Goal: Transaction & Acquisition: Purchase product/service

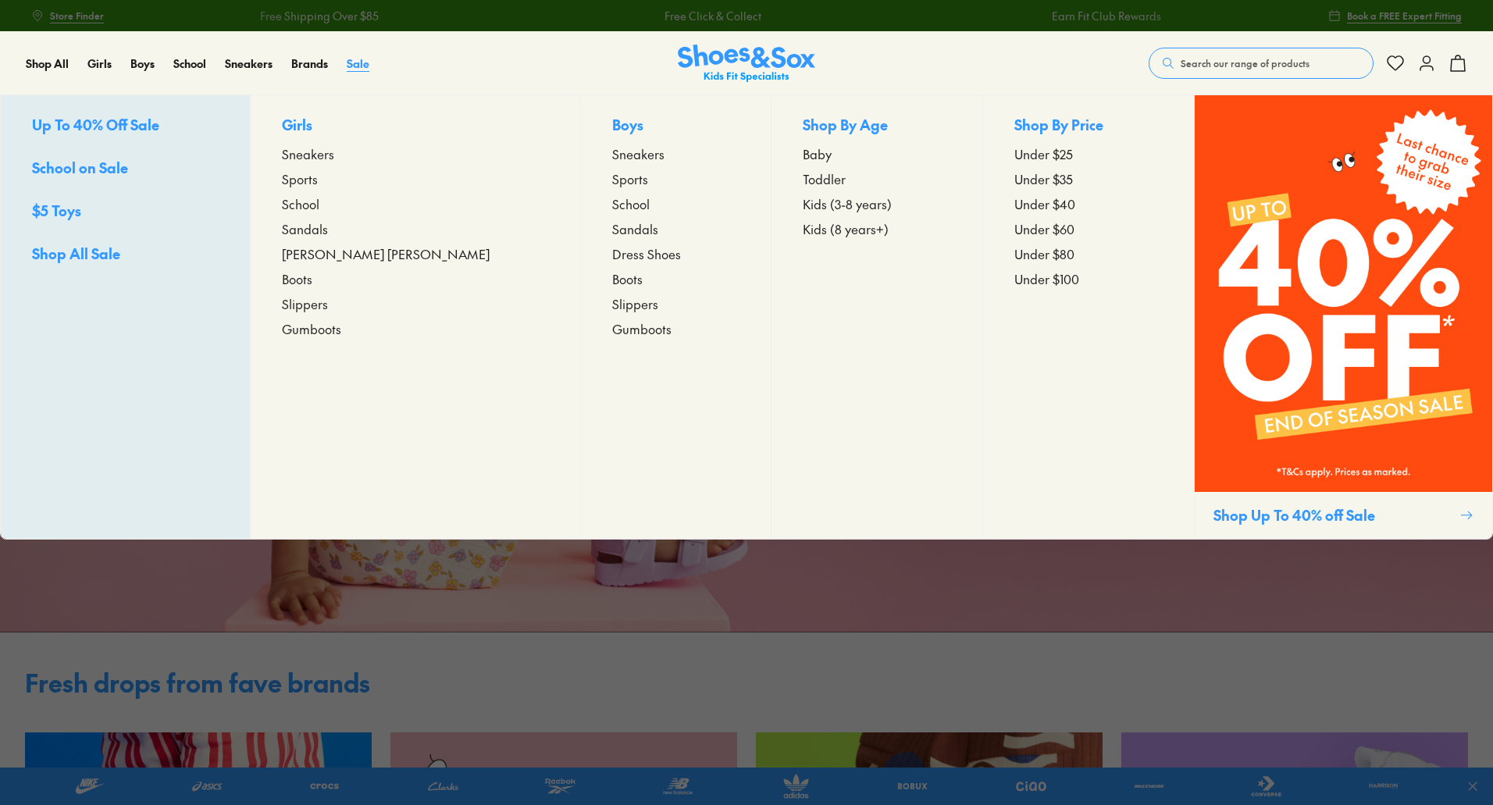
click at [357, 64] on span "Sale" at bounding box center [358, 63] width 23 height 16
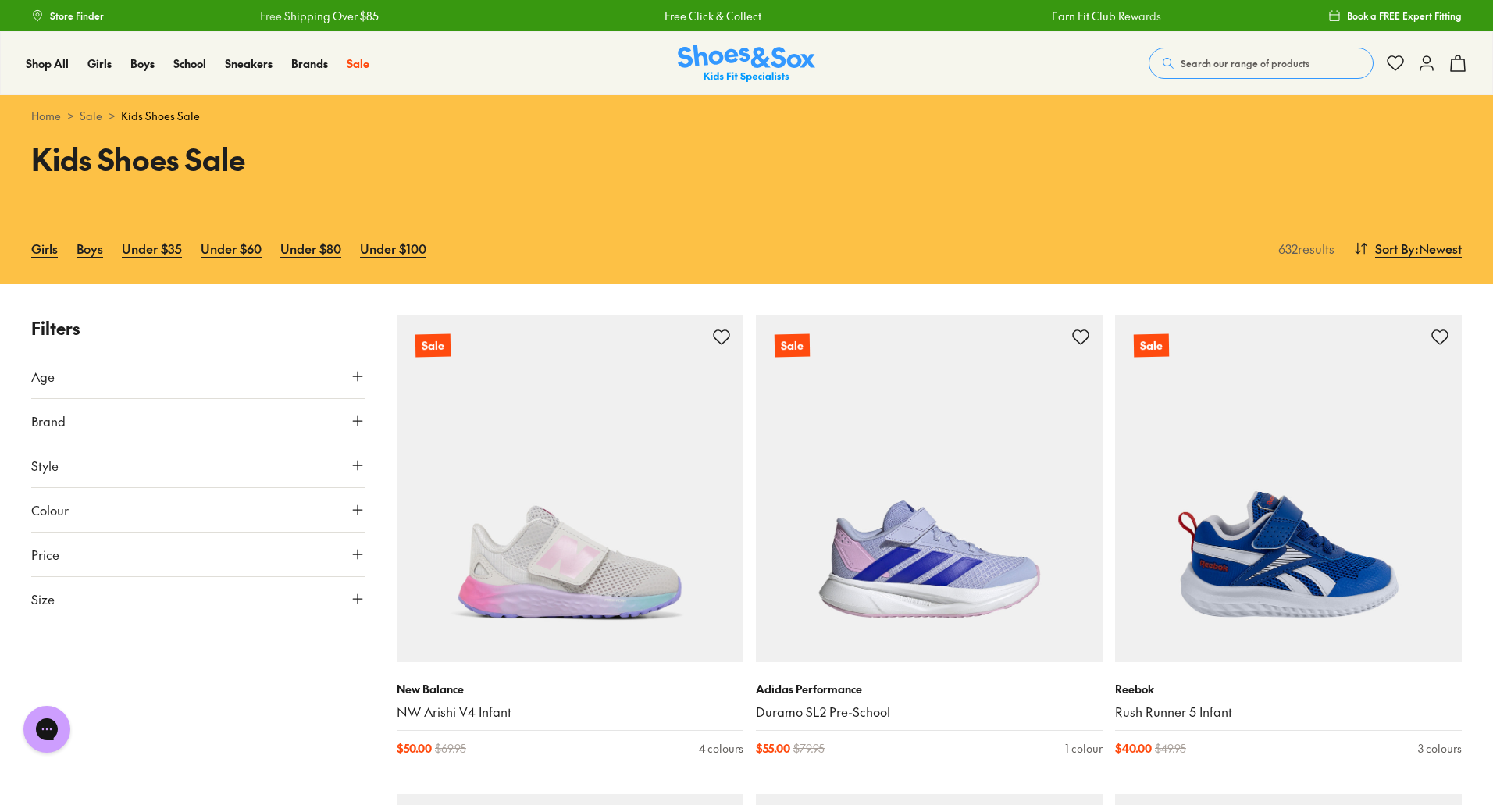
click at [355, 598] on icon at bounding box center [358, 599] width 16 height 16
click at [163, 691] on button "30" at bounding box center [169, 688] width 50 height 37
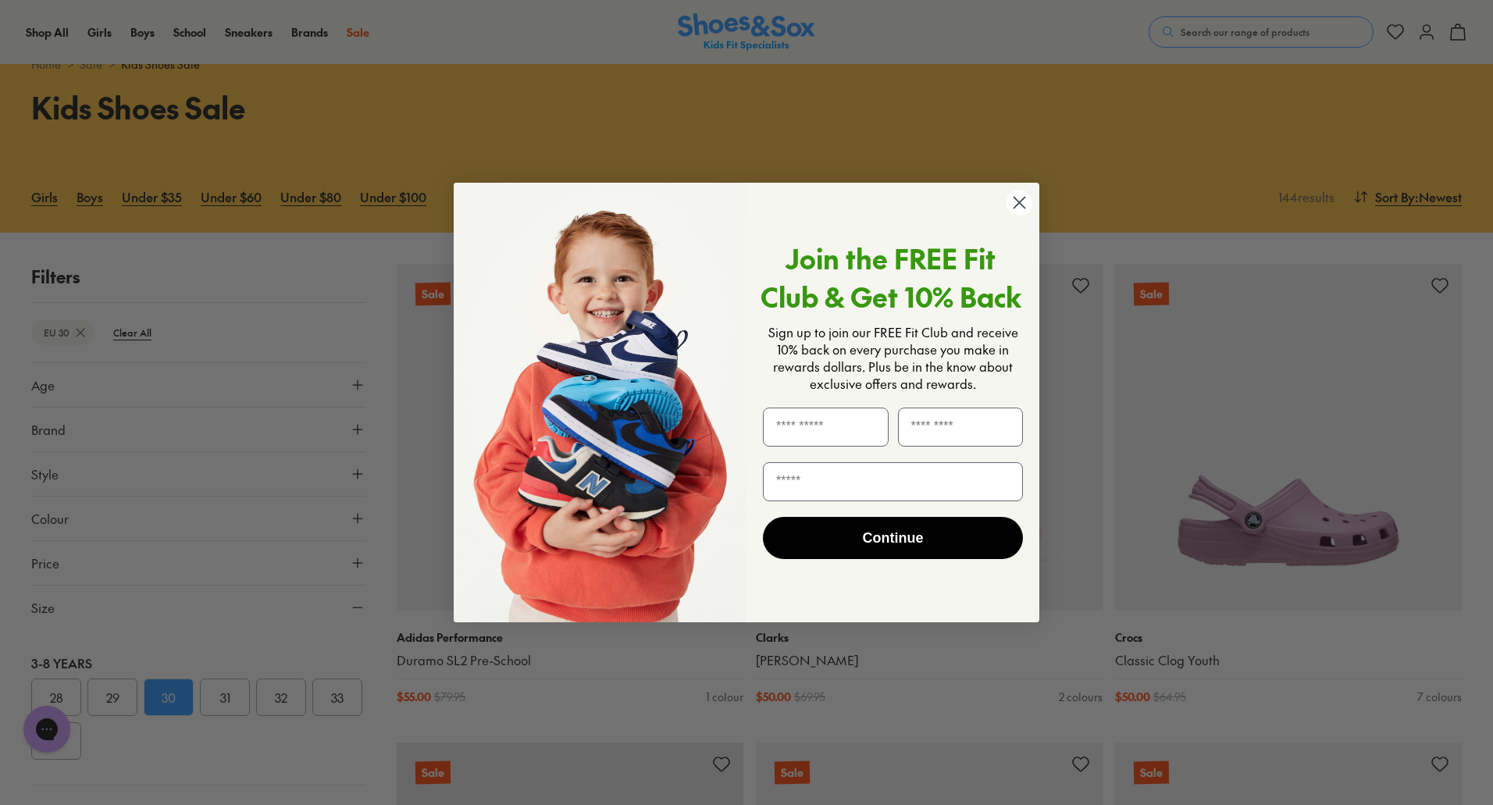
scroll to position [50, 0]
click at [1018, 200] on circle "Close dialog" at bounding box center [1020, 203] width 26 height 26
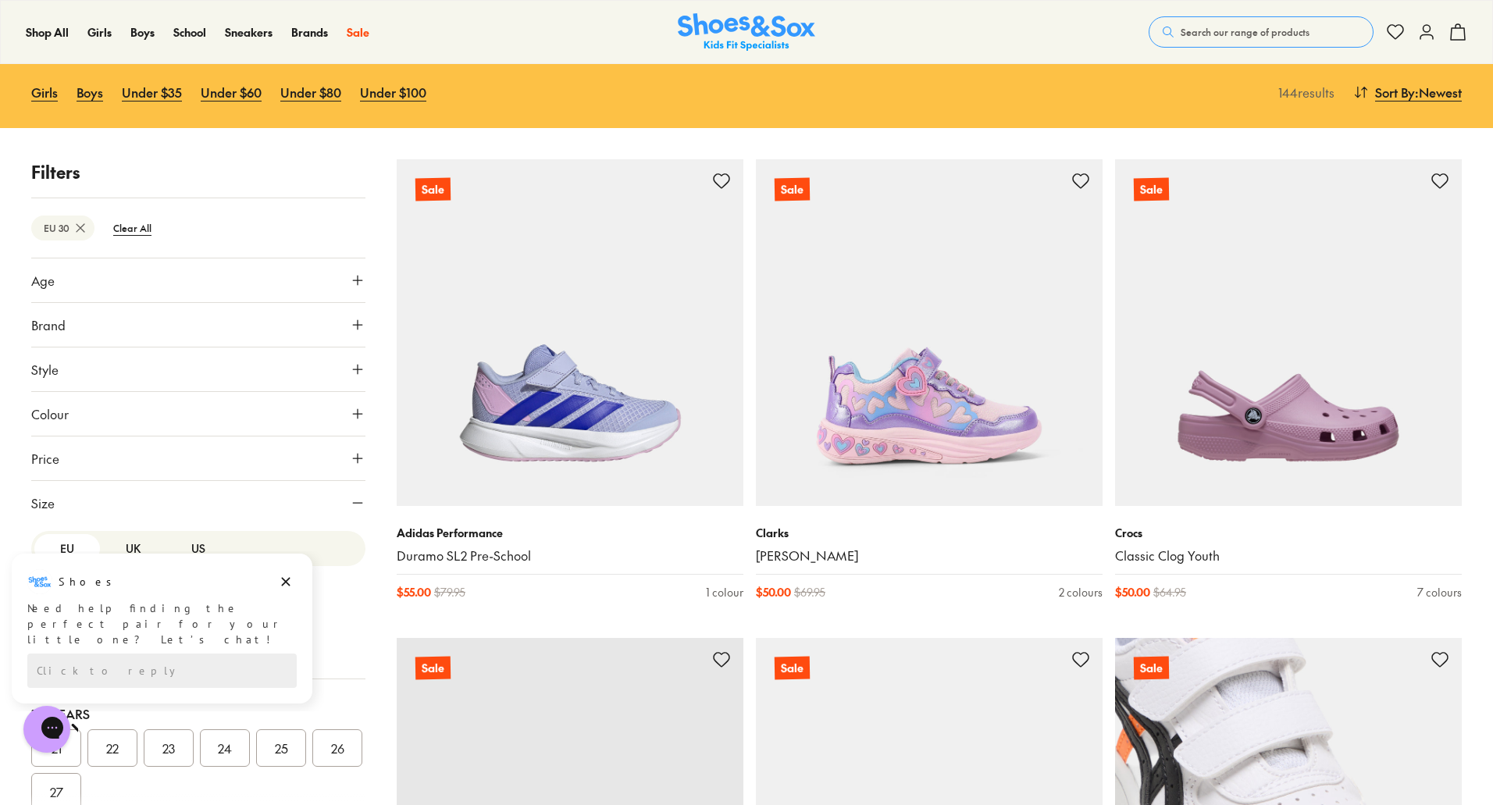
scroll to position [0, 0]
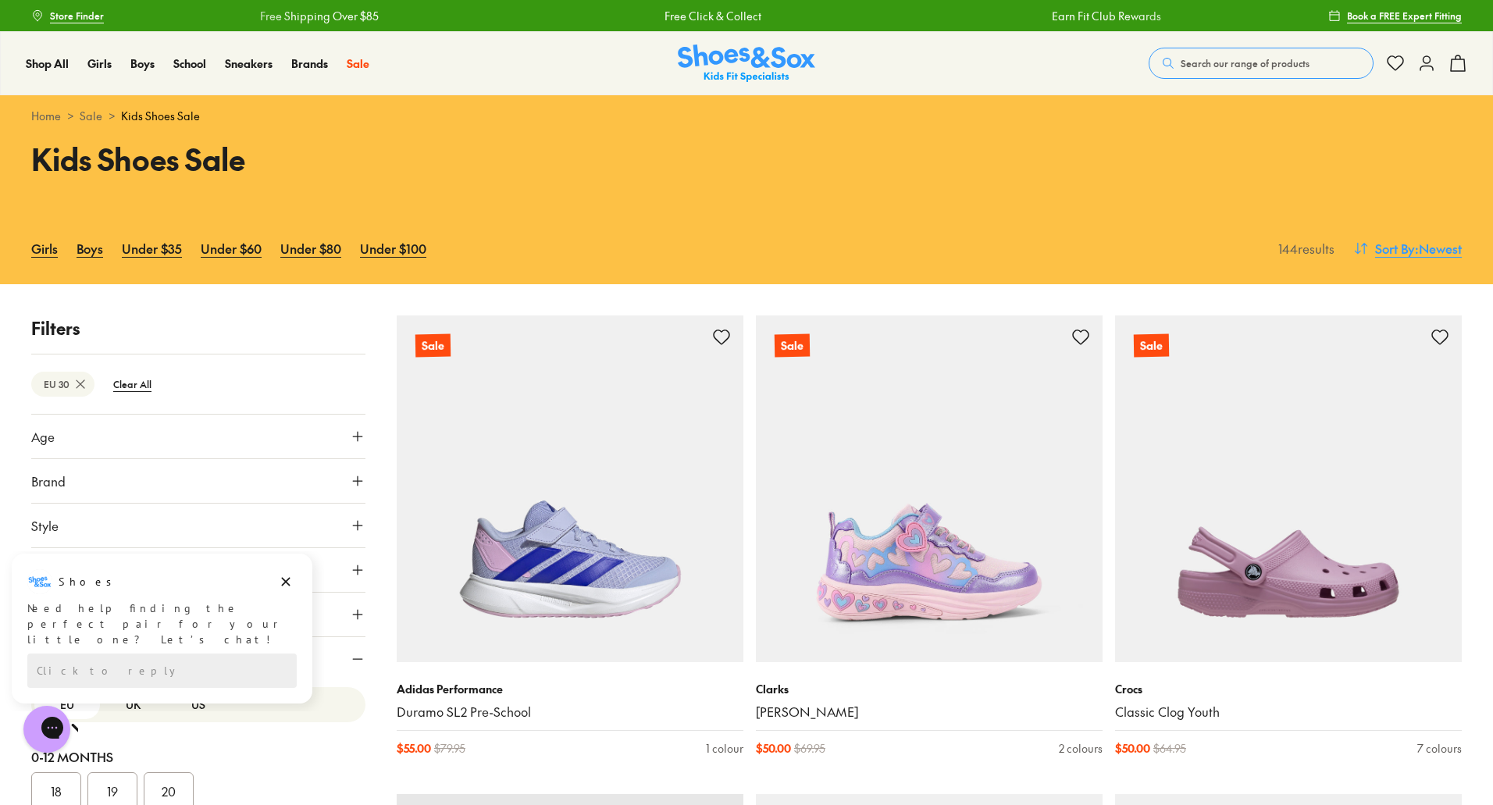
click at [1415, 249] on span ": Newest" at bounding box center [1438, 248] width 47 height 19
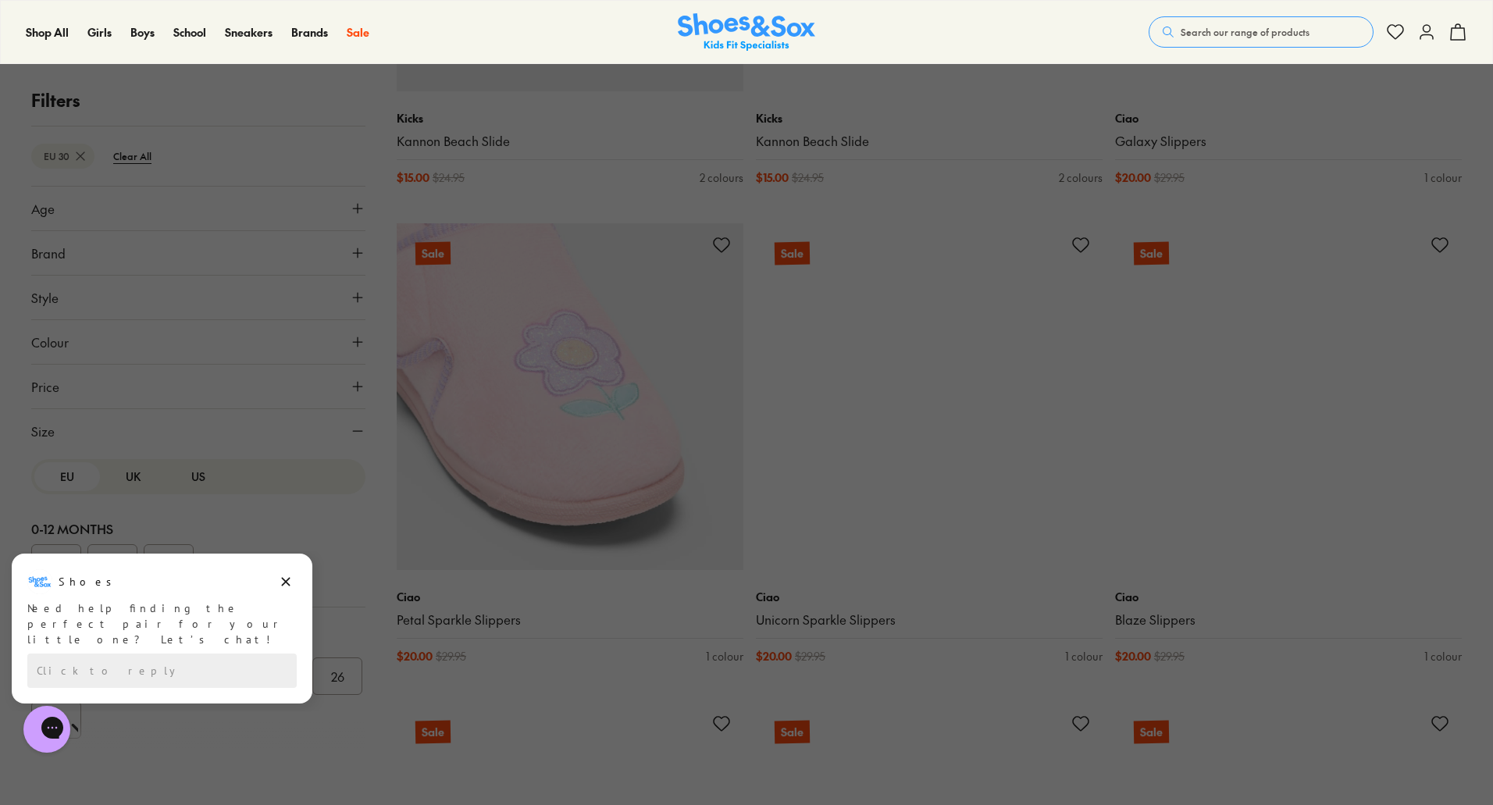
scroll to position [1060, 0]
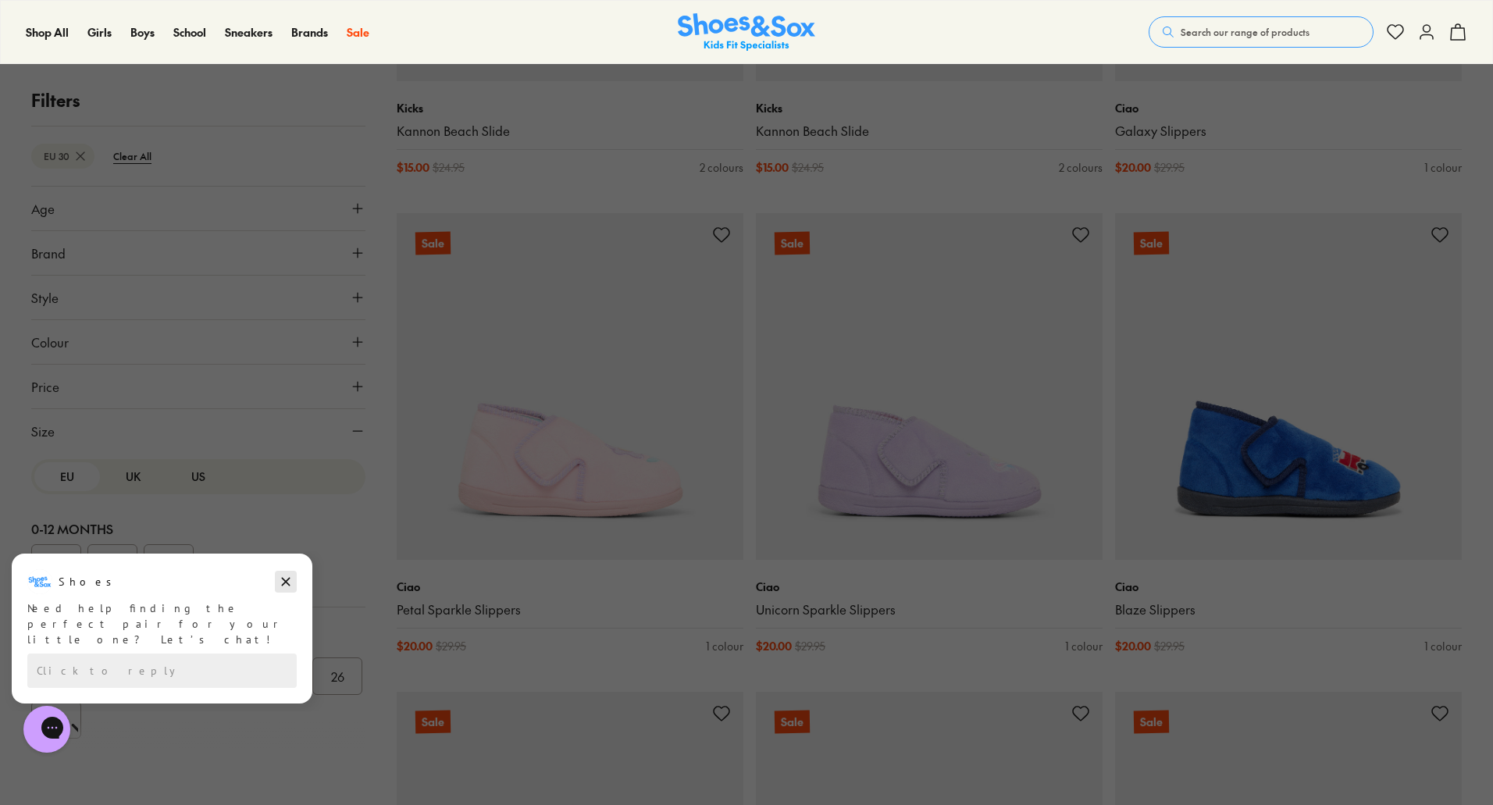
click at [288, 578] on icon "Dismiss campaign" at bounding box center [286, 582] width 16 height 19
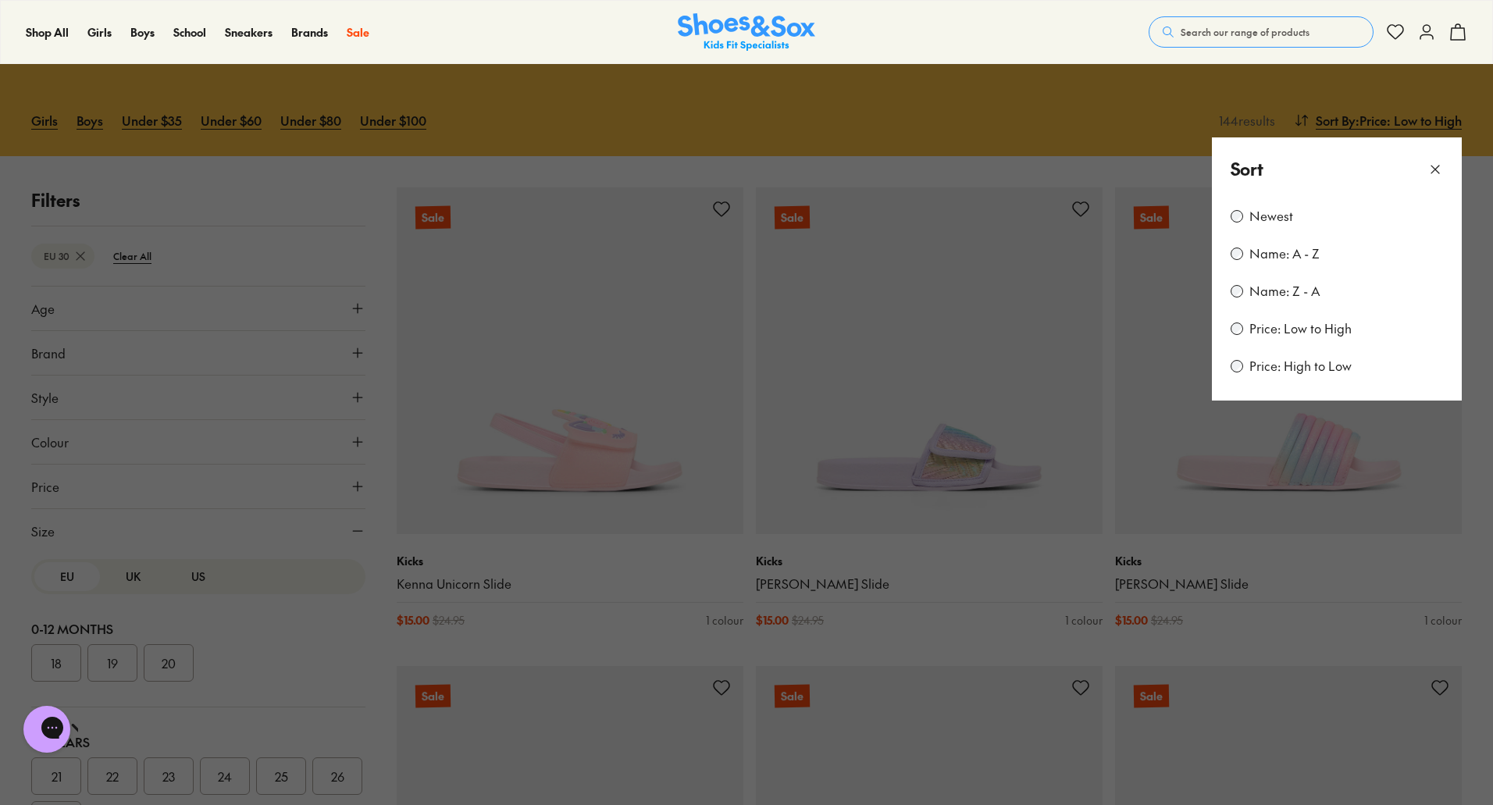
scroll to position [0, 0]
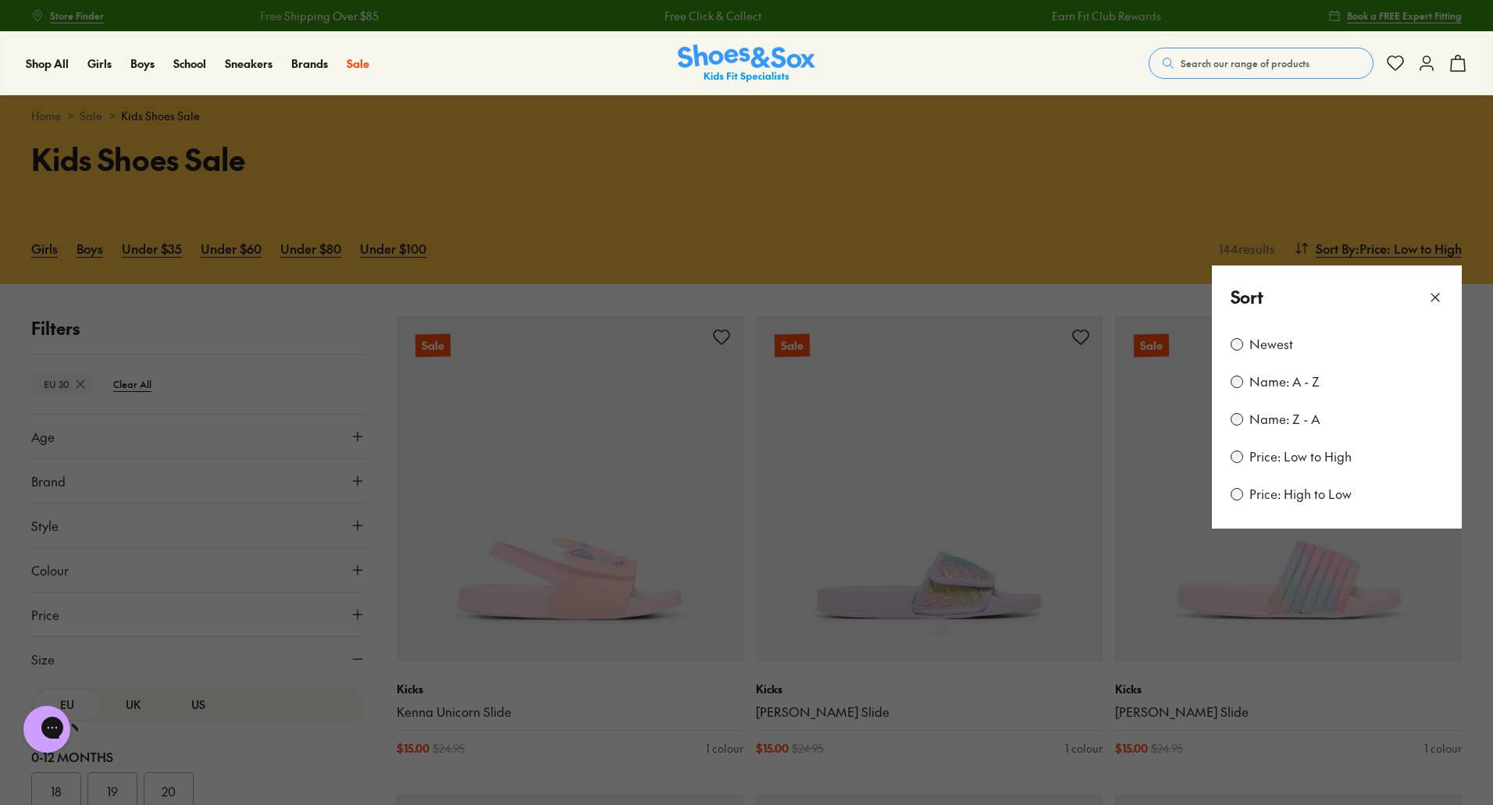
click at [1438, 292] on icon at bounding box center [1436, 298] width 16 height 16
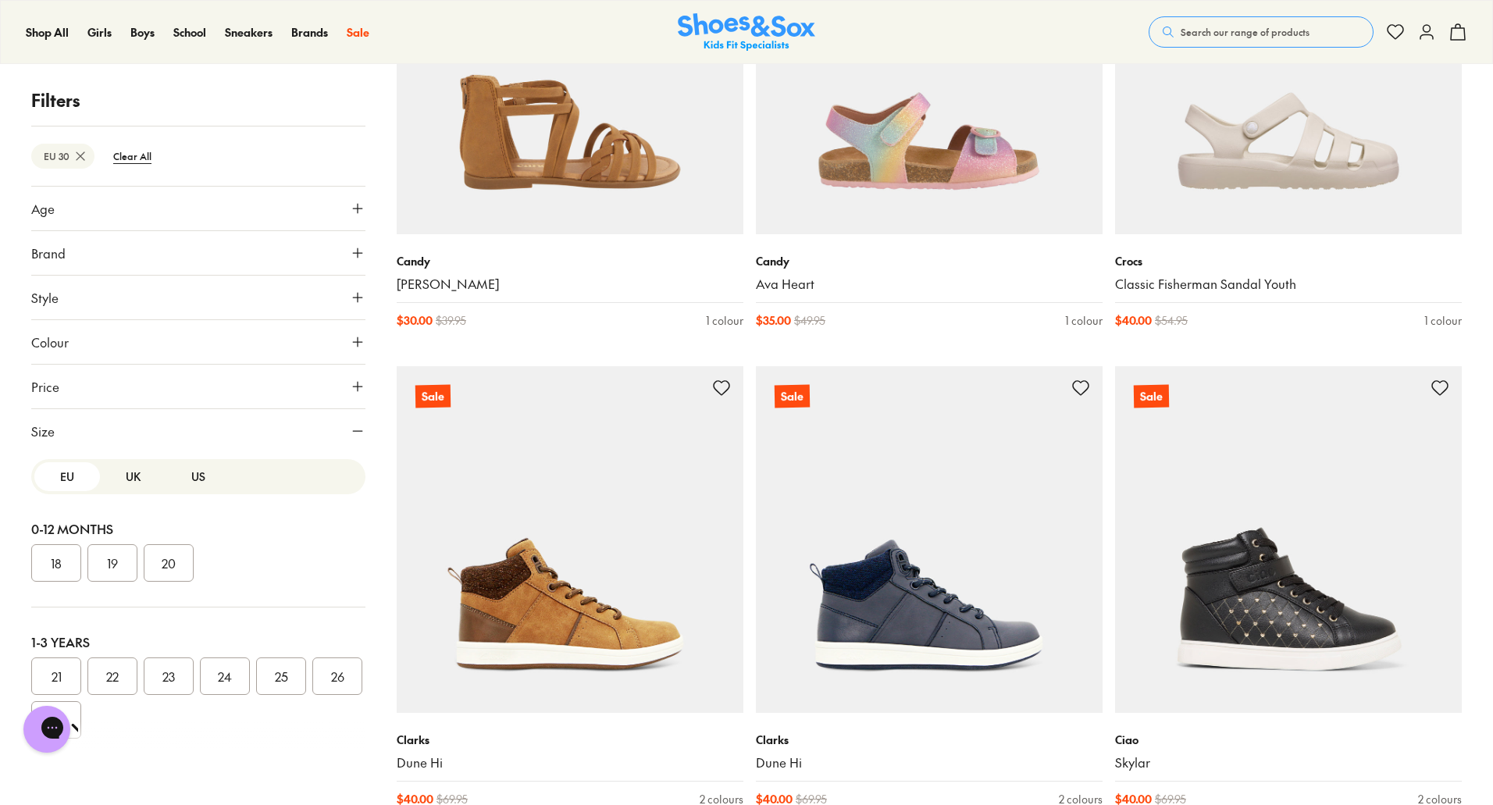
scroll to position [2578, 0]
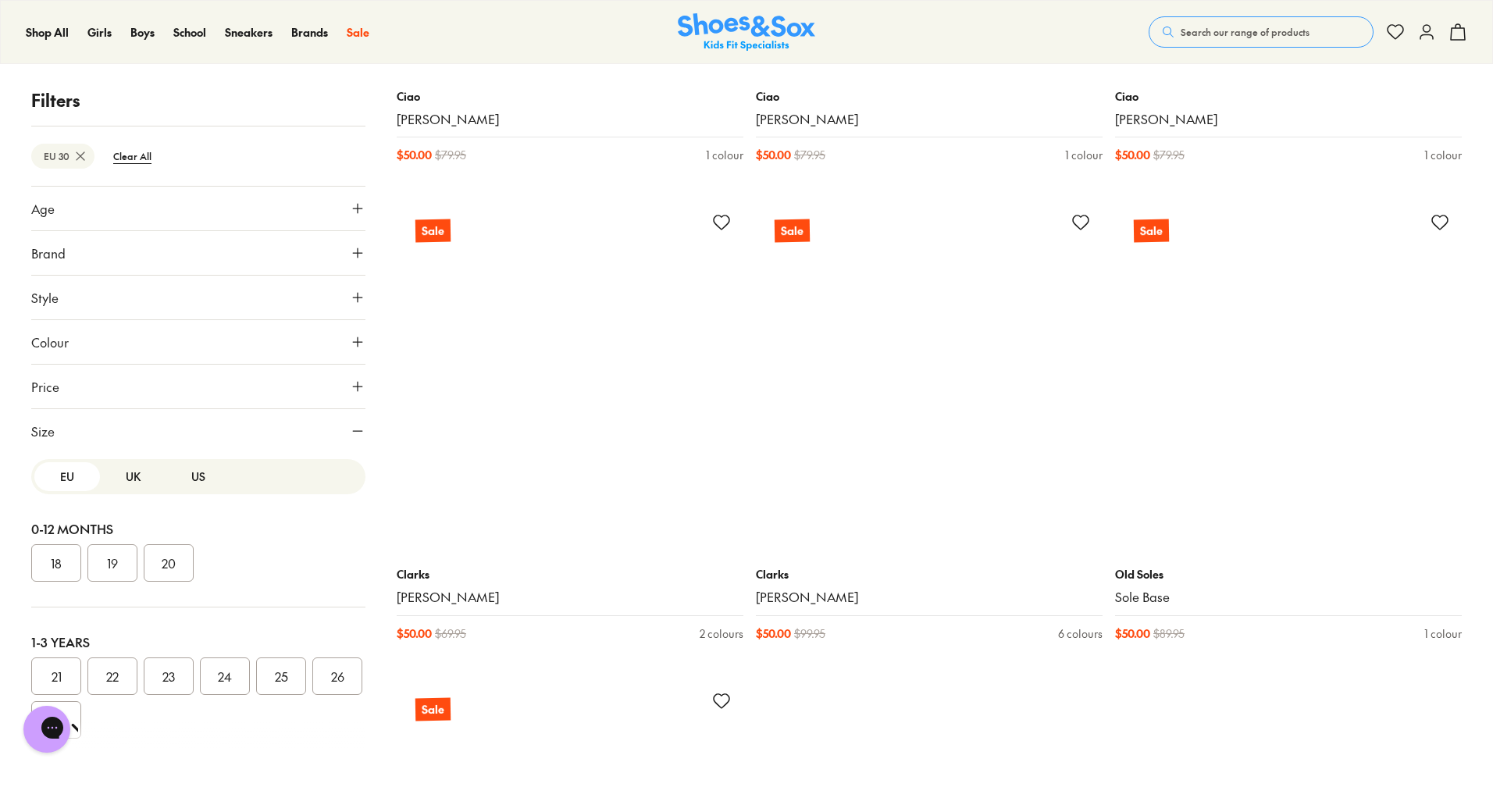
scroll to position [9764, 0]
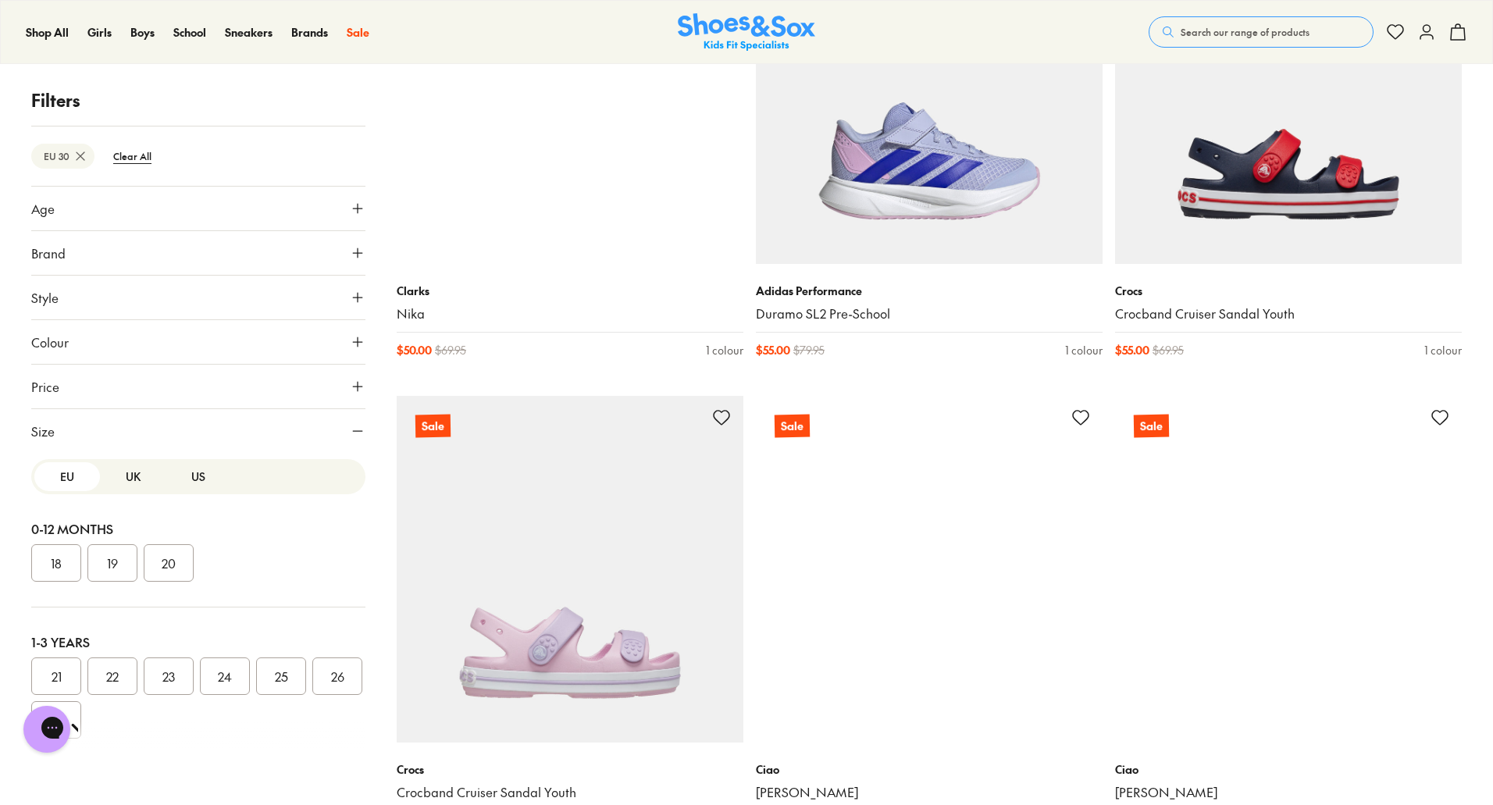
scroll to position [12654, 0]
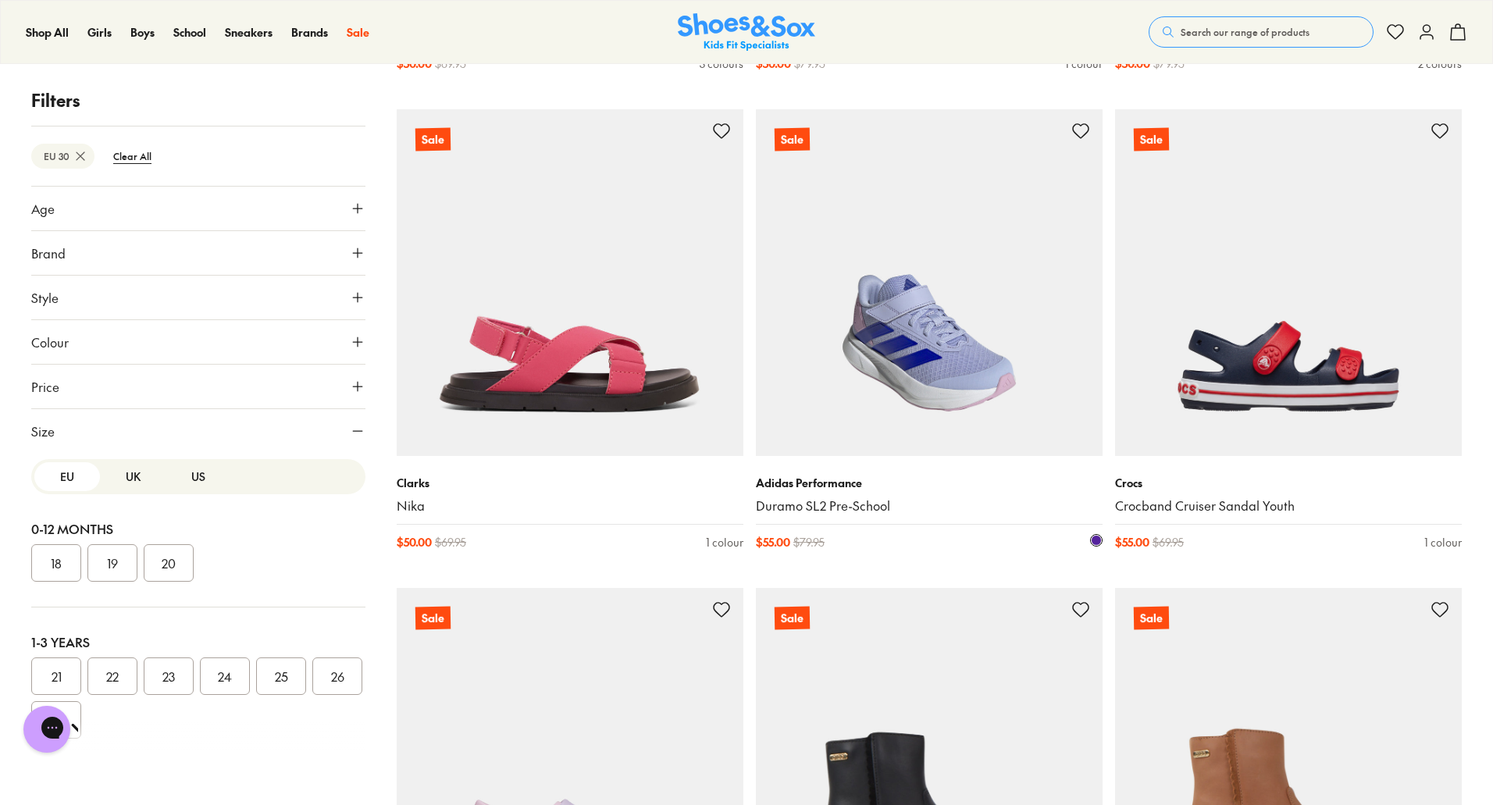
click at [927, 359] on img at bounding box center [929, 282] width 347 height 347
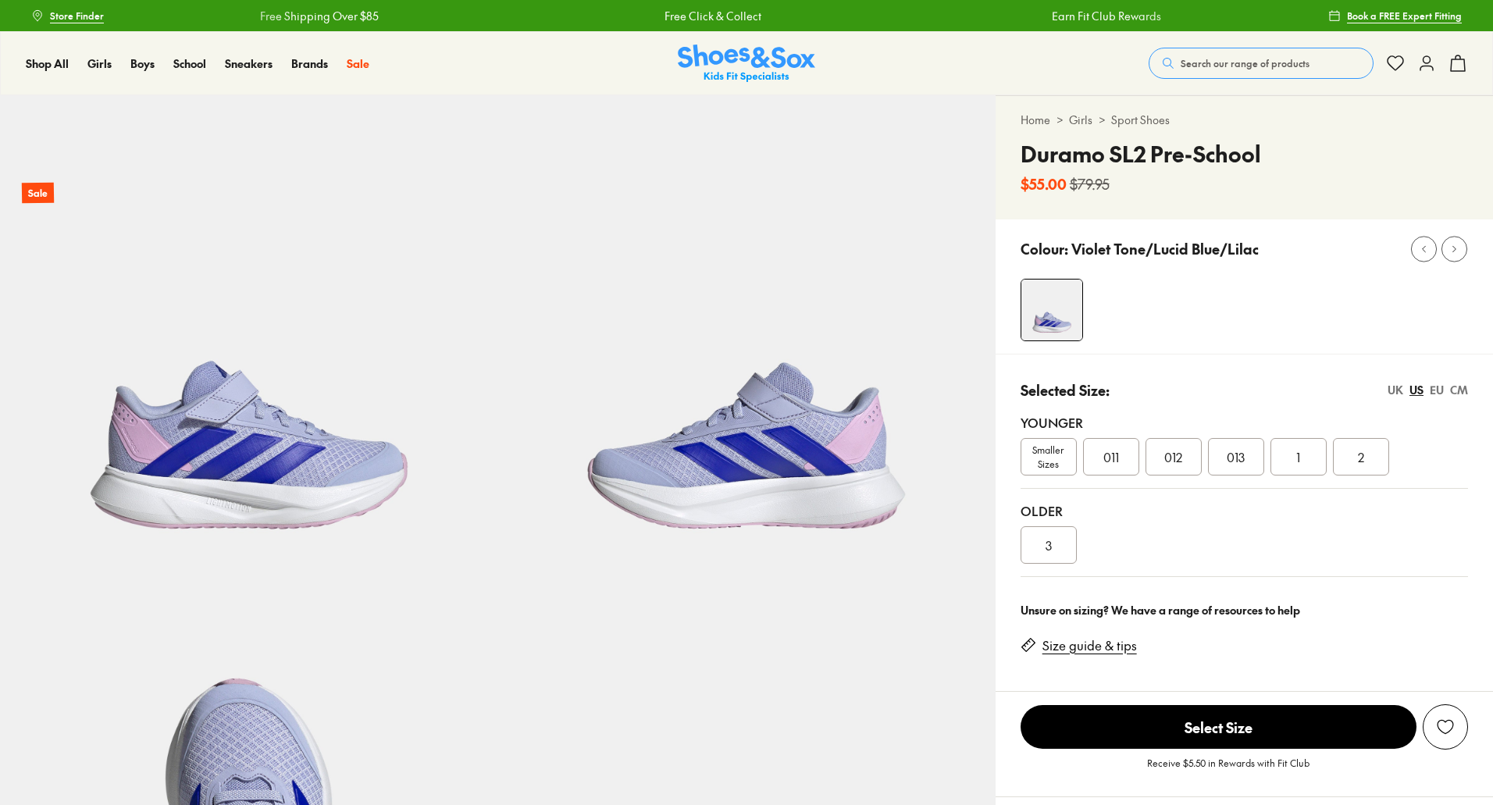
select select "*"
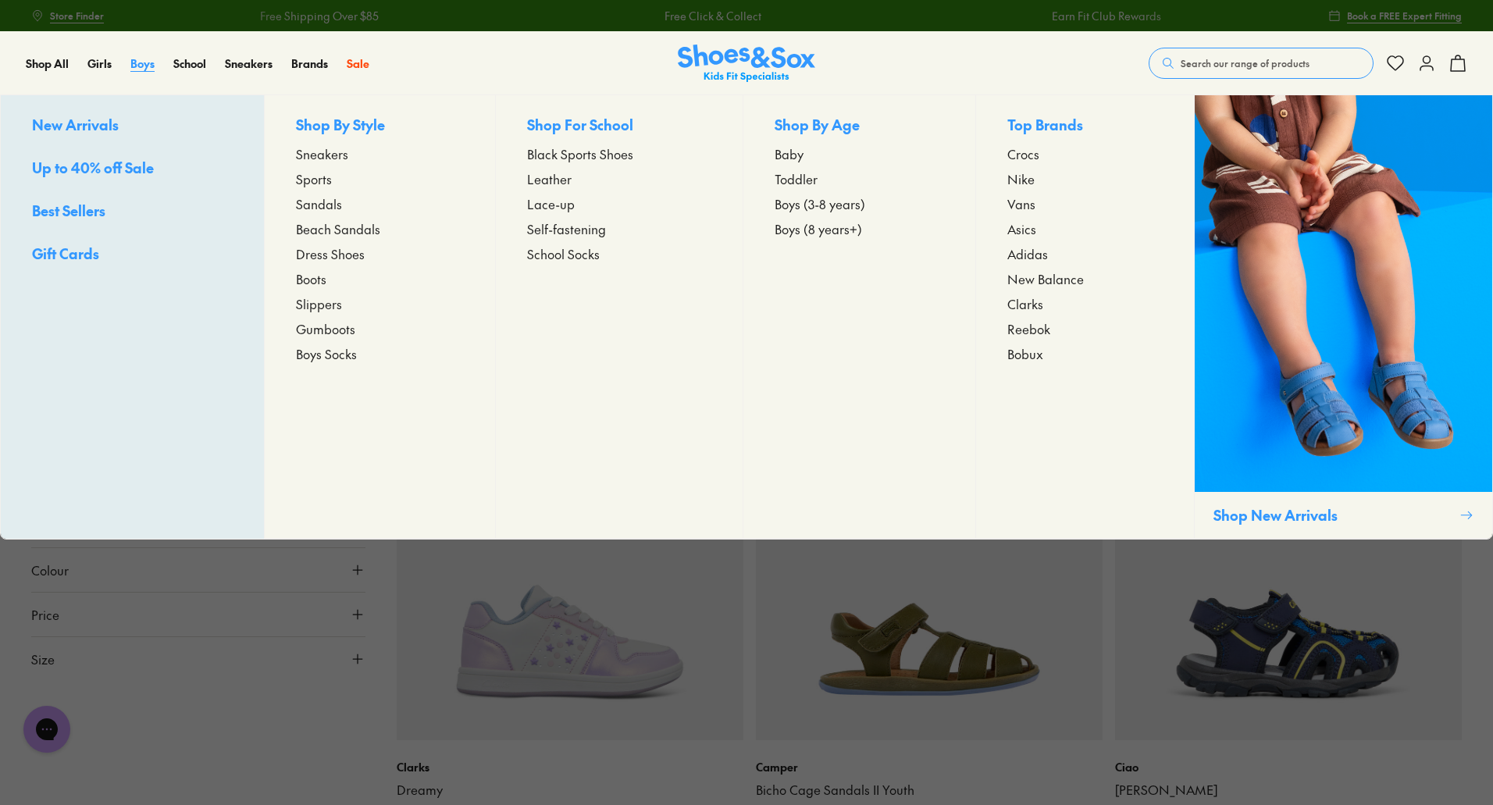
click at [139, 69] on span "Boys" at bounding box center [142, 63] width 24 height 16
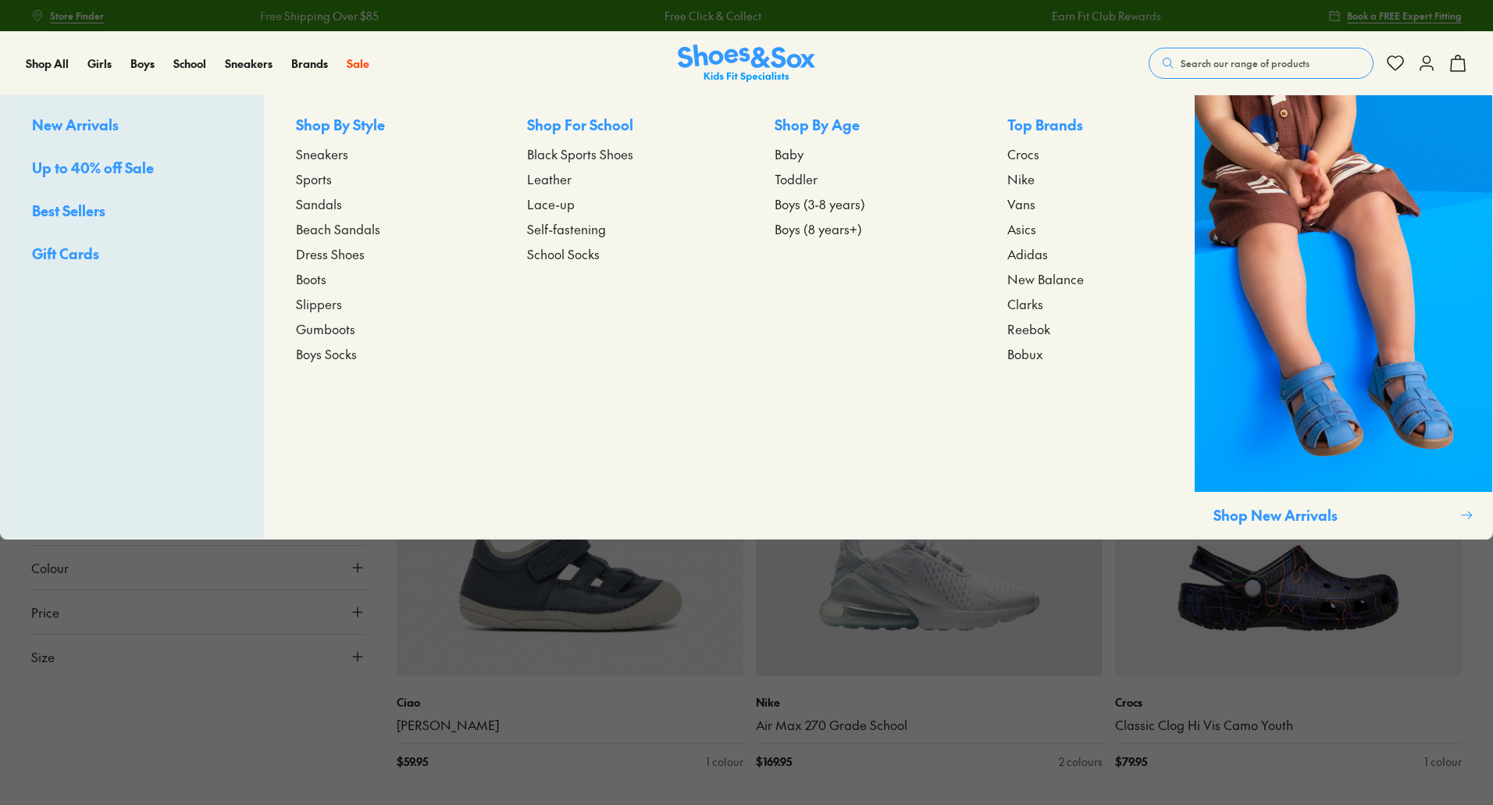
click at [319, 180] on span "Sports" at bounding box center [314, 178] width 36 height 19
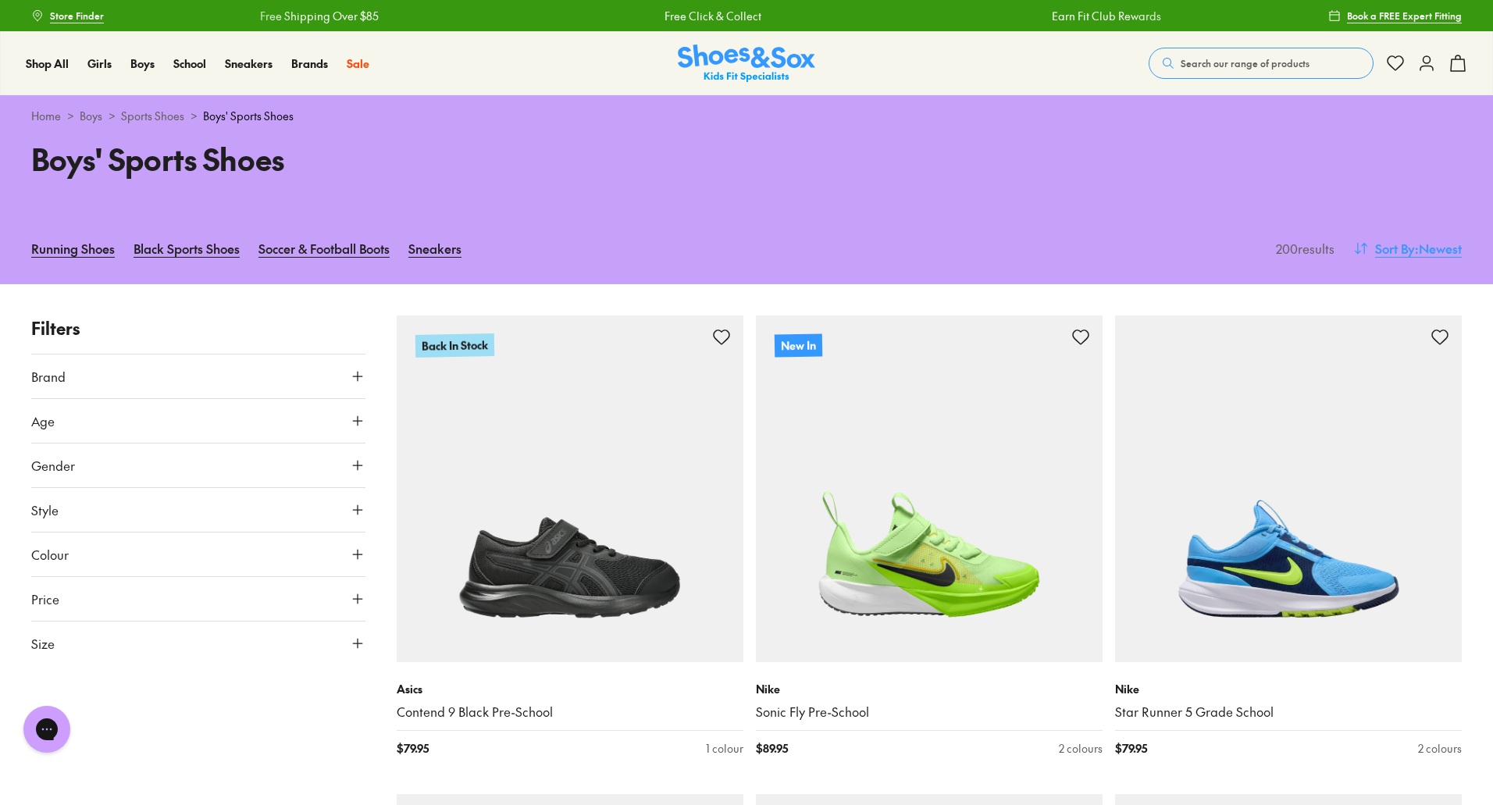
click at [1429, 252] on span ": Newest" at bounding box center [1438, 248] width 47 height 19
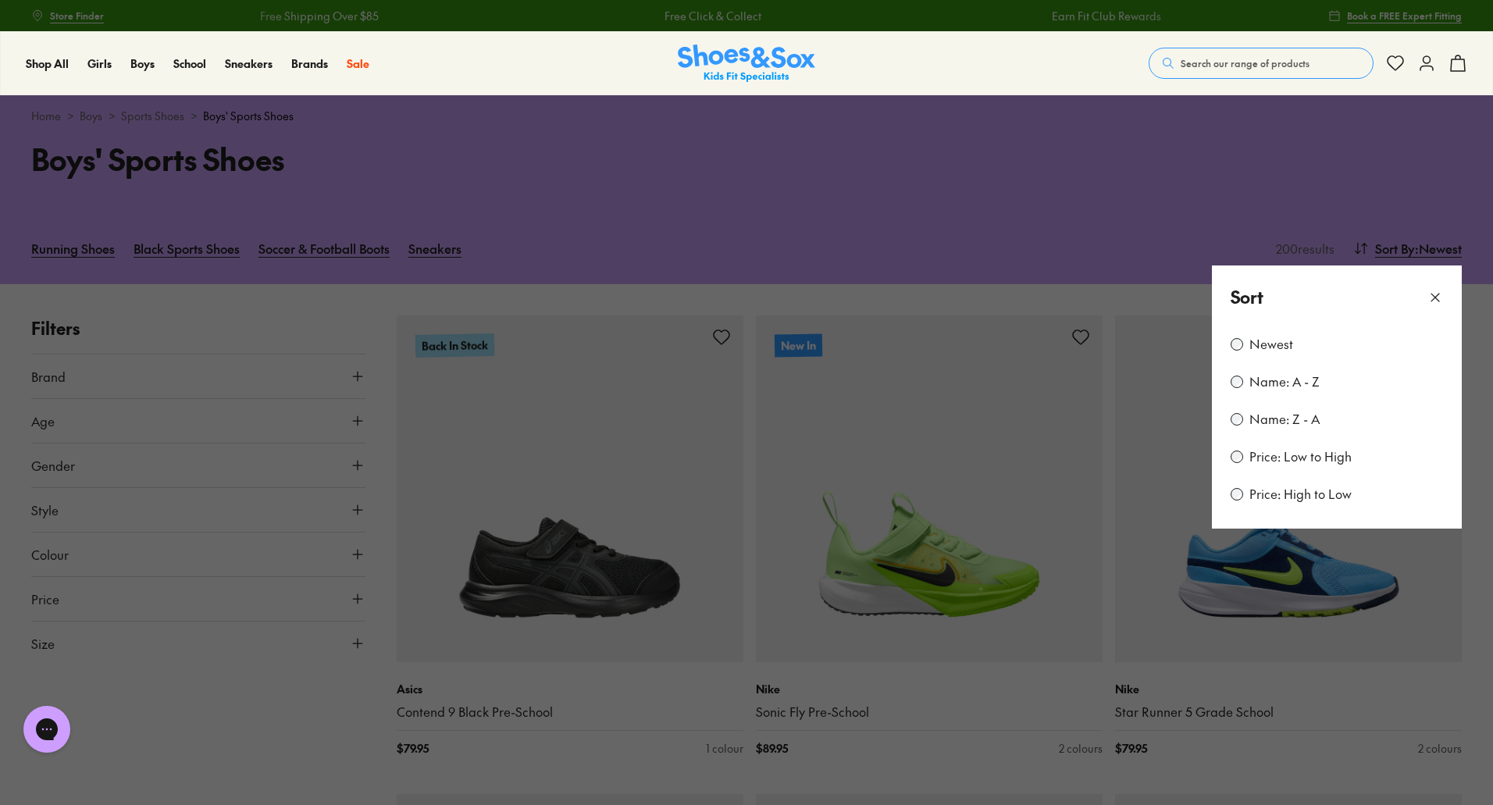
click at [1285, 461] on label "Price: Low to High" at bounding box center [1301, 456] width 102 height 17
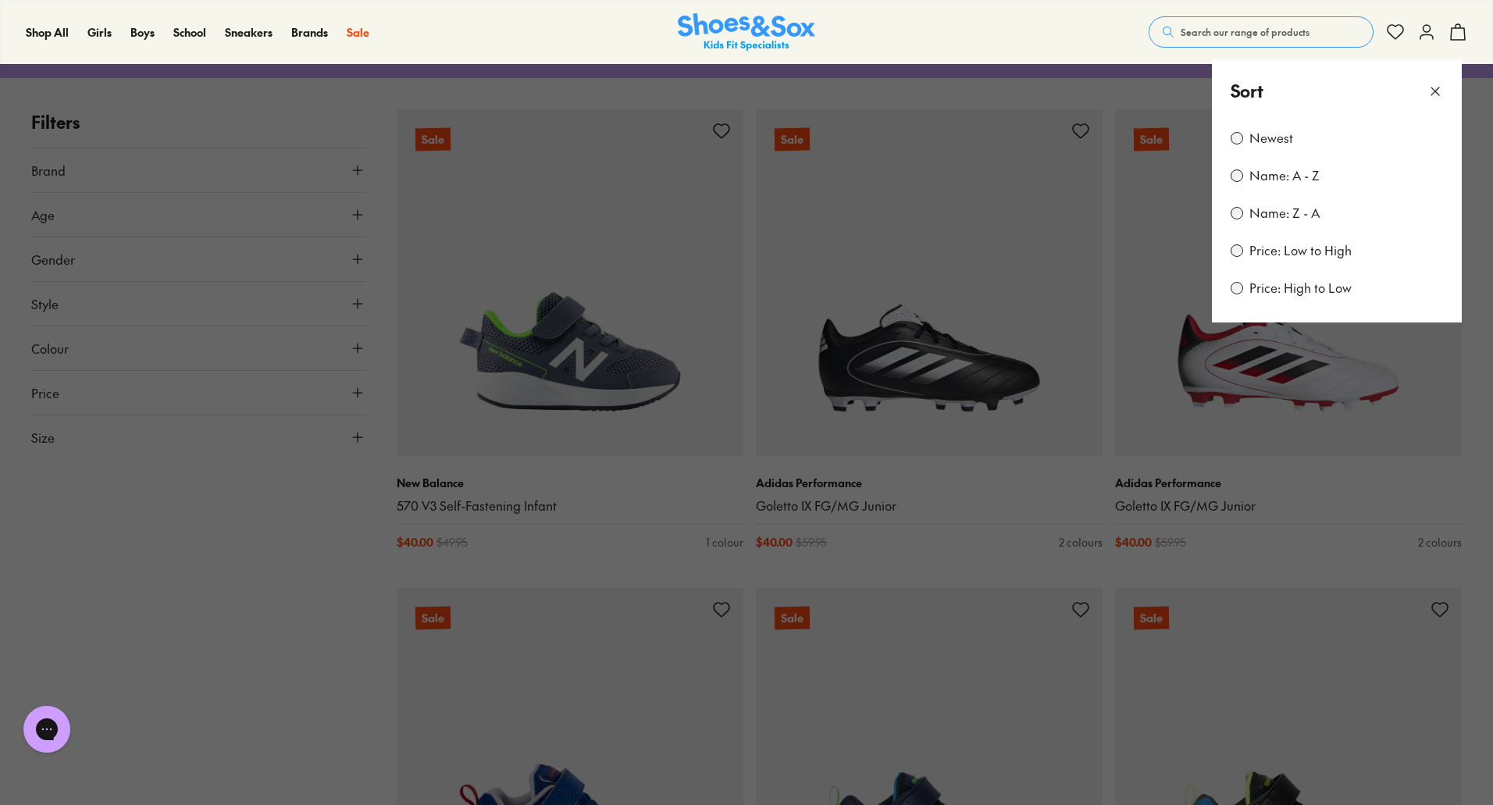
click at [1437, 91] on icon at bounding box center [1436, 92] width 16 height 16
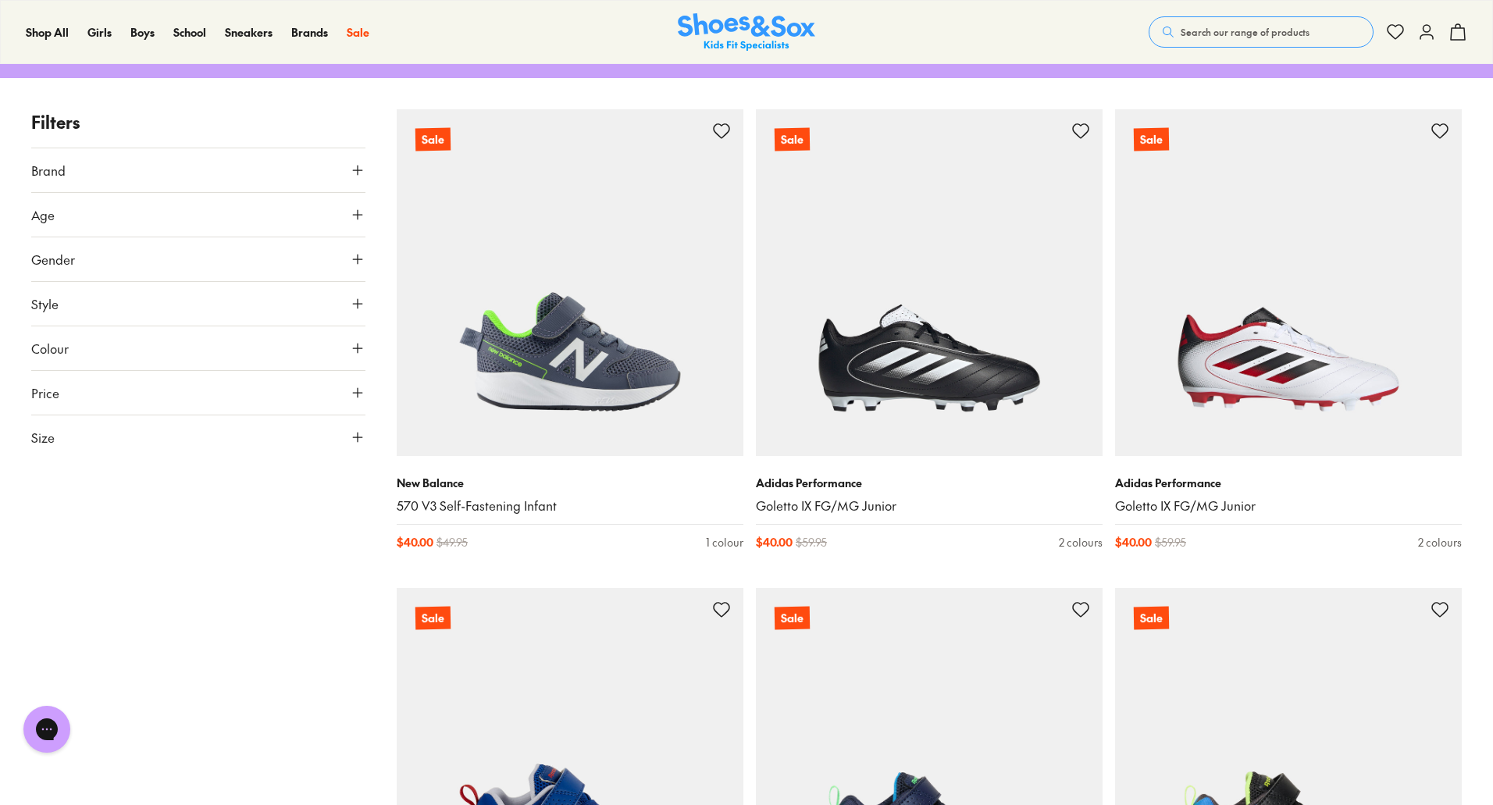
click at [360, 441] on icon at bounding box center [358, 438] width 16 height 16
click at [183, 556] on button "30" at bounding box center [169, 561] width 50 height 37
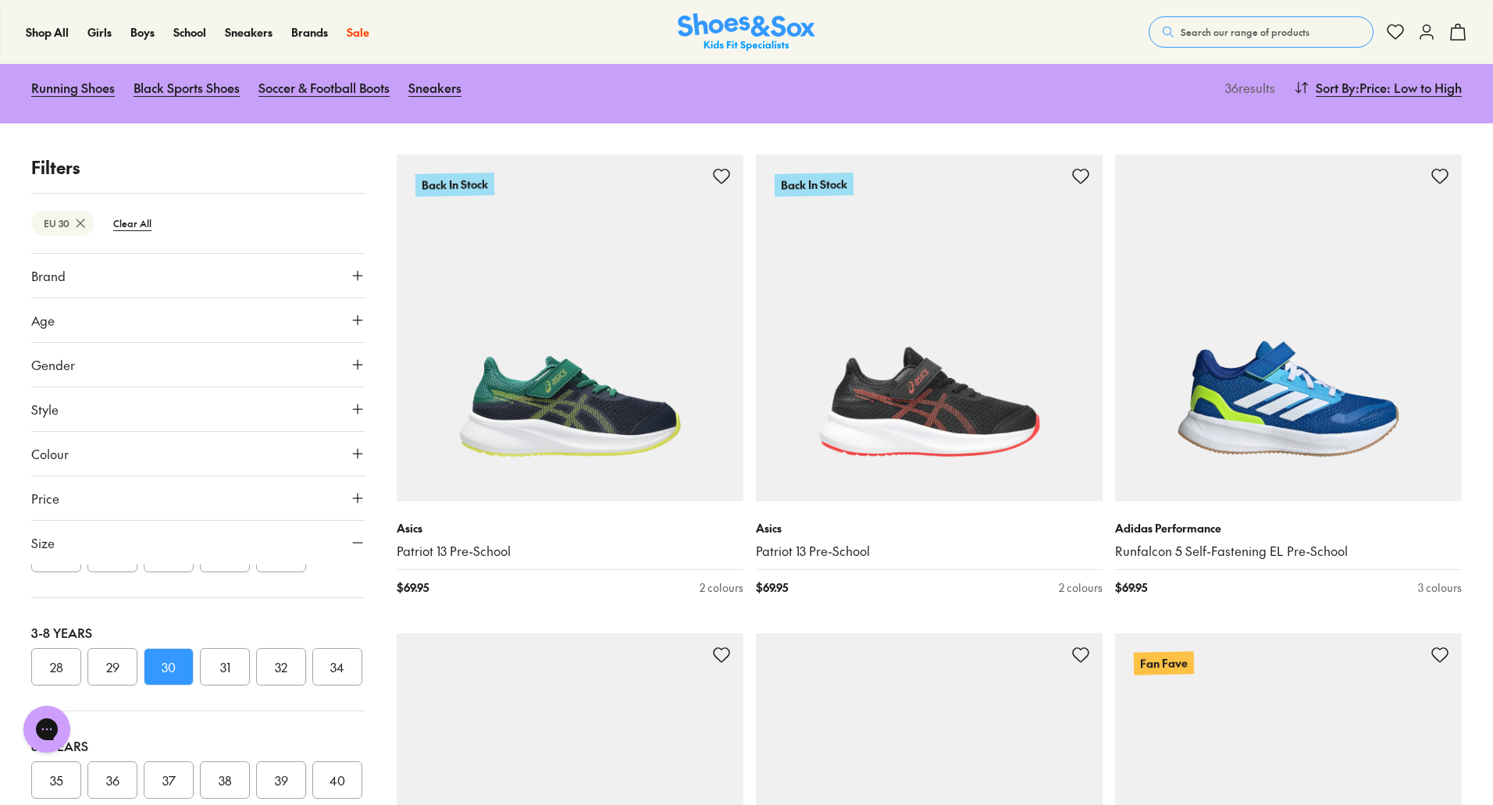
scroll to position [156, 0]
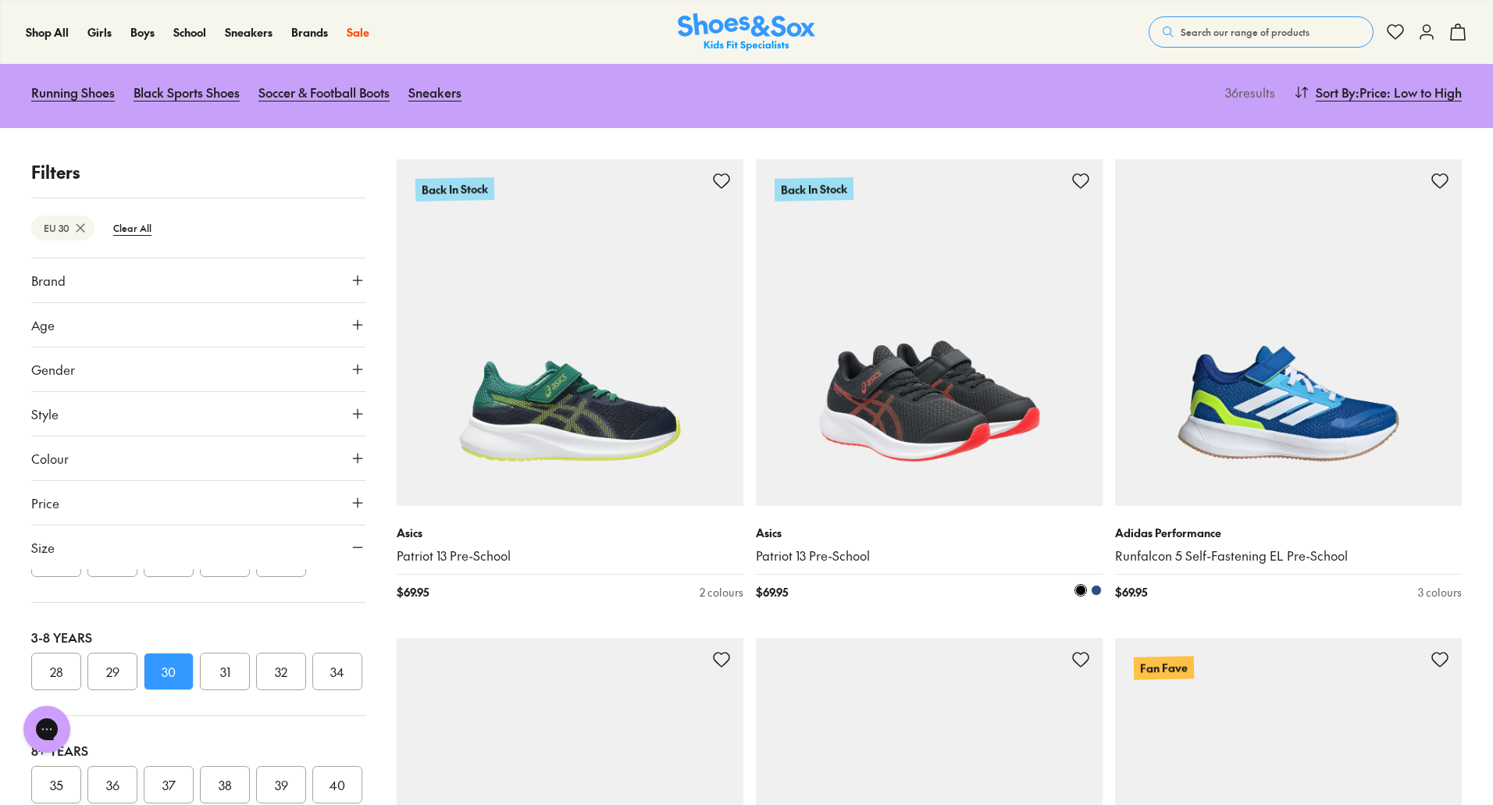
click at [888, 383] on img at bounding box center [929, 332] width 347 height 347
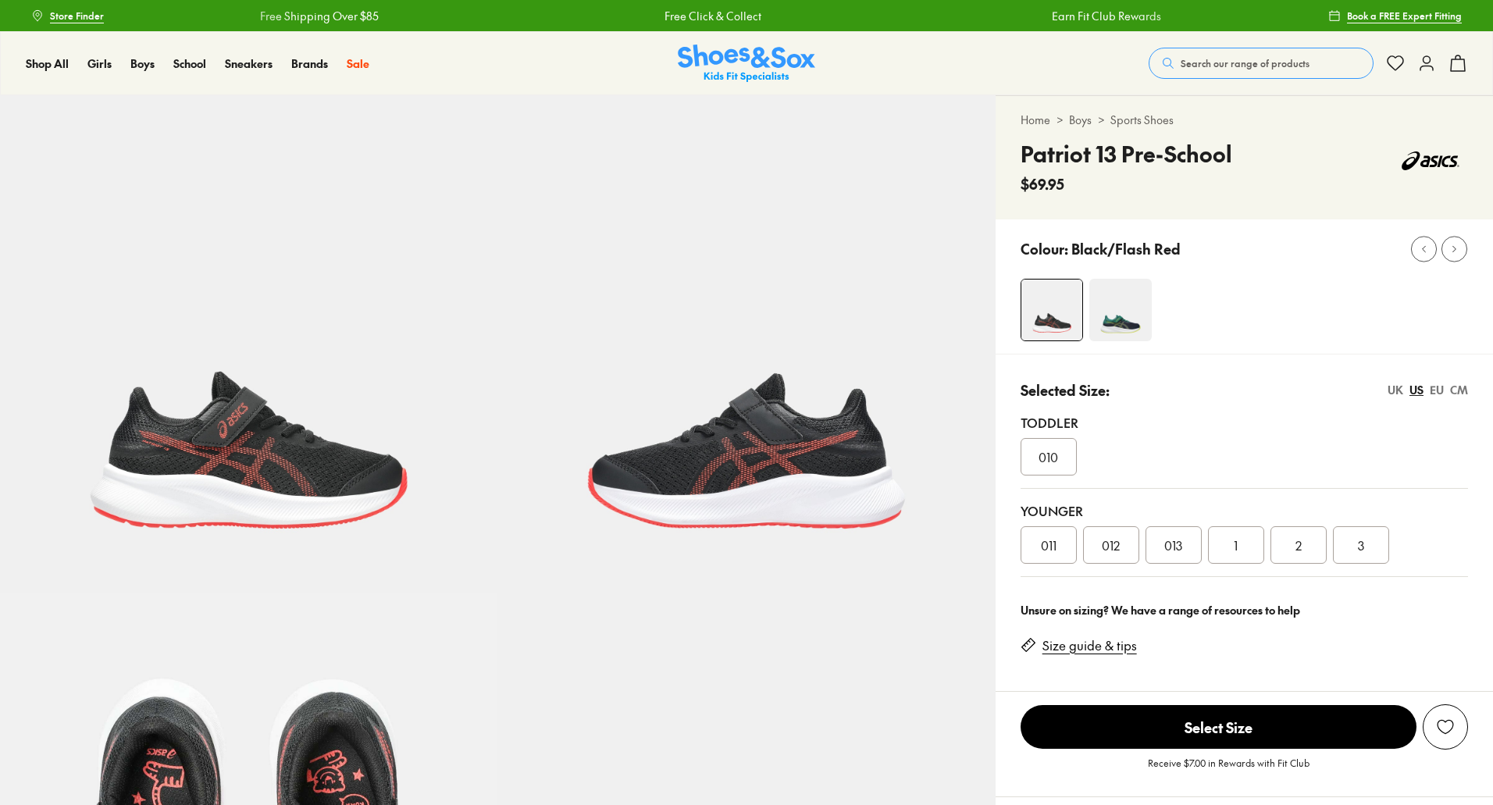
select select "*"
click at [1128, 312] on img at bounding box center [1121, 310] width 62 height 62
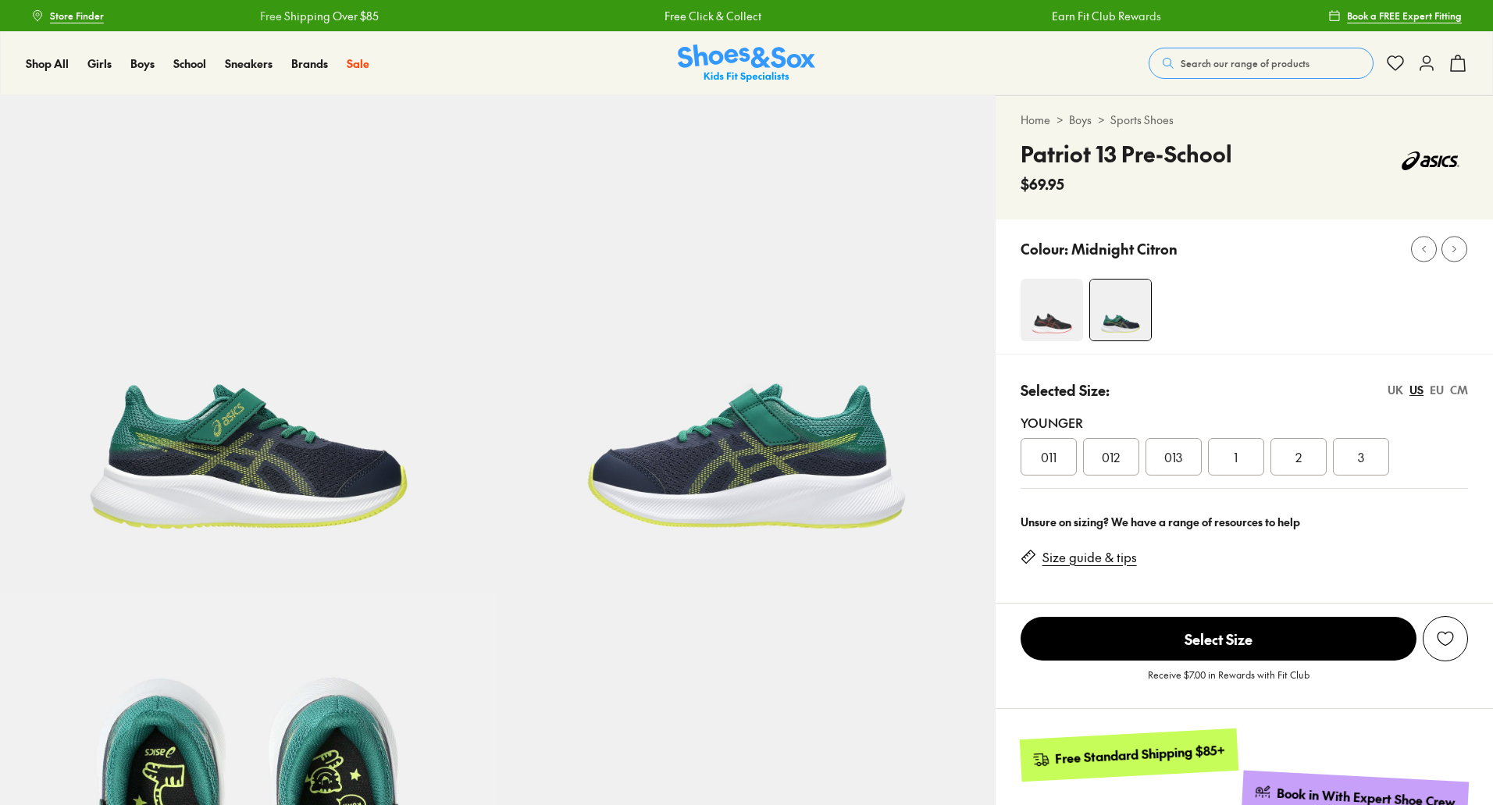
select select "*"
click at [1051, 309] on img at bounding box center [1052, 310] width 62 height 62
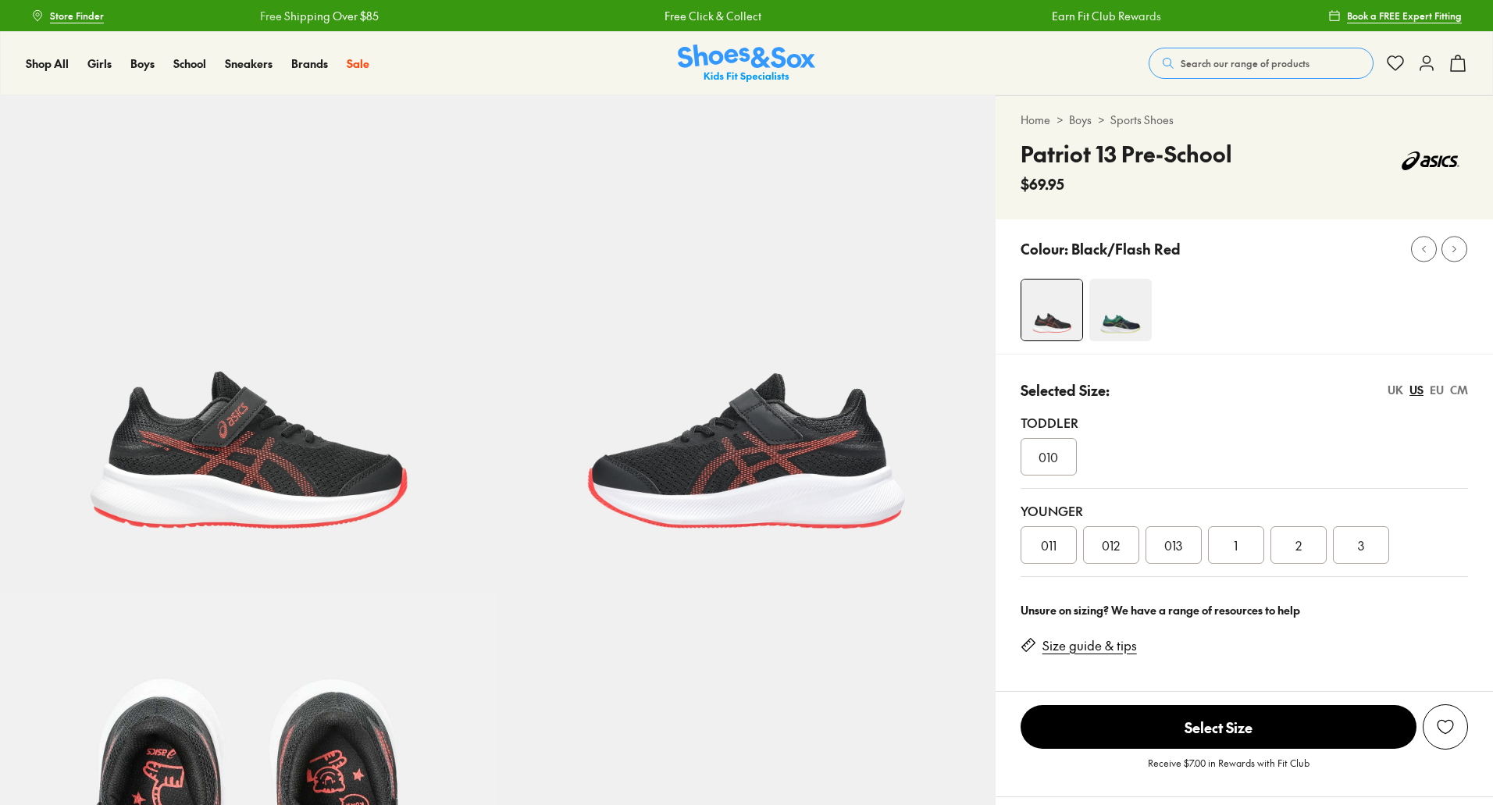
select select "*"
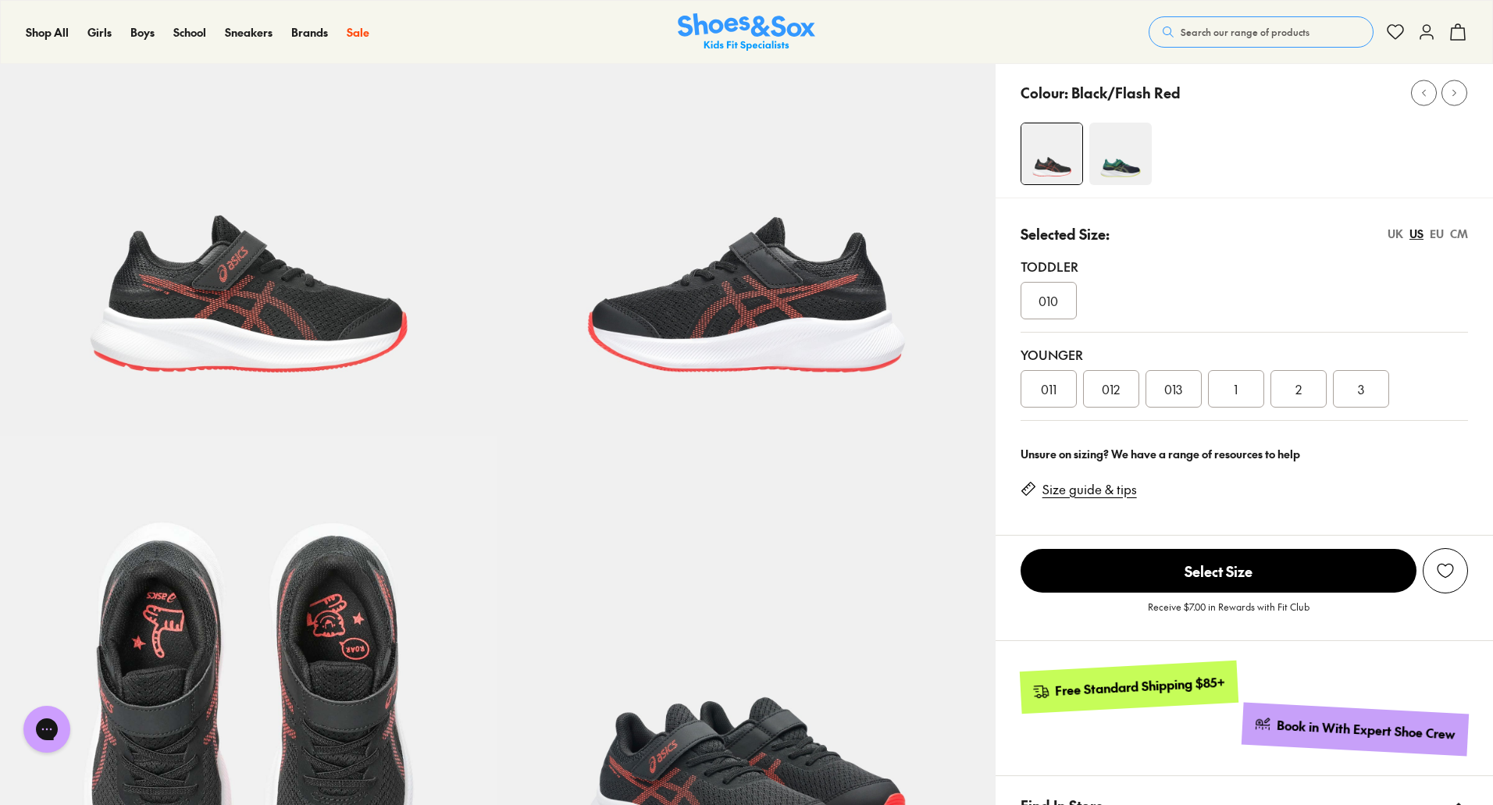
click at [1438, 236] on div "EU" at bounding box center [1437, 234] width 14 height 16
click at [1106, 388] on span "30" at bounding box center [1111, 389] width 14 height 19
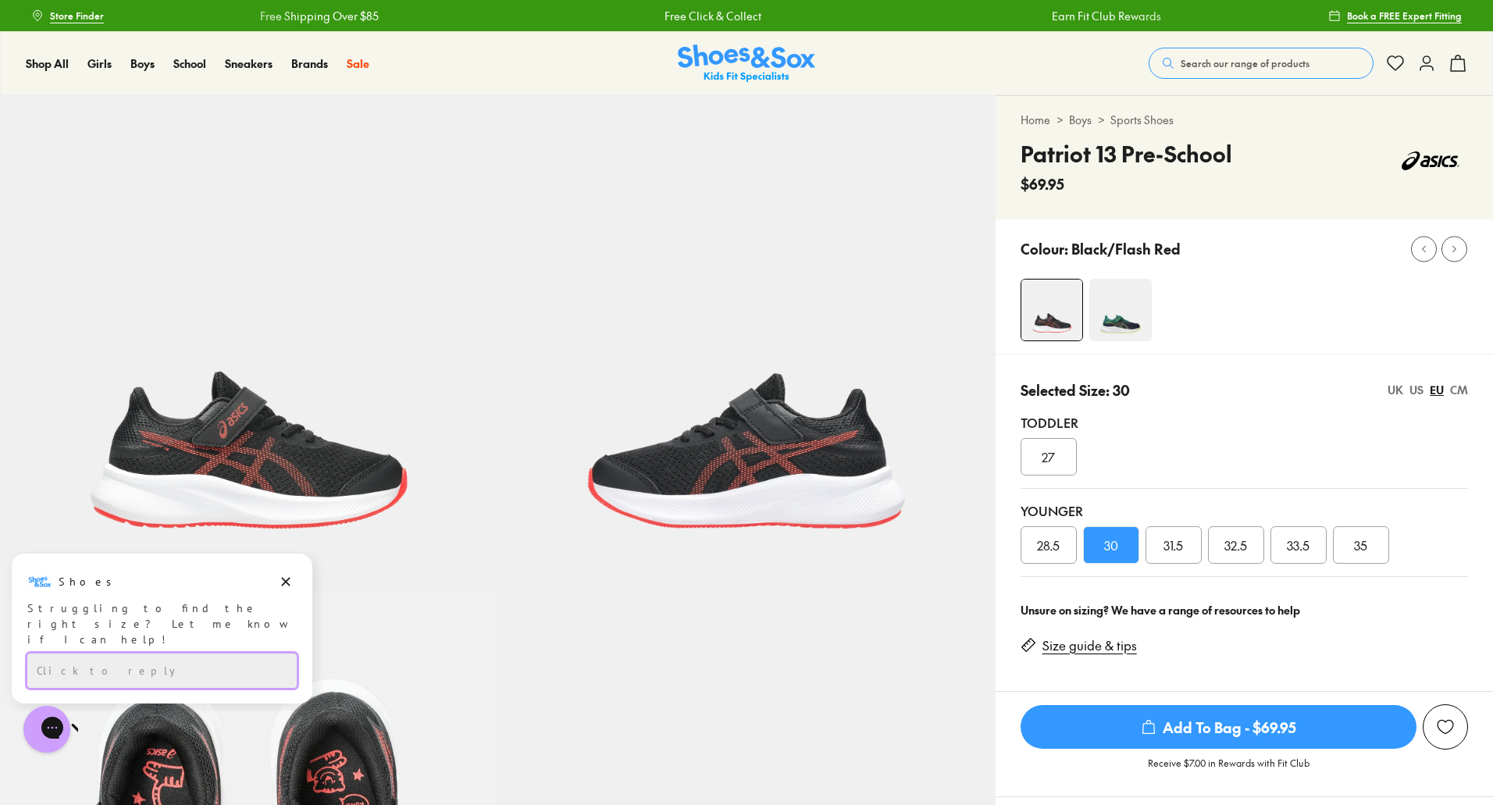
click at [106, 654] on div "Click to reply" at bounding box center [161, 671] width 269 height 34
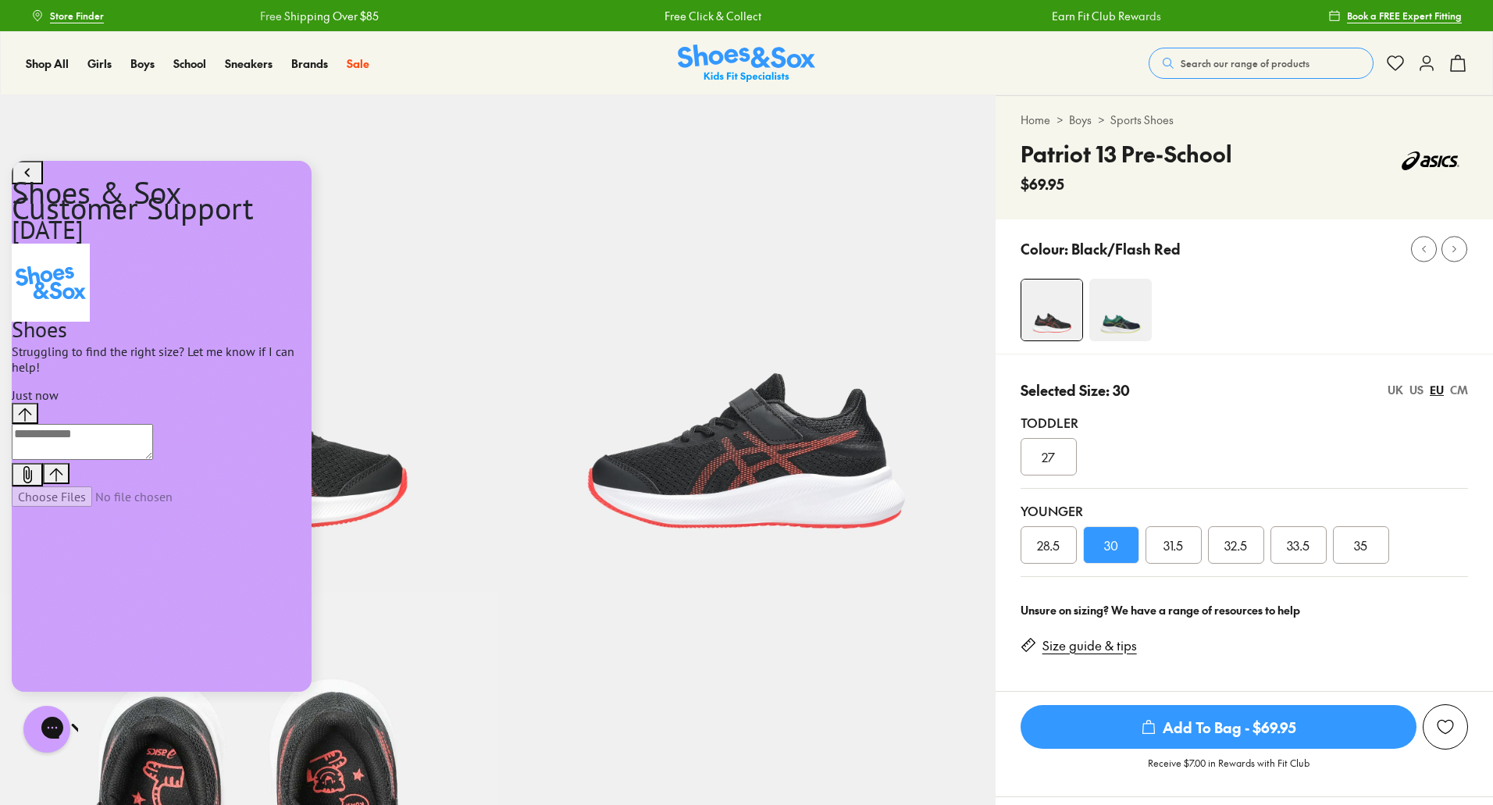
click at [101, 460] on textarea "live chat message input" at bounding box center [82, 442] width 141 height 36
click at [454, 137] on img at bounding box center [249, 344] width 498 height 498
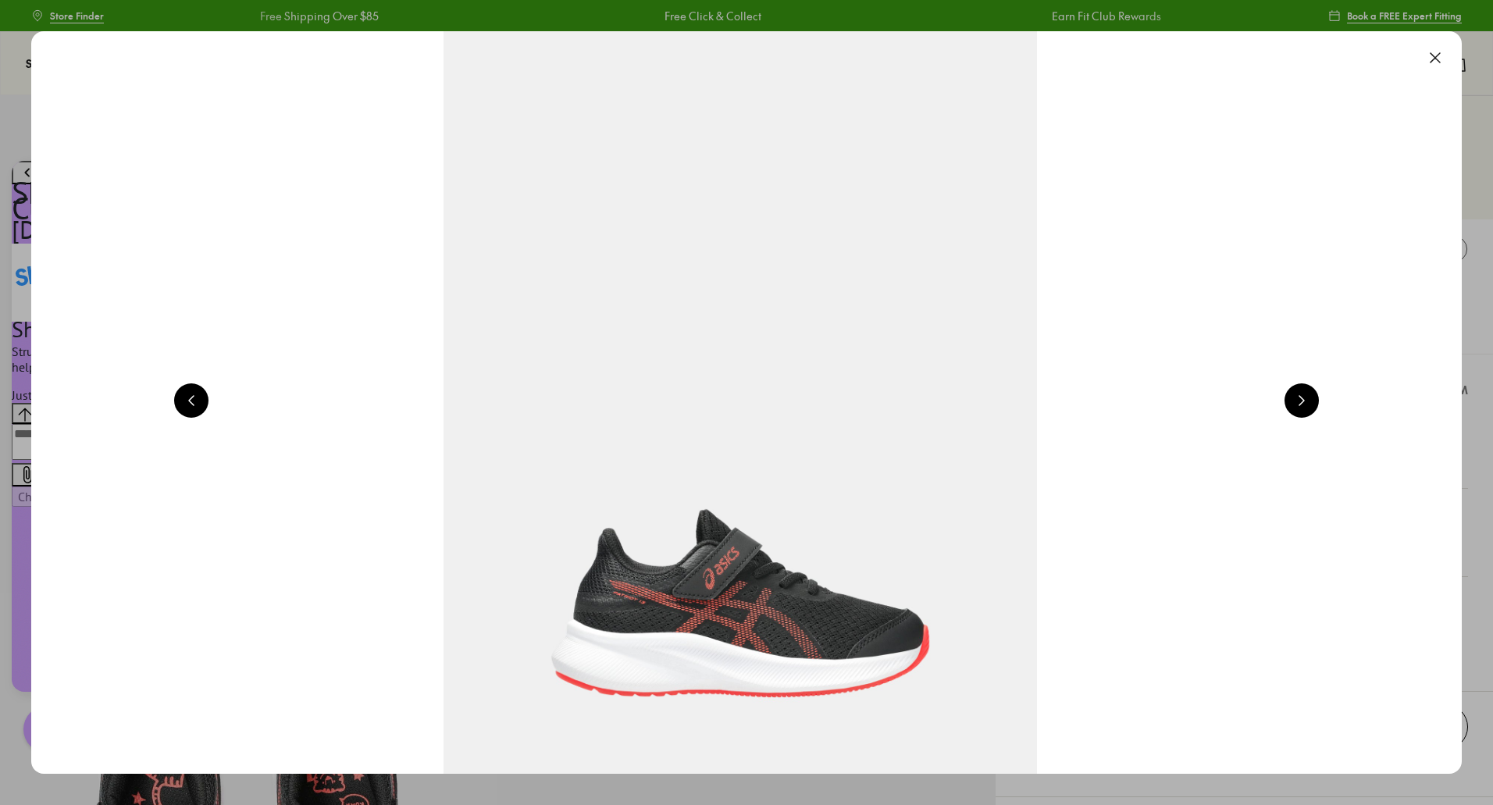
click at [1442, 62] on button at bounding box center [1435, 58] width 34 height 34
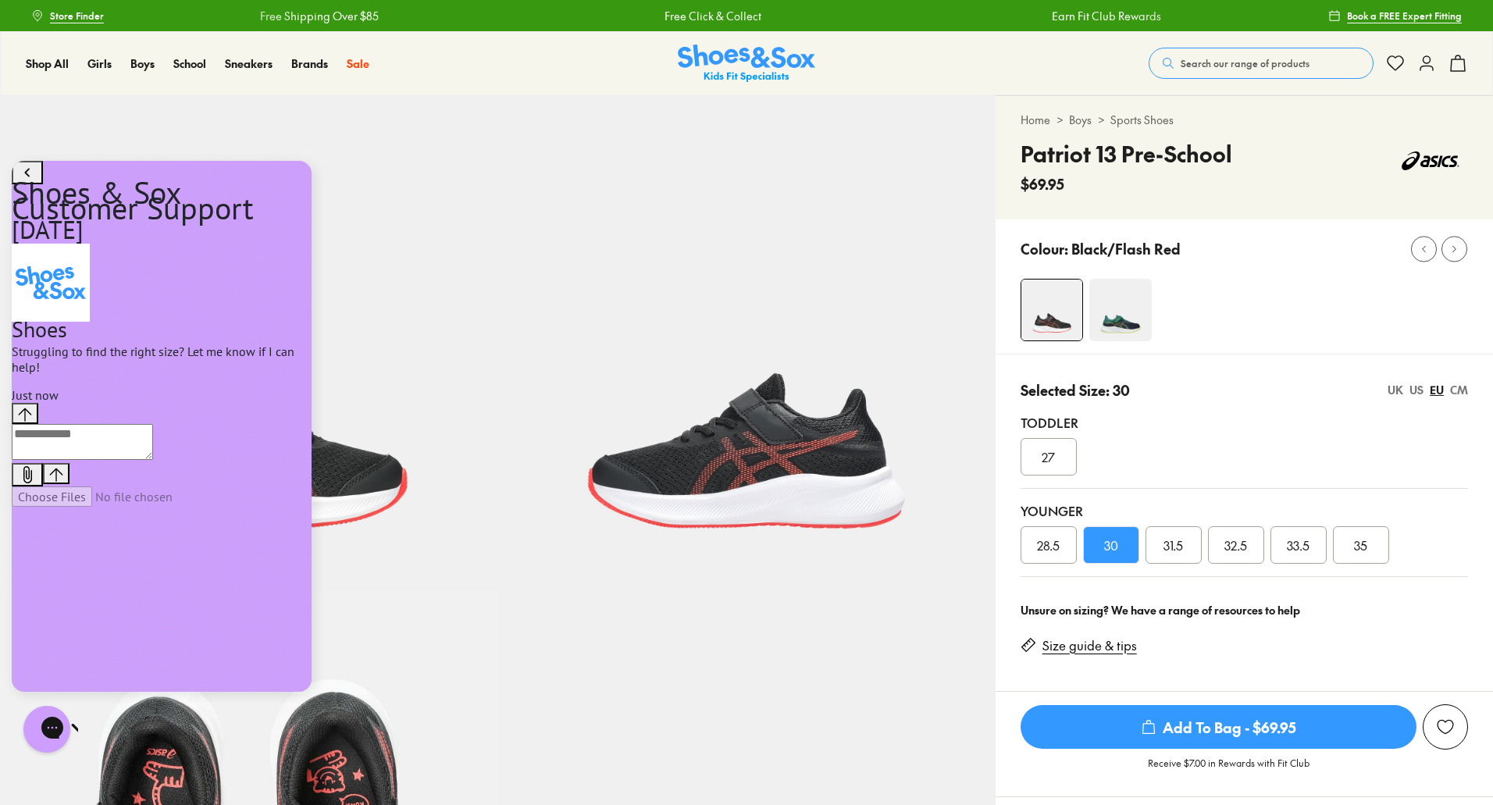
click at [558, 142] on img at bounding box center [747, 344] width 498 height 498
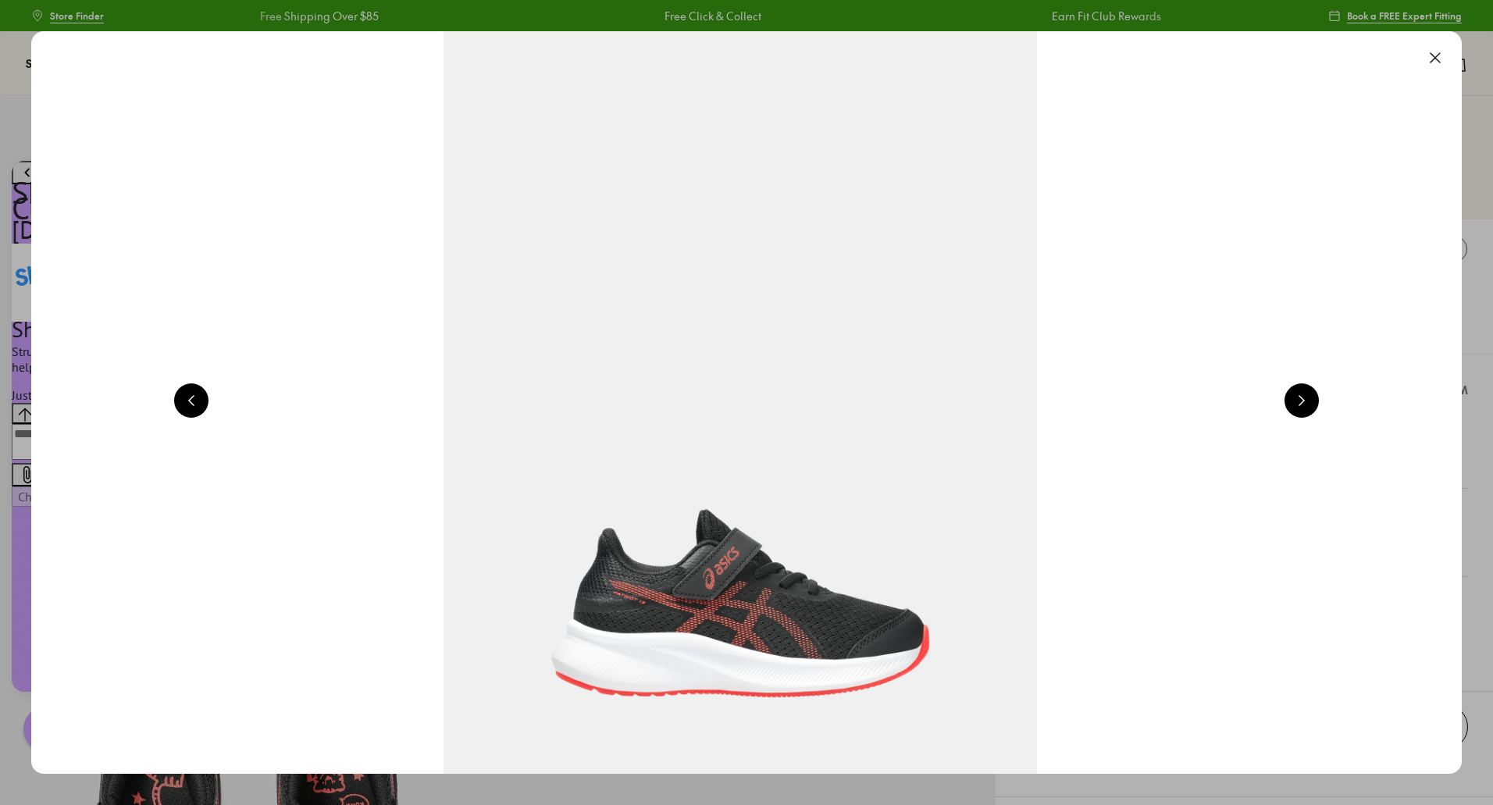
scroll to position [0, 2874]
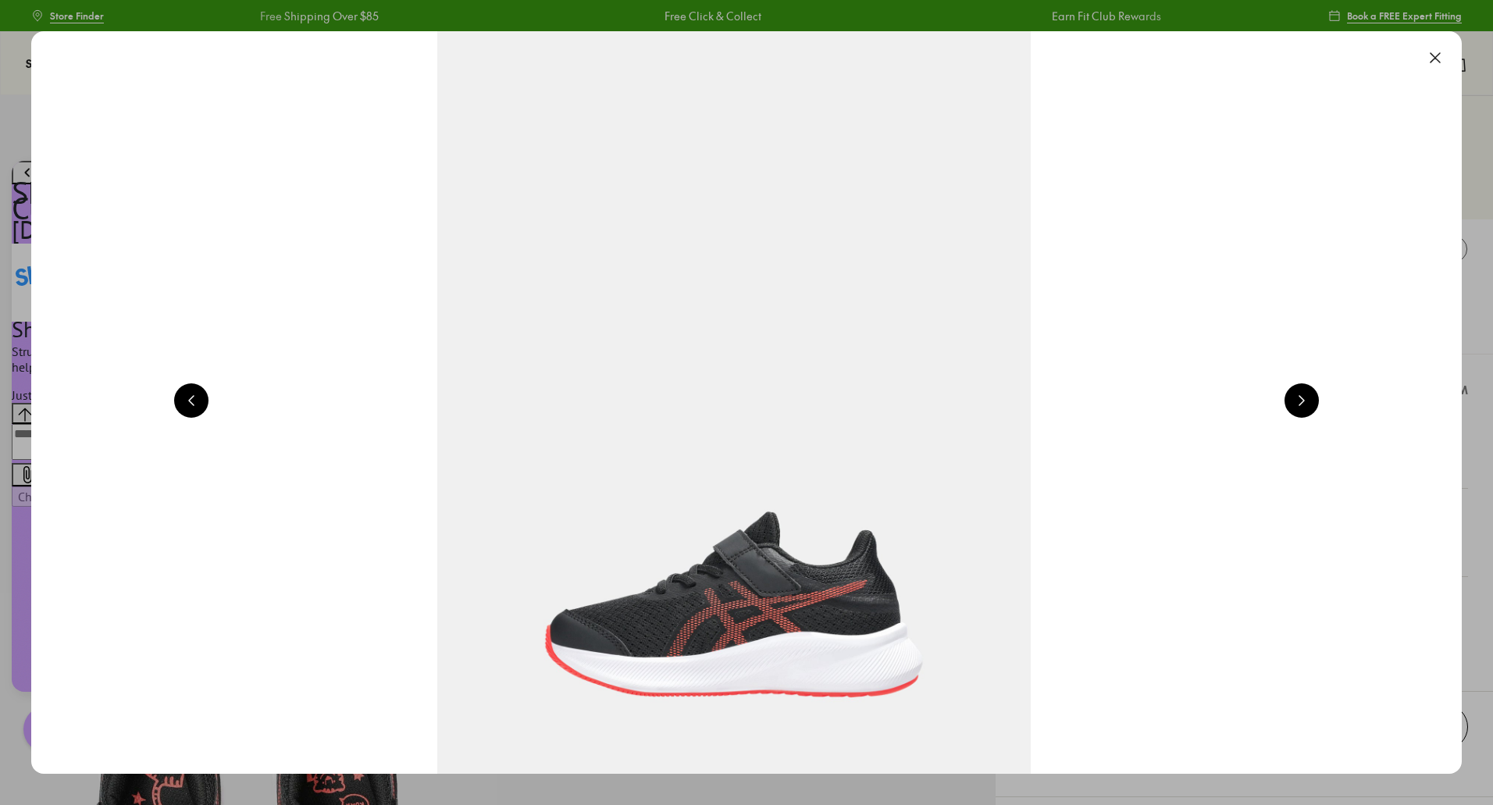
click at [1444, 59] on button at bounding box center [1435, 58] width 34 height 34
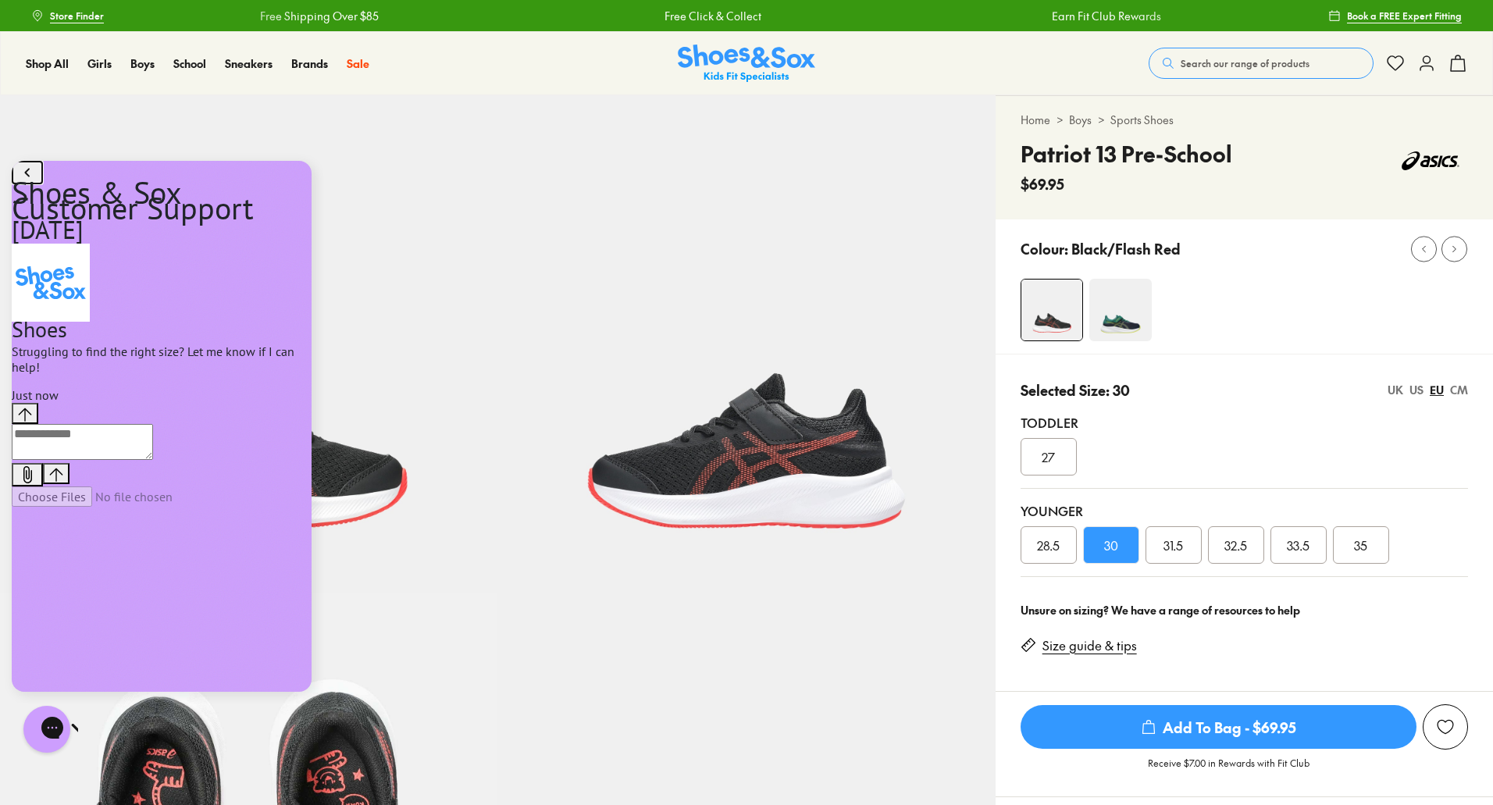
click at [31, 182] on icon "go to home page" at bounding box center [27, 172] width 19 height 19
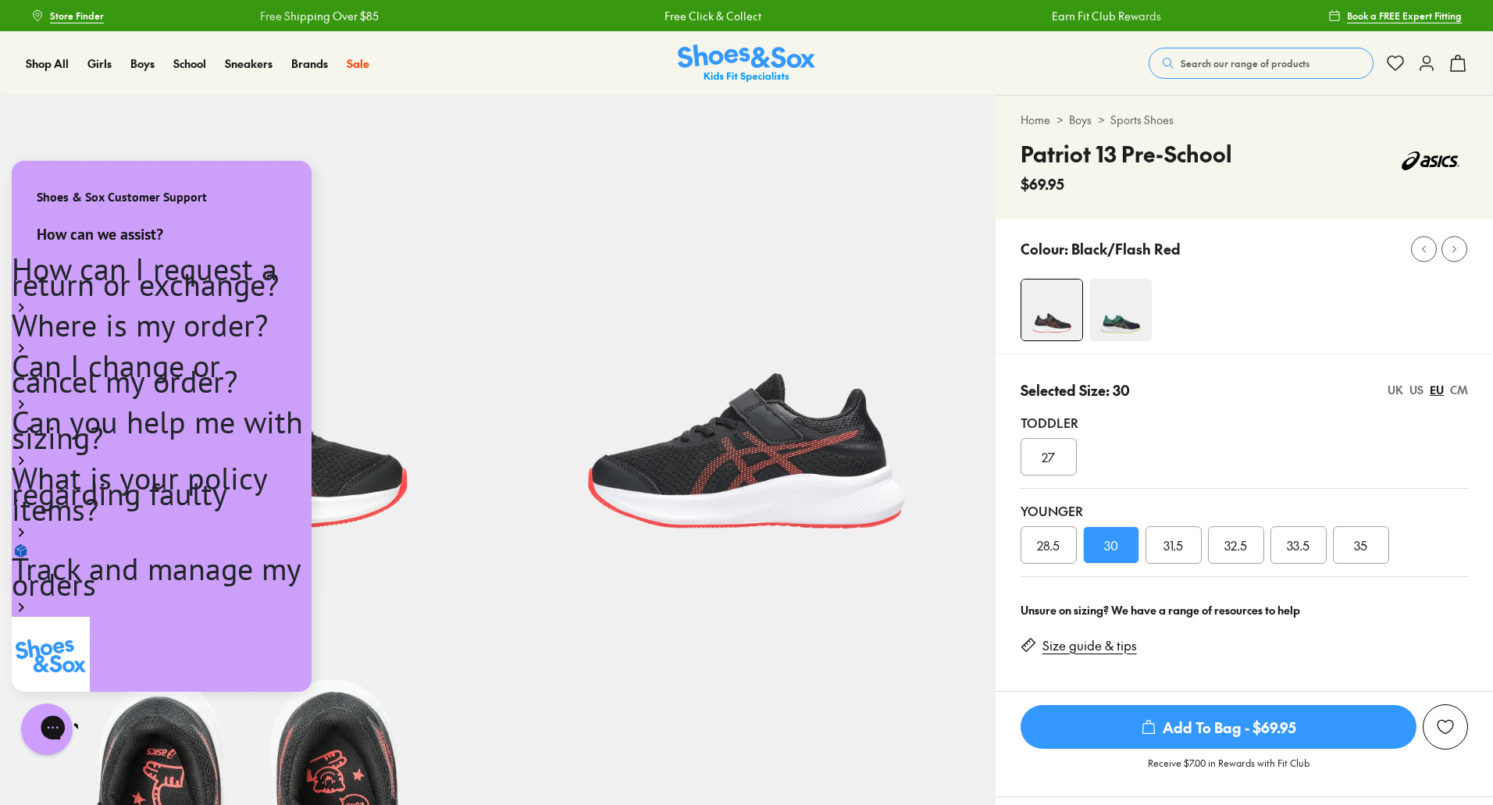
click at [100, 727] on icon "Close gorgias live chat" at bounding box center [108, 727] width 16 height 16
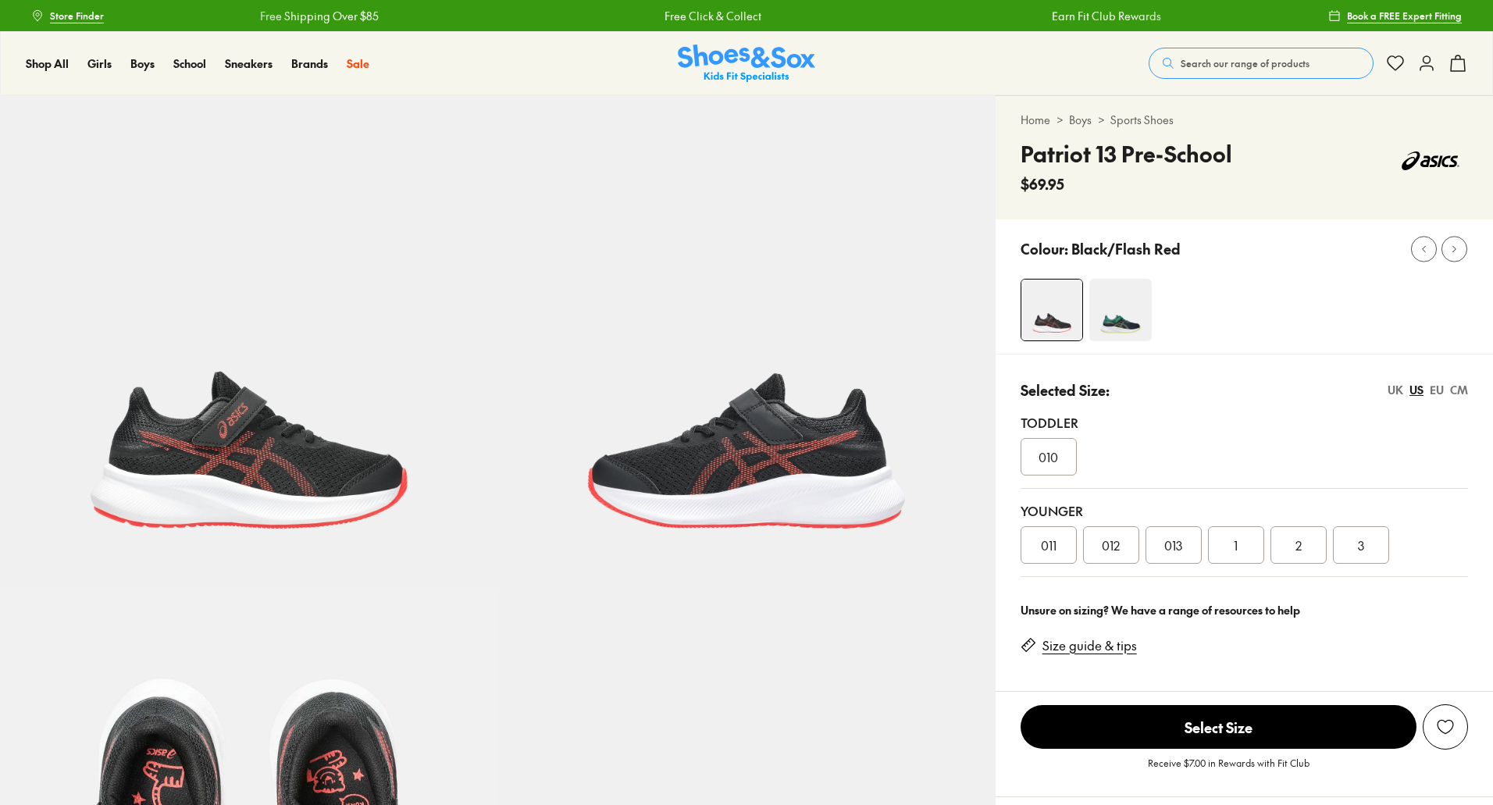
select select "*"
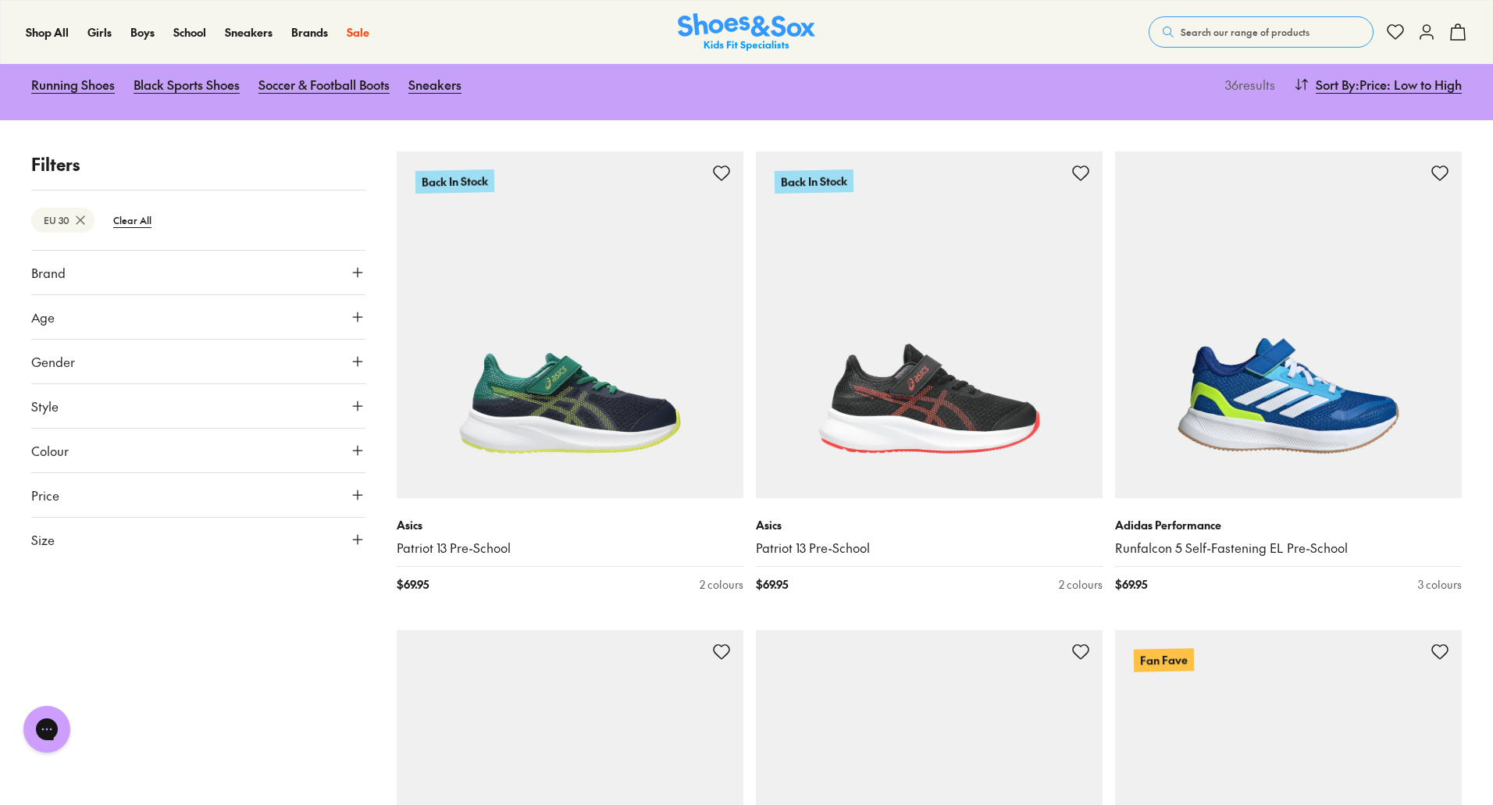
scroll to position [242, 0]
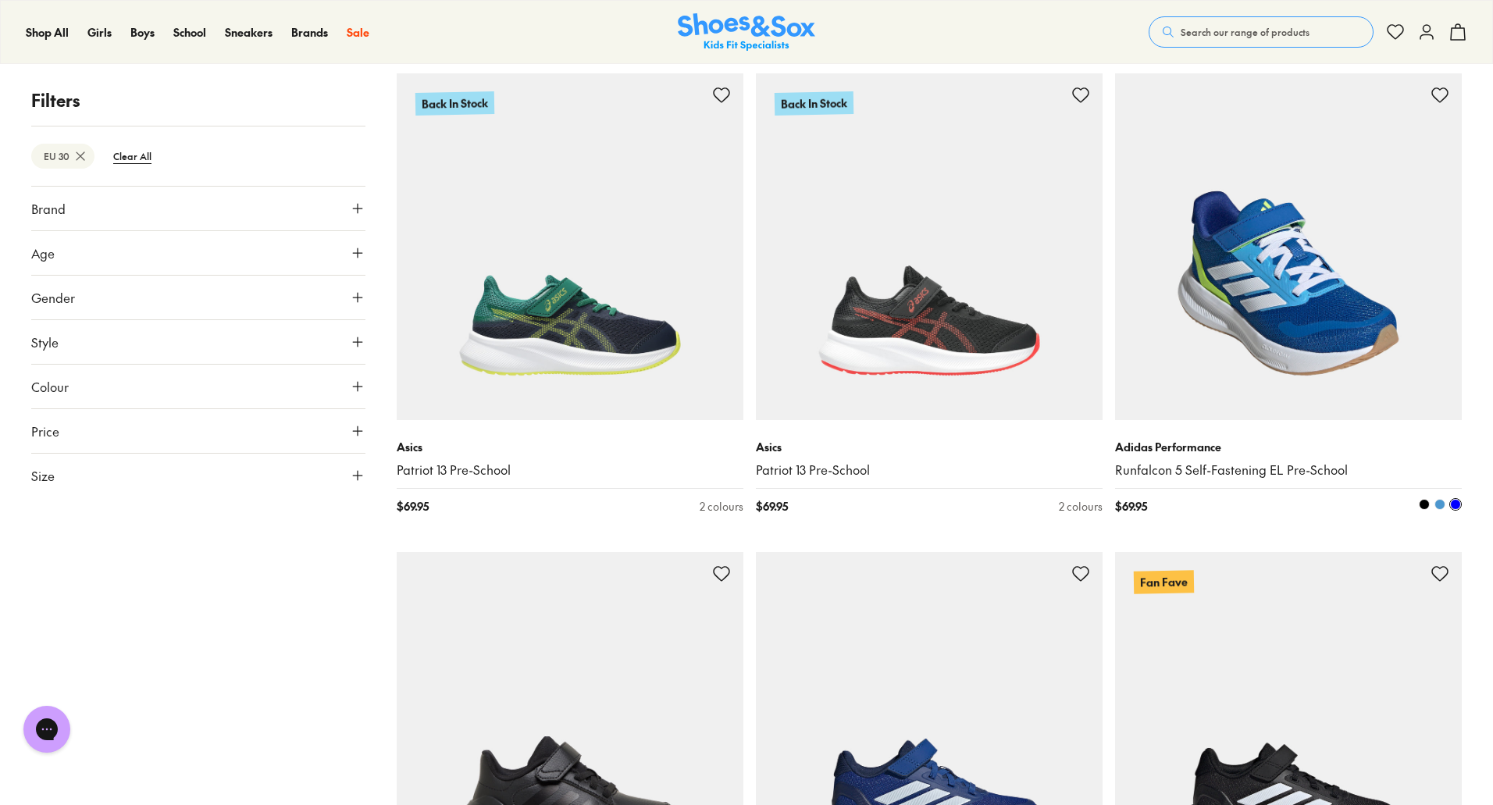
click at [1297, 300] on img at bounding box center [1288, 246] width 347 height 347
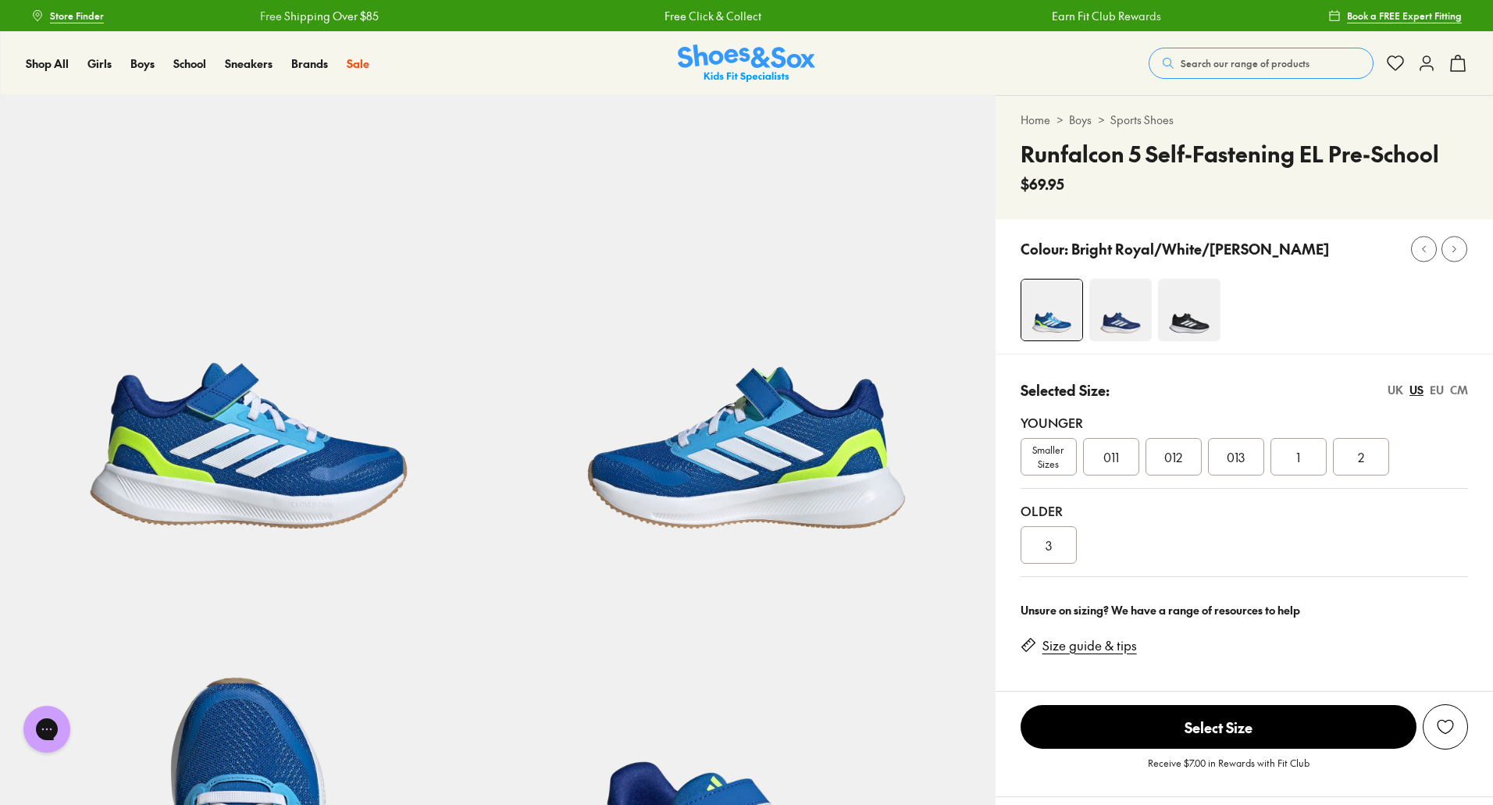
click at [1116, 324] on img at bounding box center [1121, 310] width 62 height 62
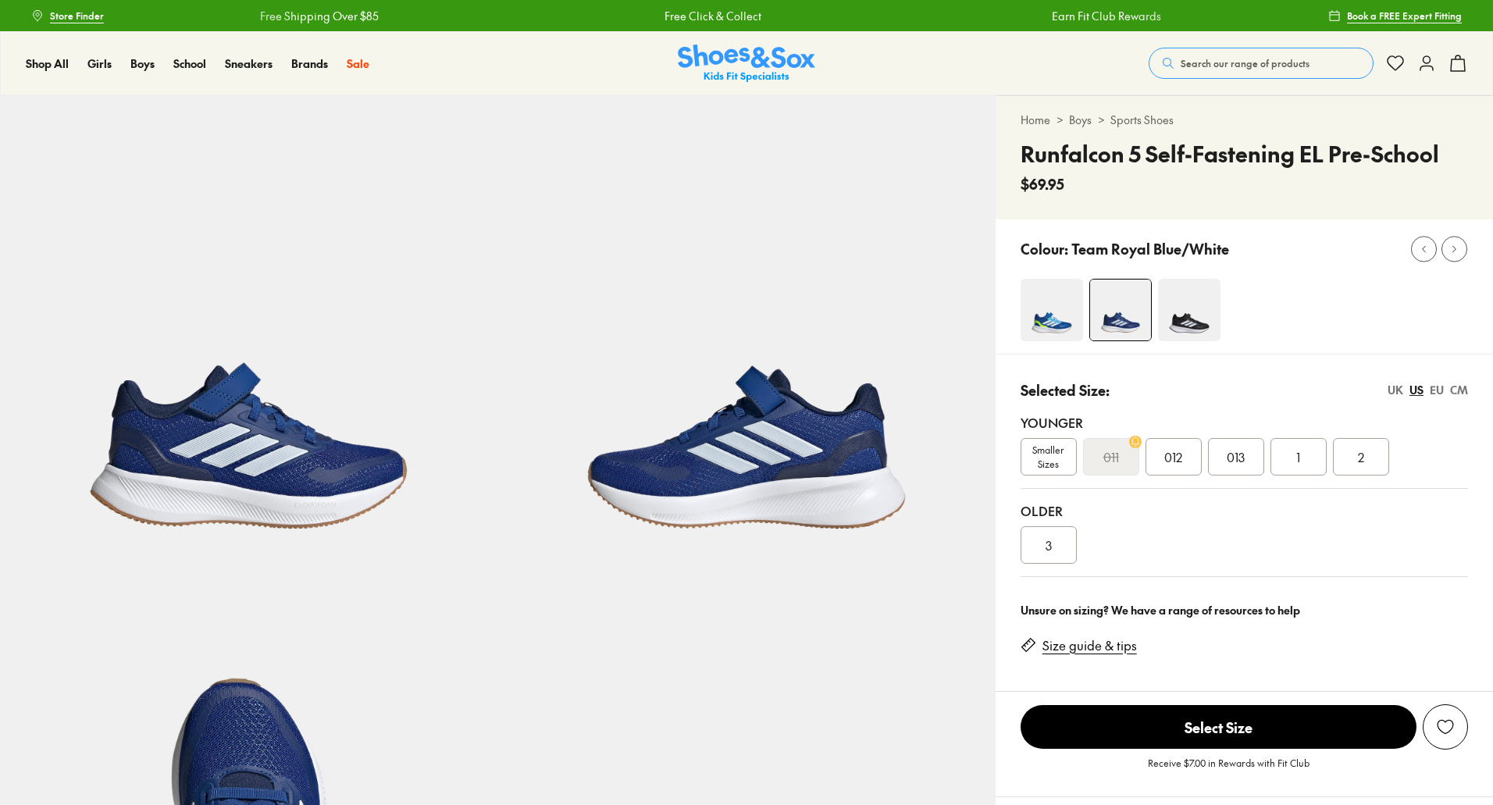
select select "*"
click at [1185, 309] on img at bounding box center [1189, 310] width 62 height 62
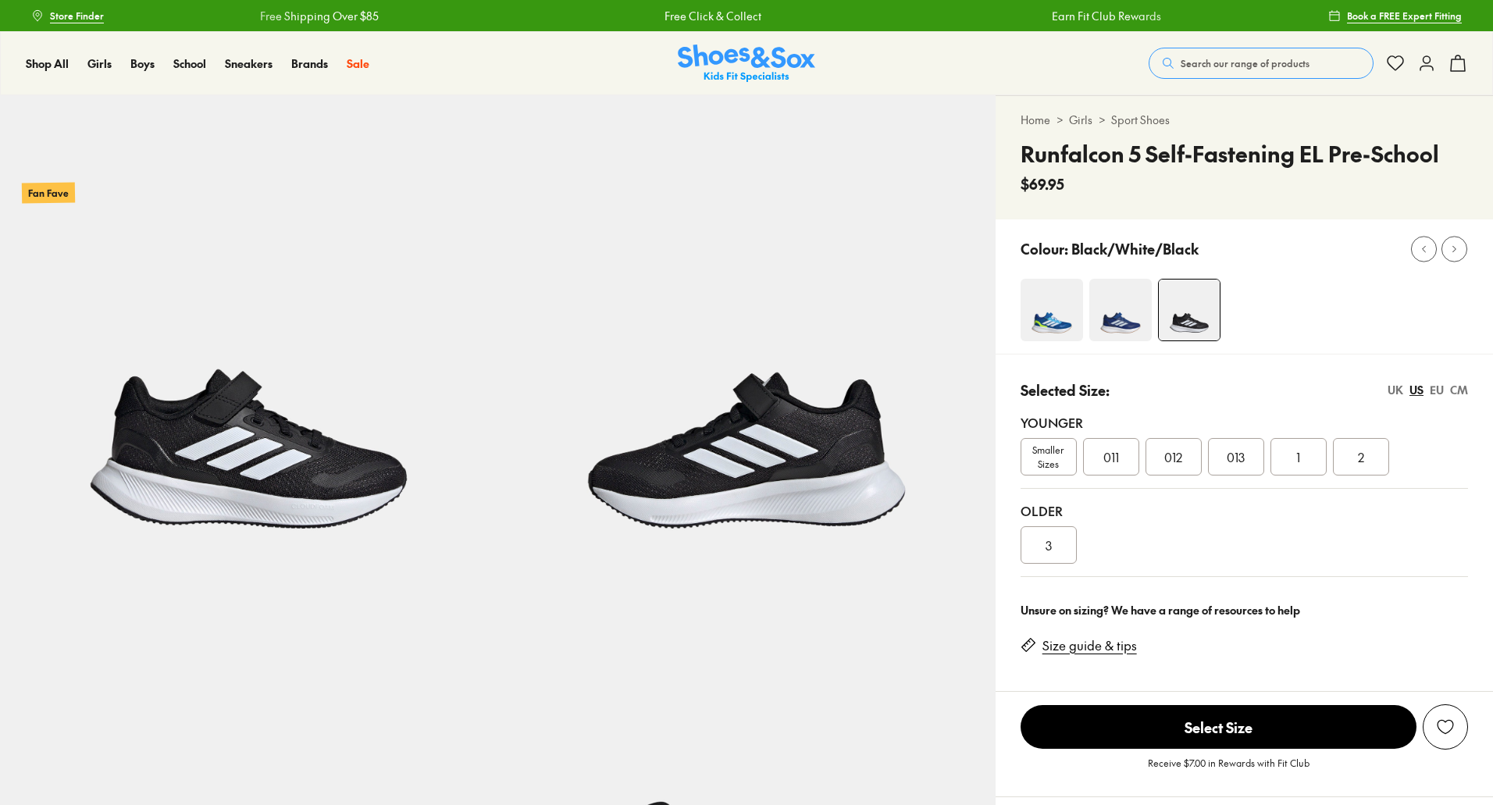
select select "*"
click at [1057, 312] on img at bounding box center [1052, 310] width 62 height 62
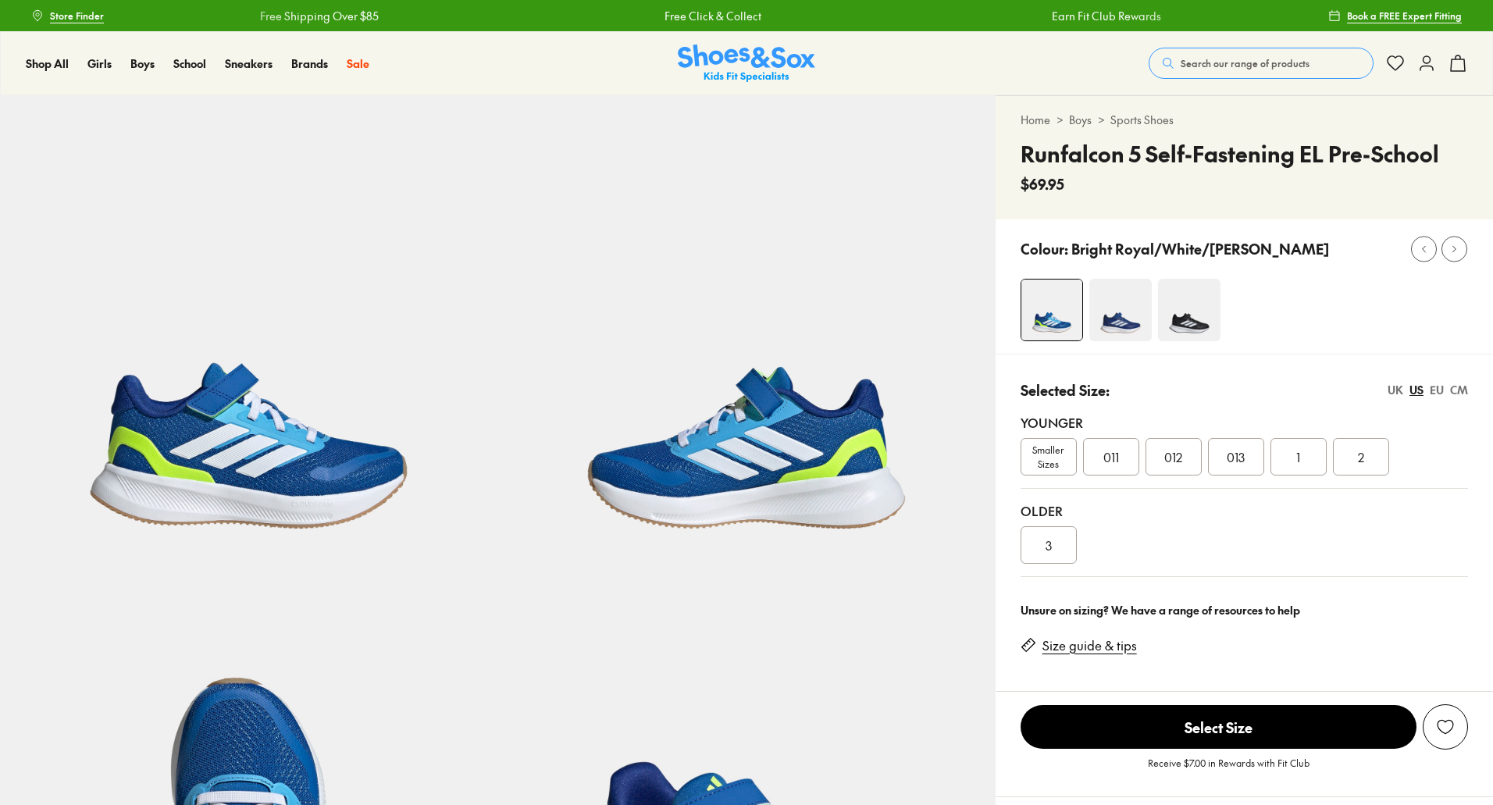
select select "*"
click at [1118, 313] on img at bounding box center [1121, 310] width 62 height 62
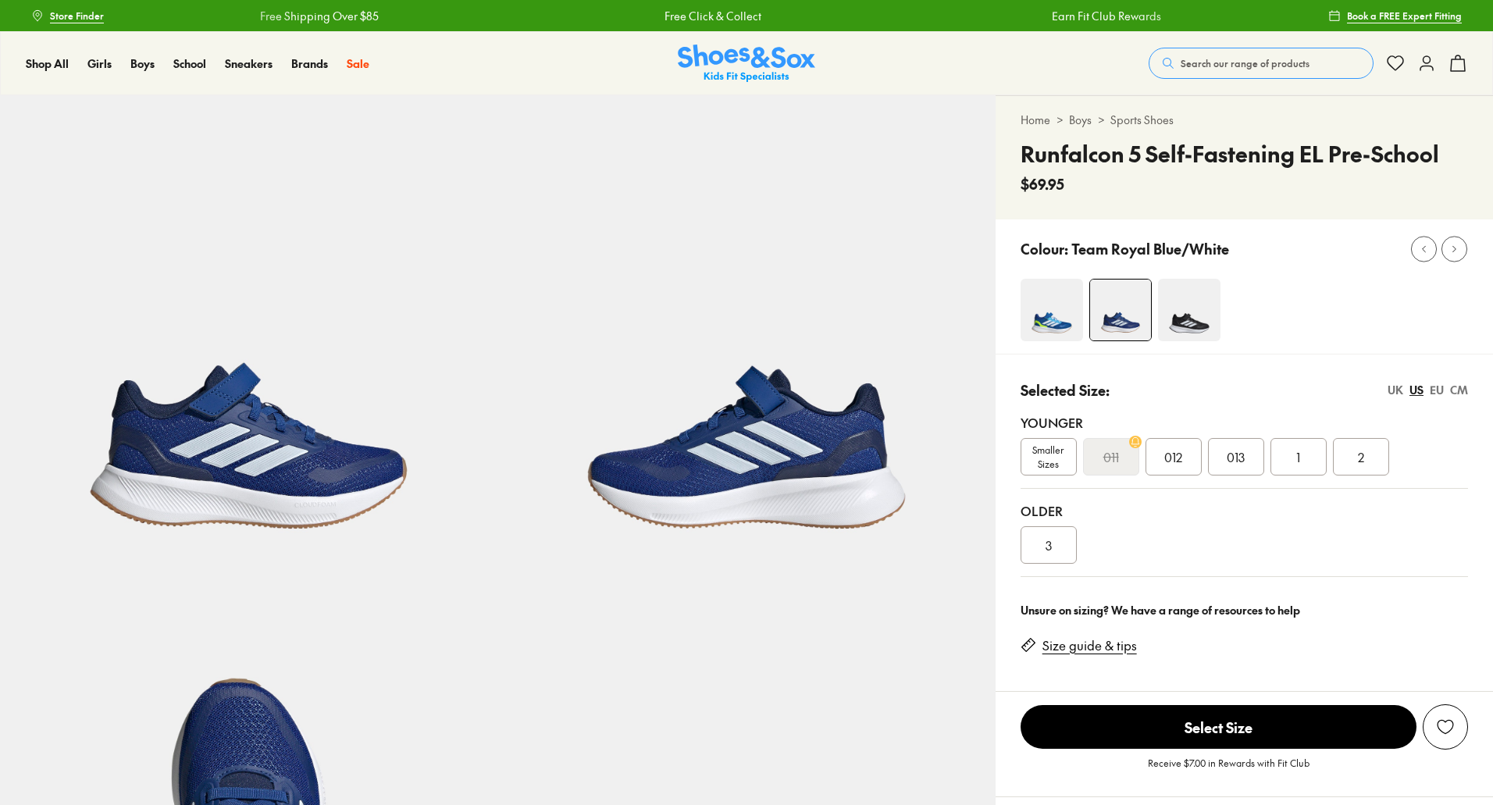
select select "*"
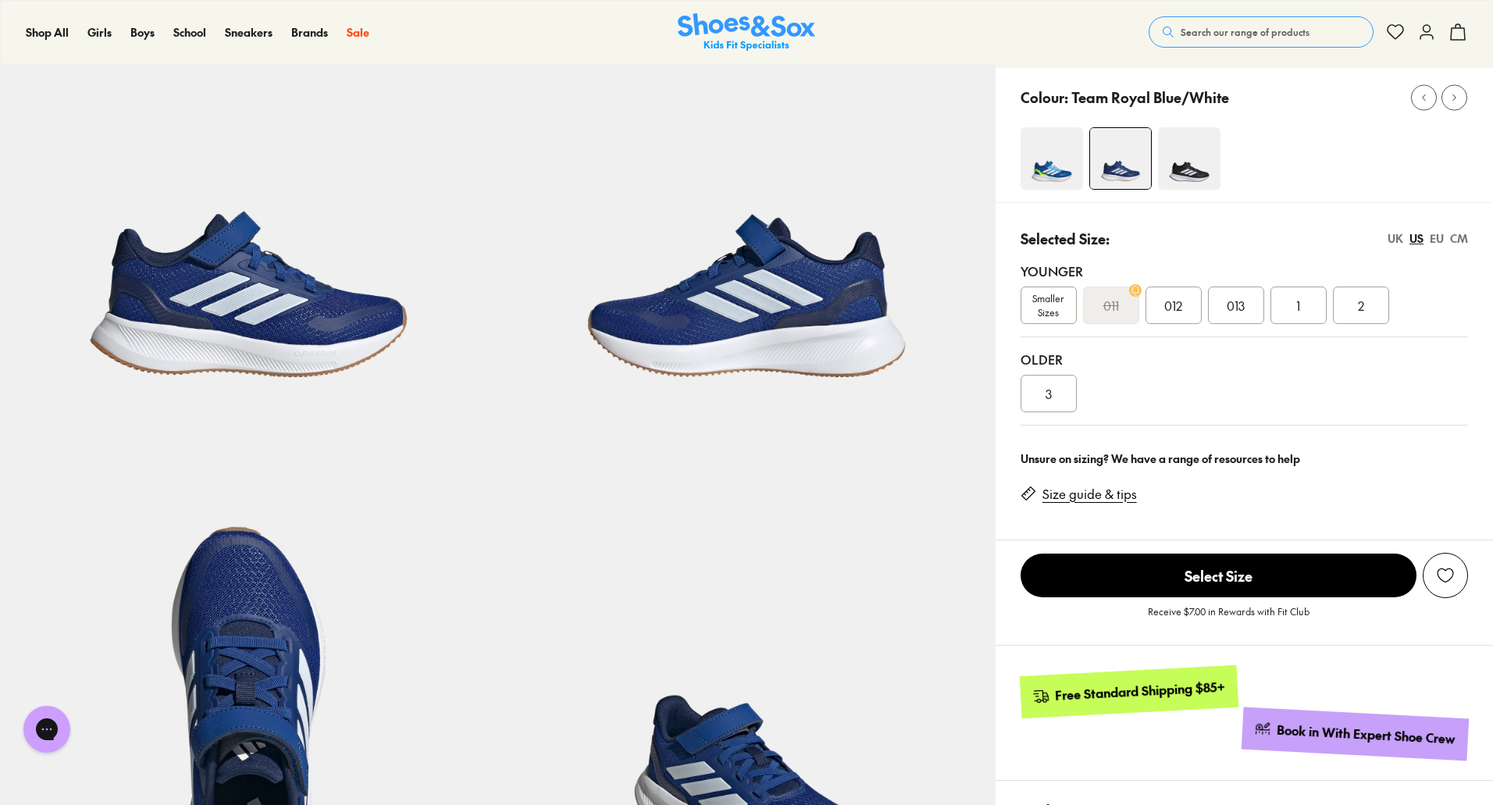
scroll to position [156, 0]
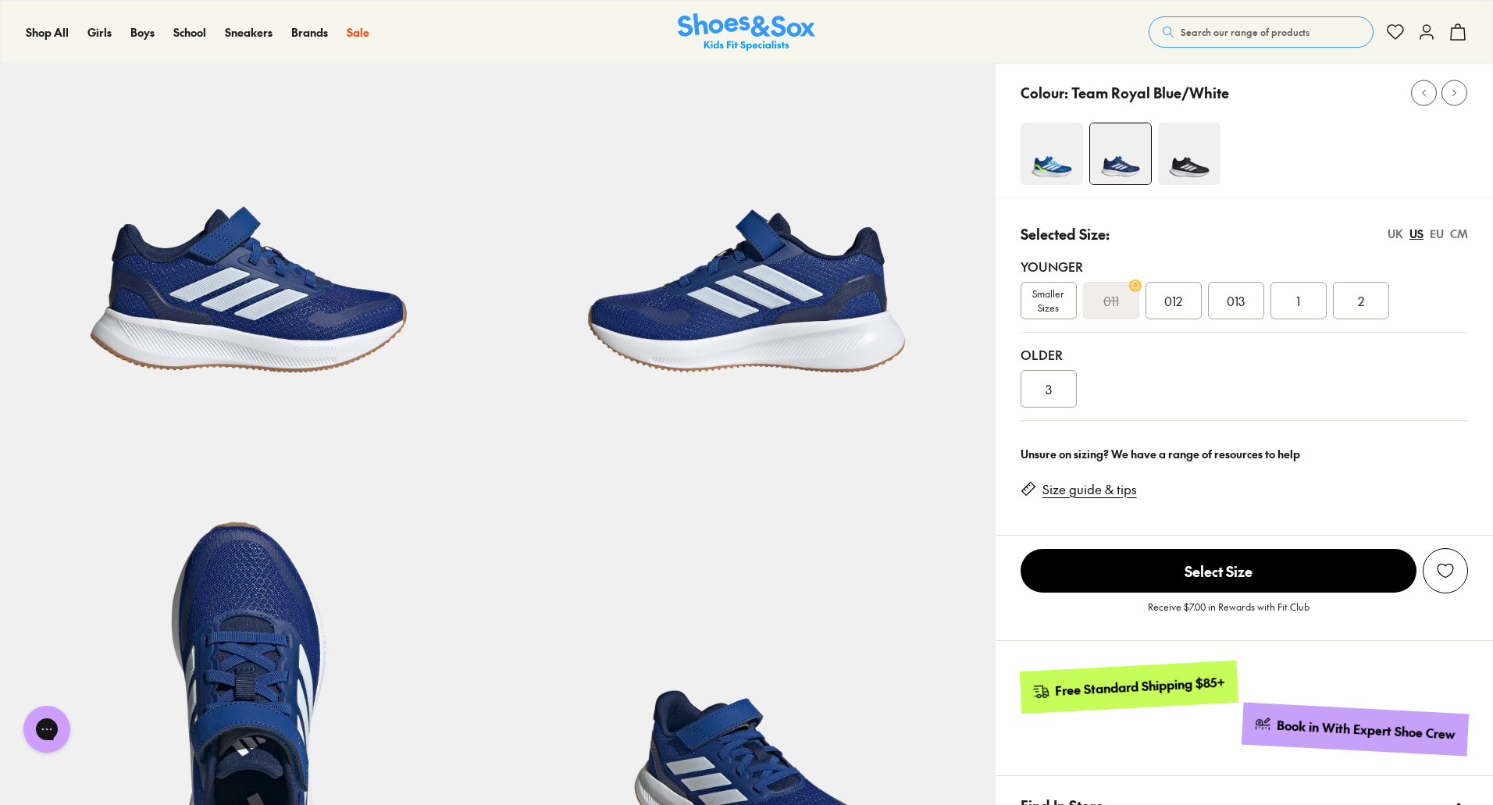
click at [1438, 232] on div "EU" at bounding box center [1437, 234] width 14 height 16
click at [1174, 304] on span "30" at bounding box center [1174, 300] width 14 height 19
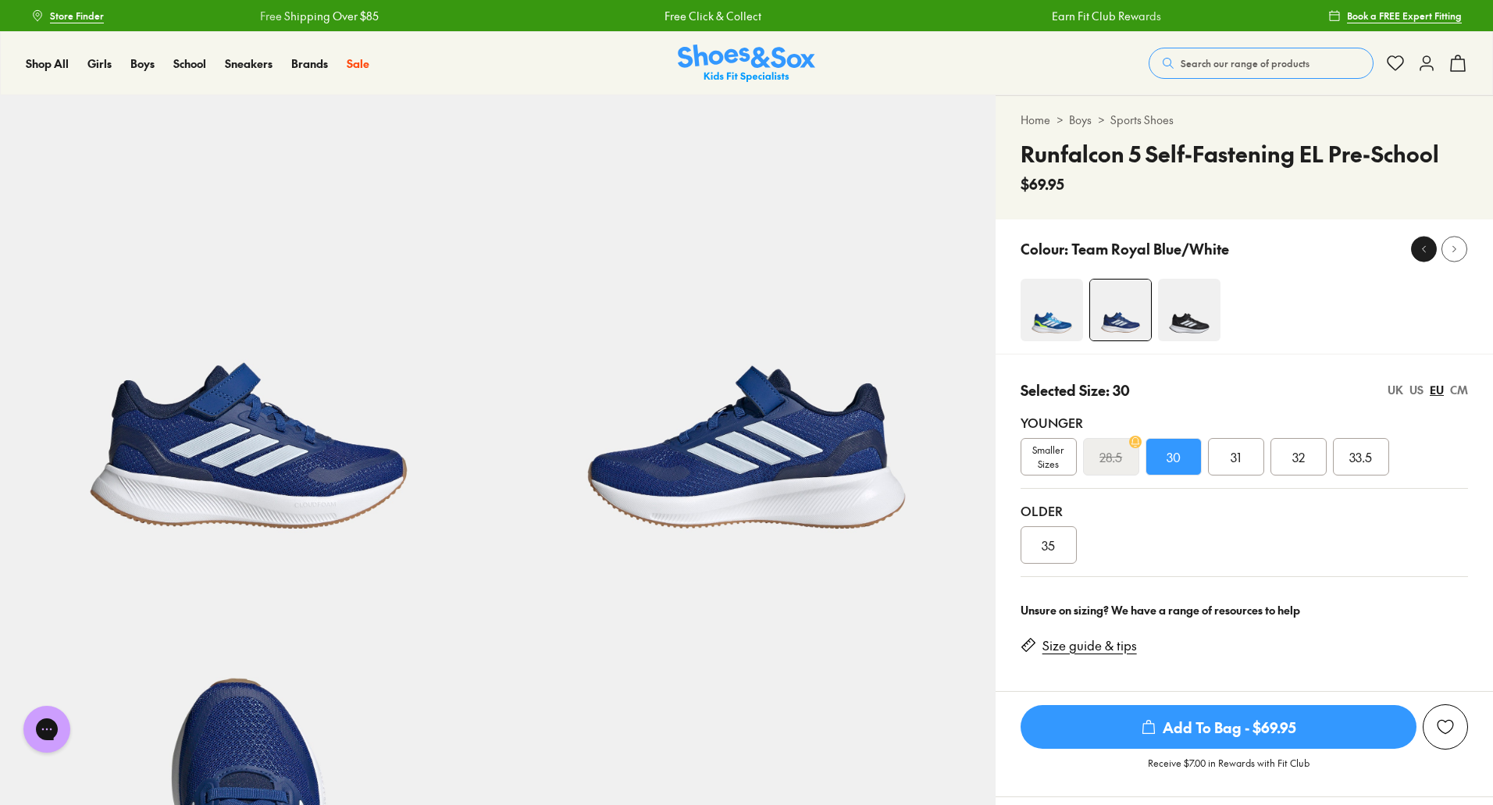
click at [1425, 248] on use at bounding box center [1424, 249] width 3 height 6
click at [1460, 252] on icon at bounding box center [1455, 249] width 12 height 12
click at [1065, 317] on img at bounding box center [1052, 310] width 62 height 62
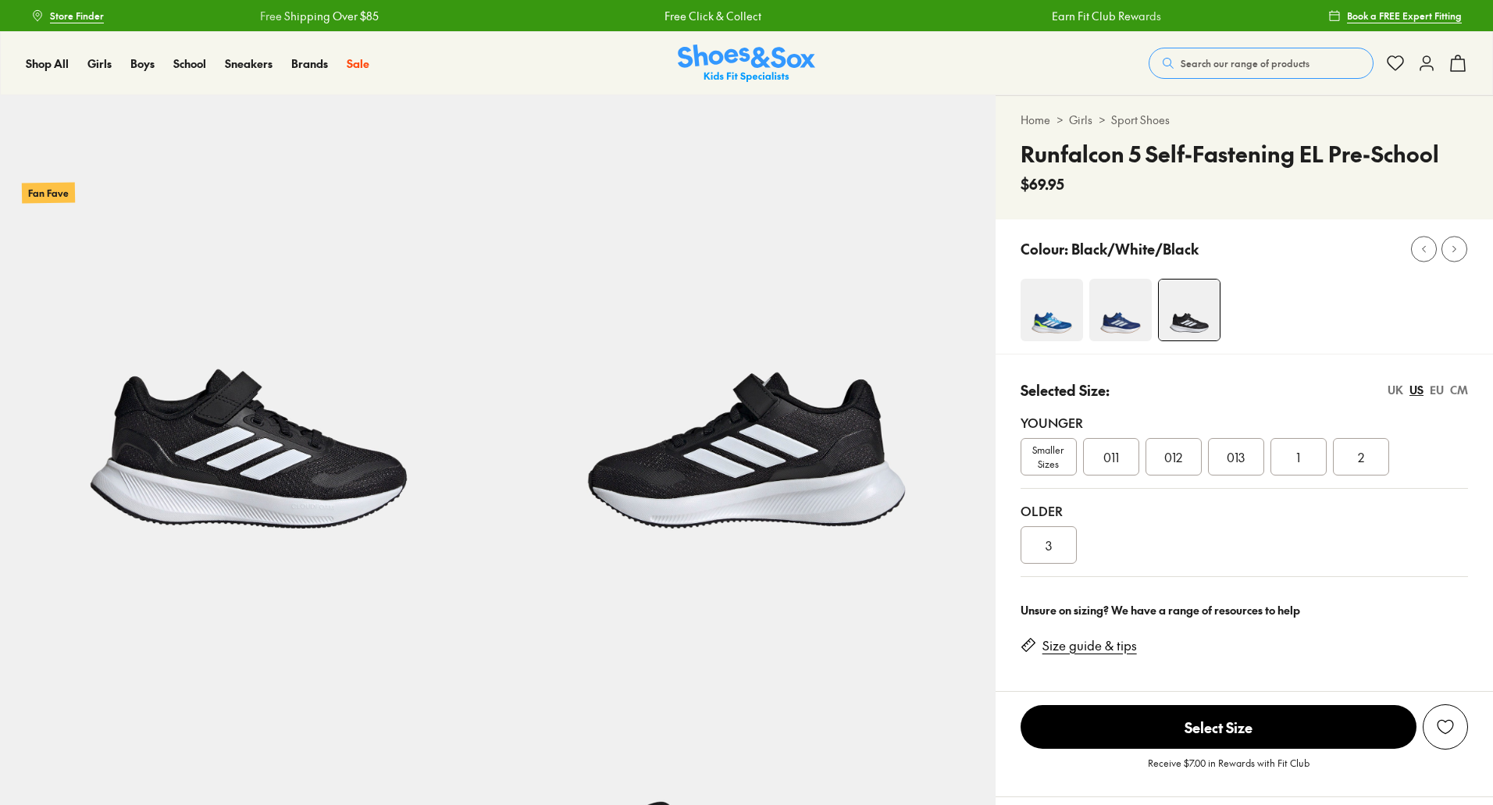
click at [1052, 312] on img at bounding box center [1052, 310] width 62 height 62
select select "*"
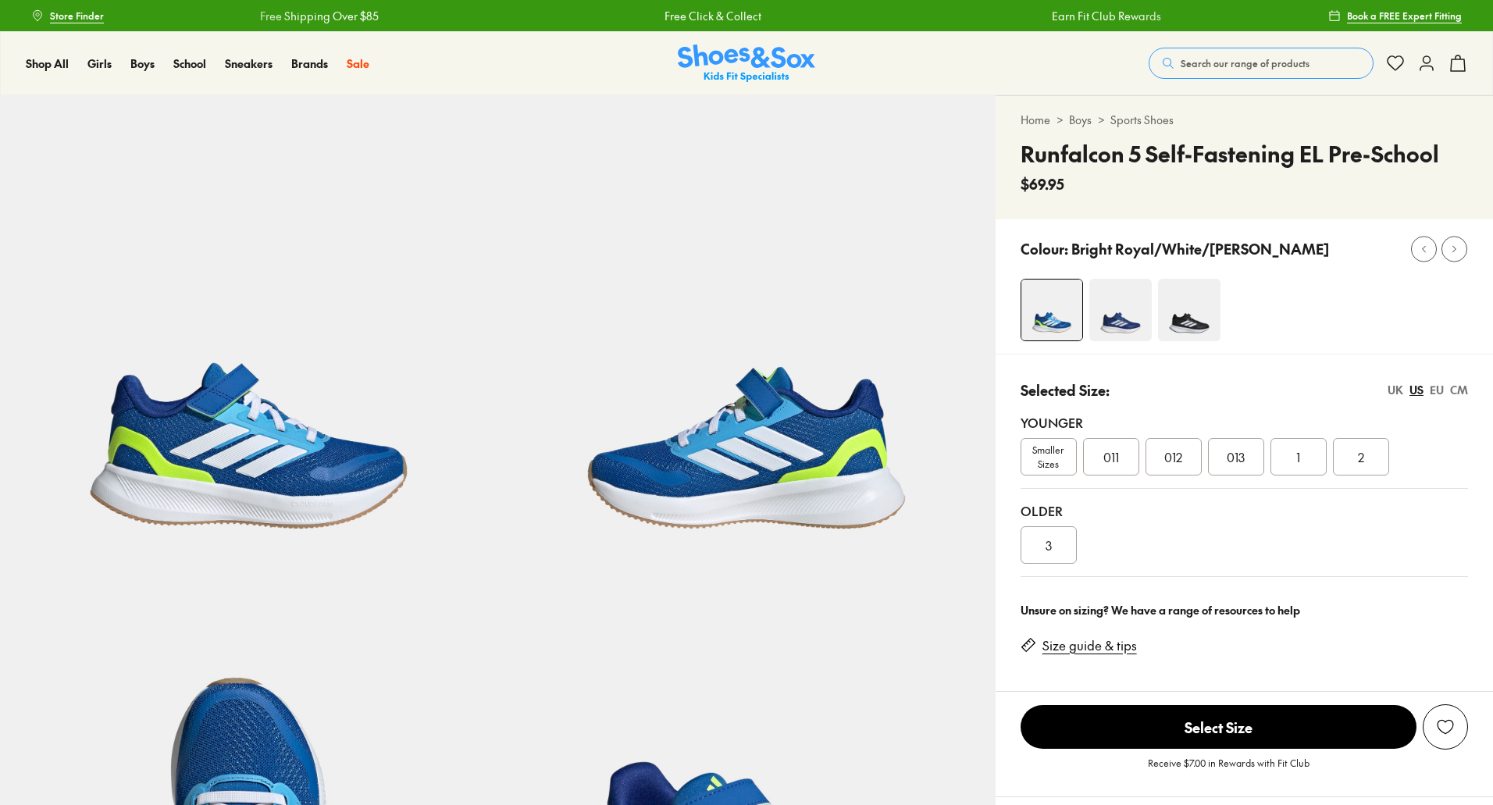
click at [1107, 309] on img at bounding box center [1121, 310] width 62 height 62
select select "*"
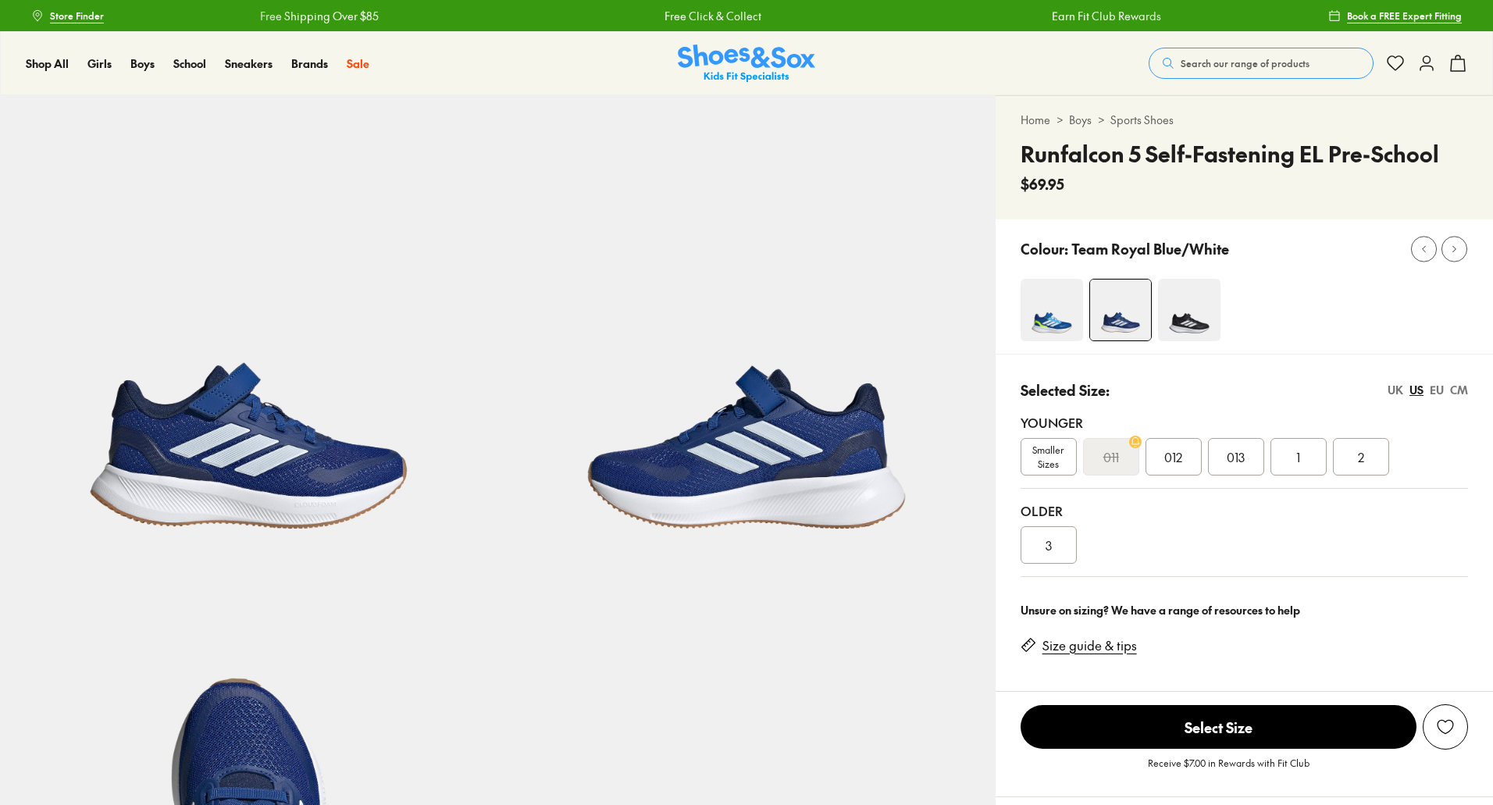
select select "*"
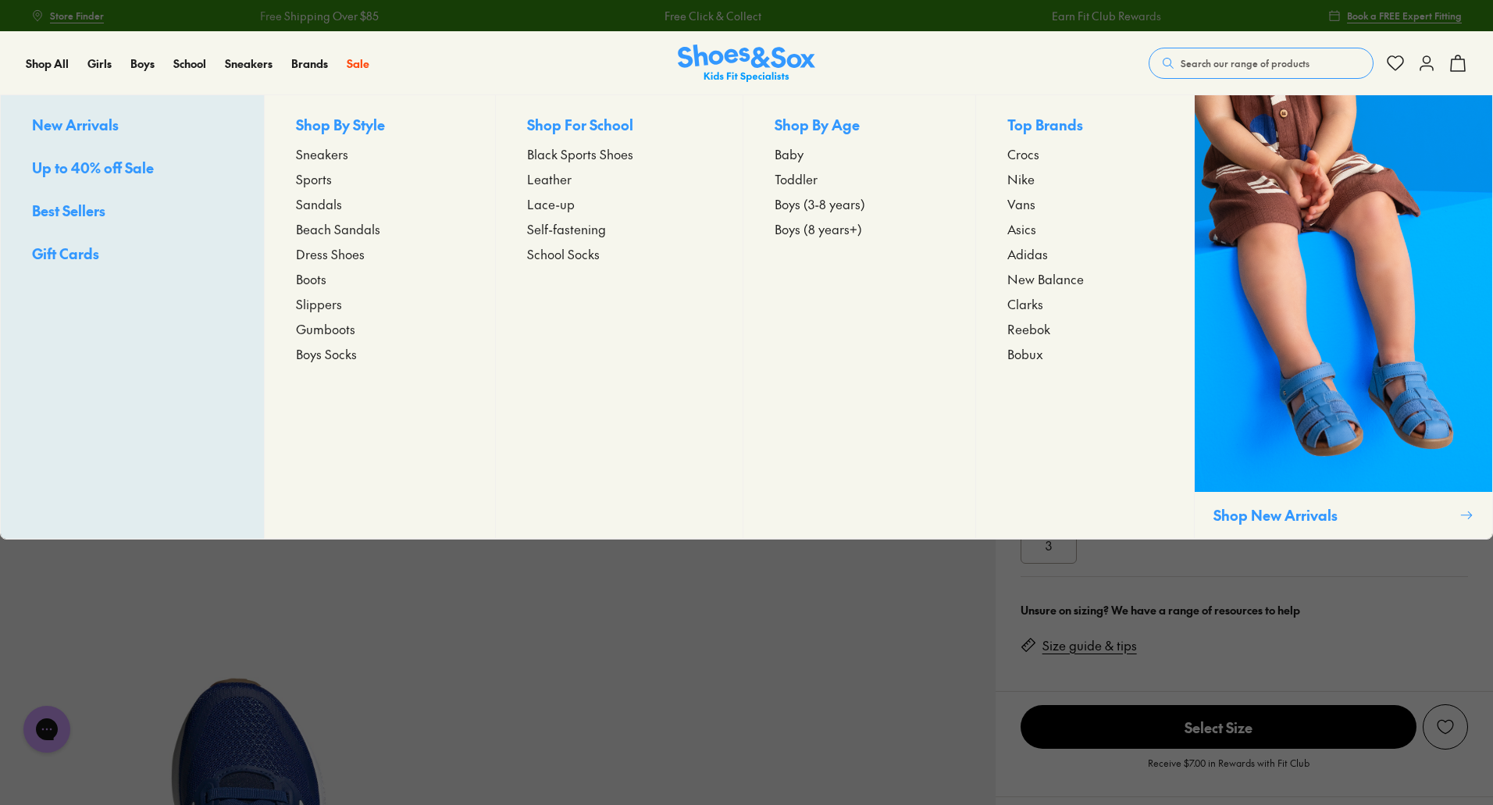
click at [312, 156] on span "Sneakers" at bounding box center [322, 154] width 52 height 19
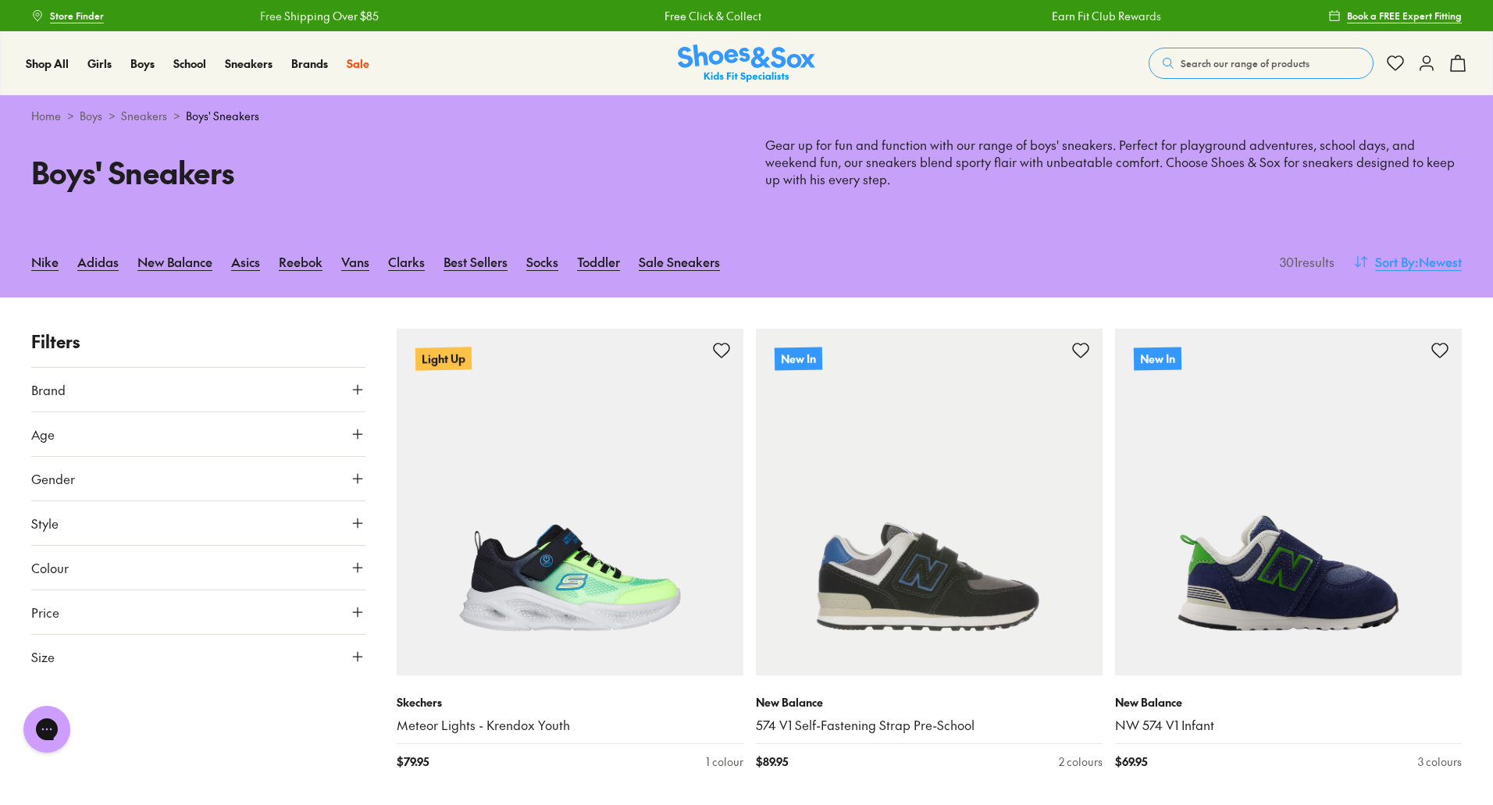
click at [1429, 260] on span ": Newest" at bounding box center [1438, 261] width 47 height 19
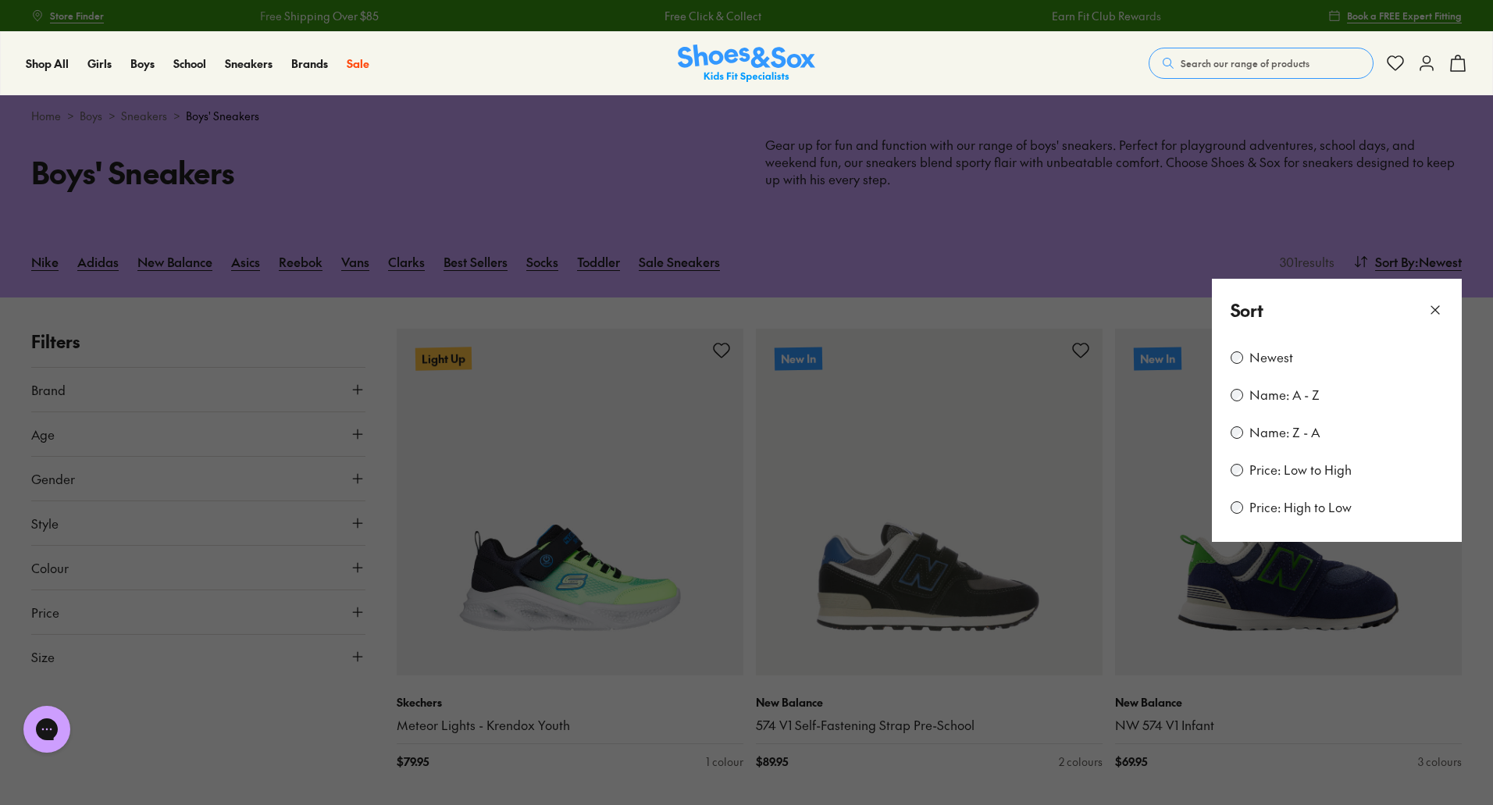
click at [1268, 469] on label "Price: Low to High" at bounding box center [1301, 470] width 102 height 17
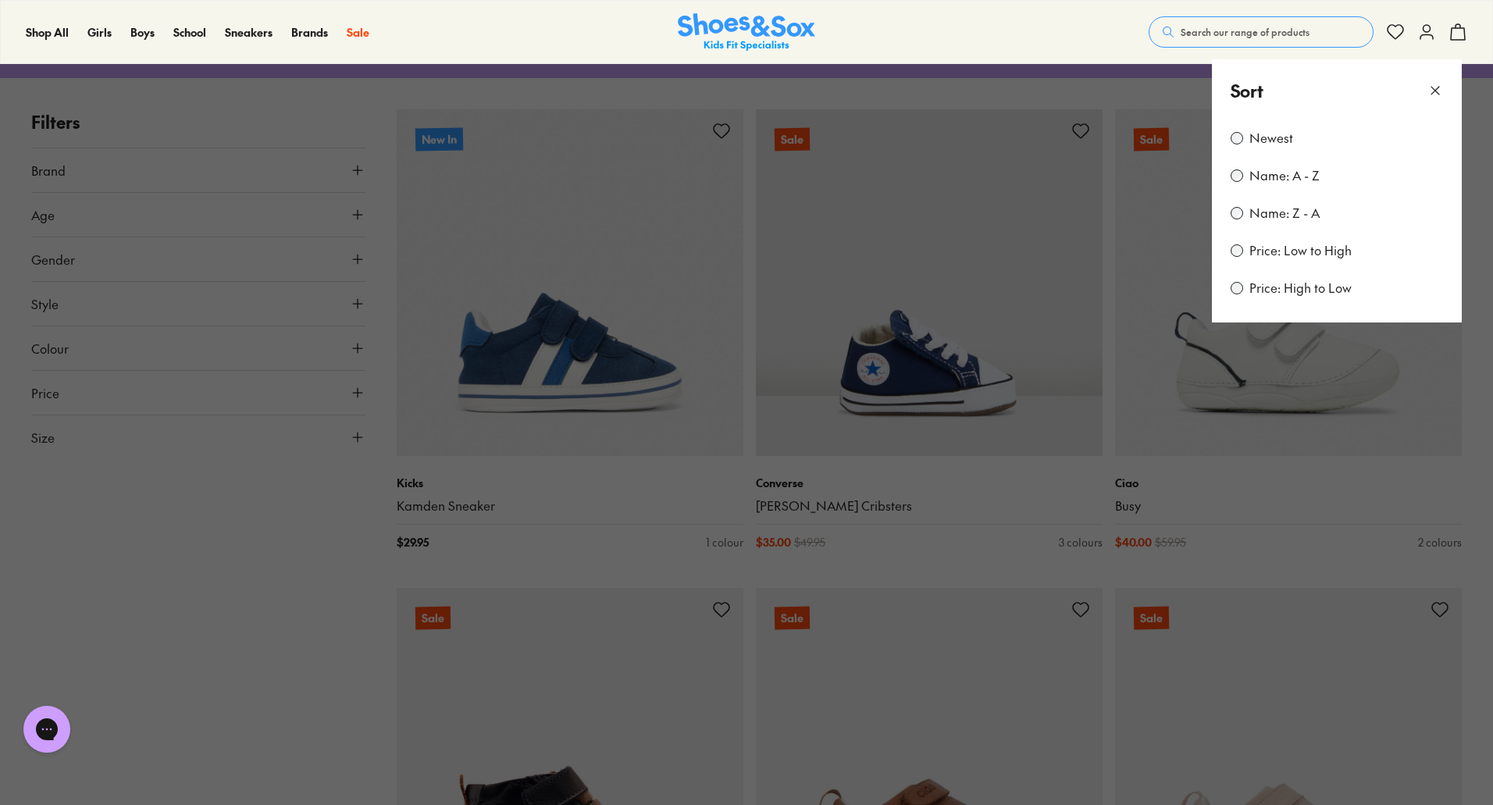
click at [1436, 91] on use at bounding box center [1436, 91] width 8 height 8
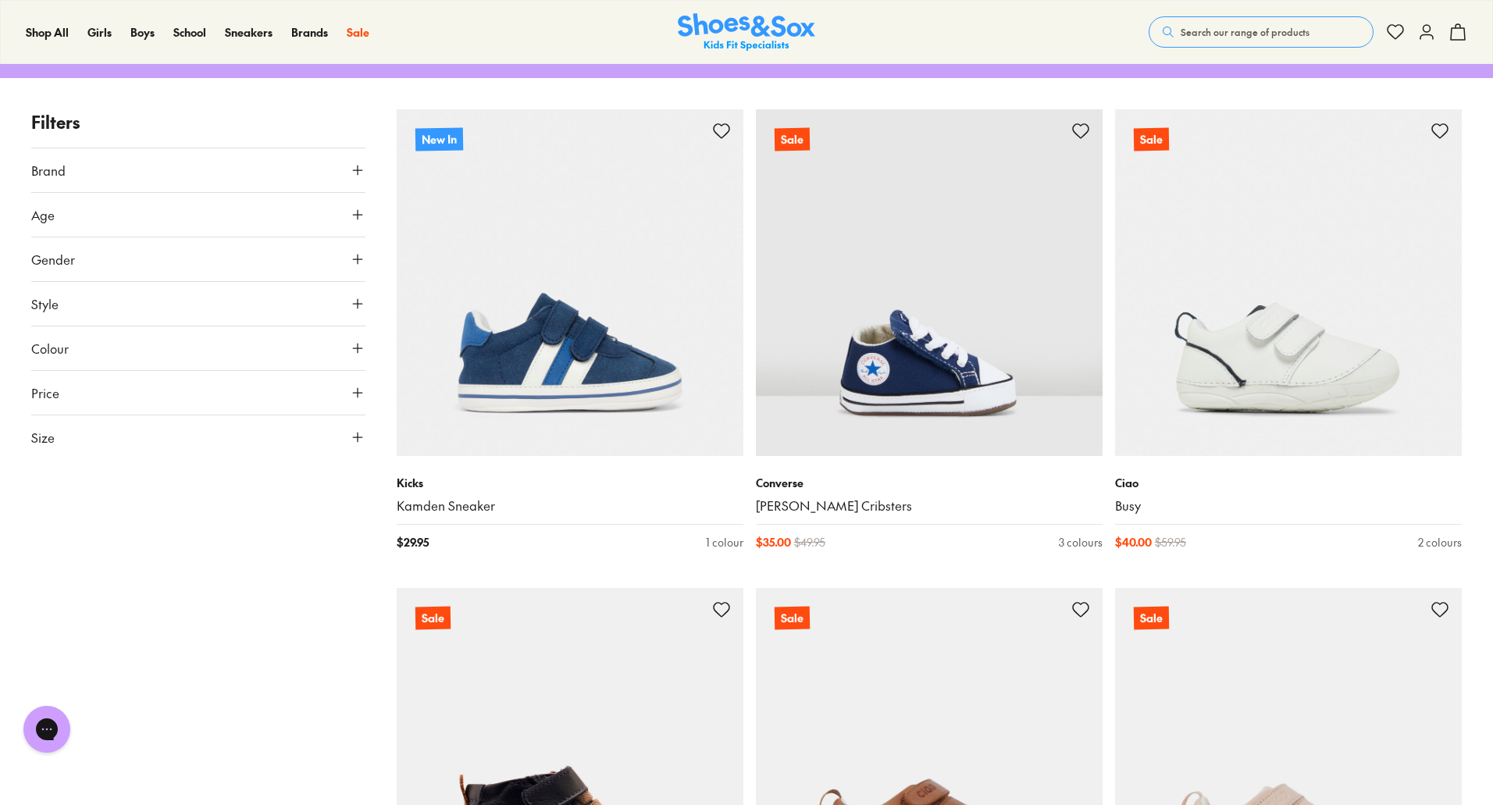
click at [361, 433] on icon at bounding box center [358, 438] width 16 height 16
click at [168, 533] on button "30" at bounding box center [169, 526] width 50 height 37
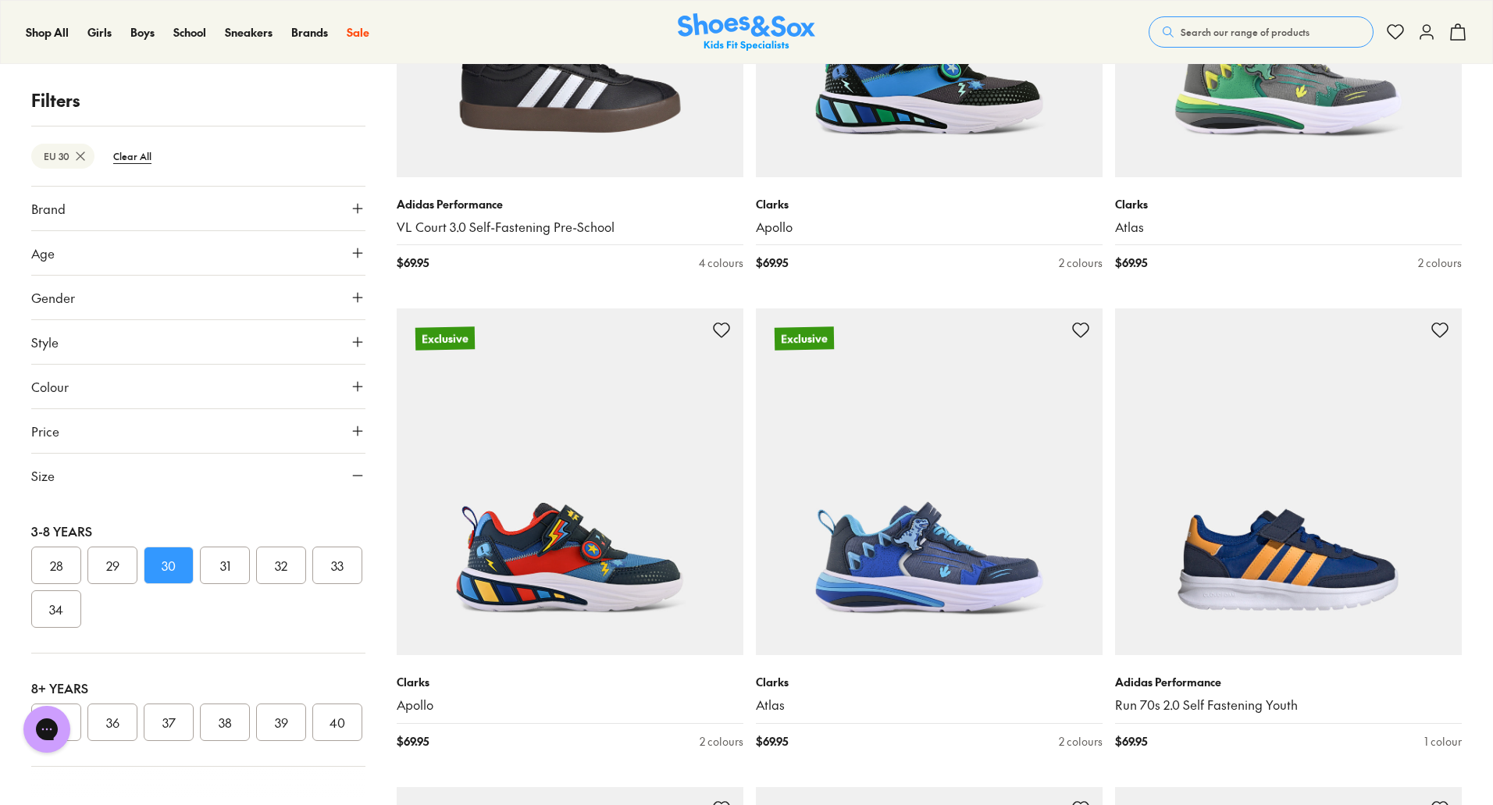
scroll to position [1953, 0]
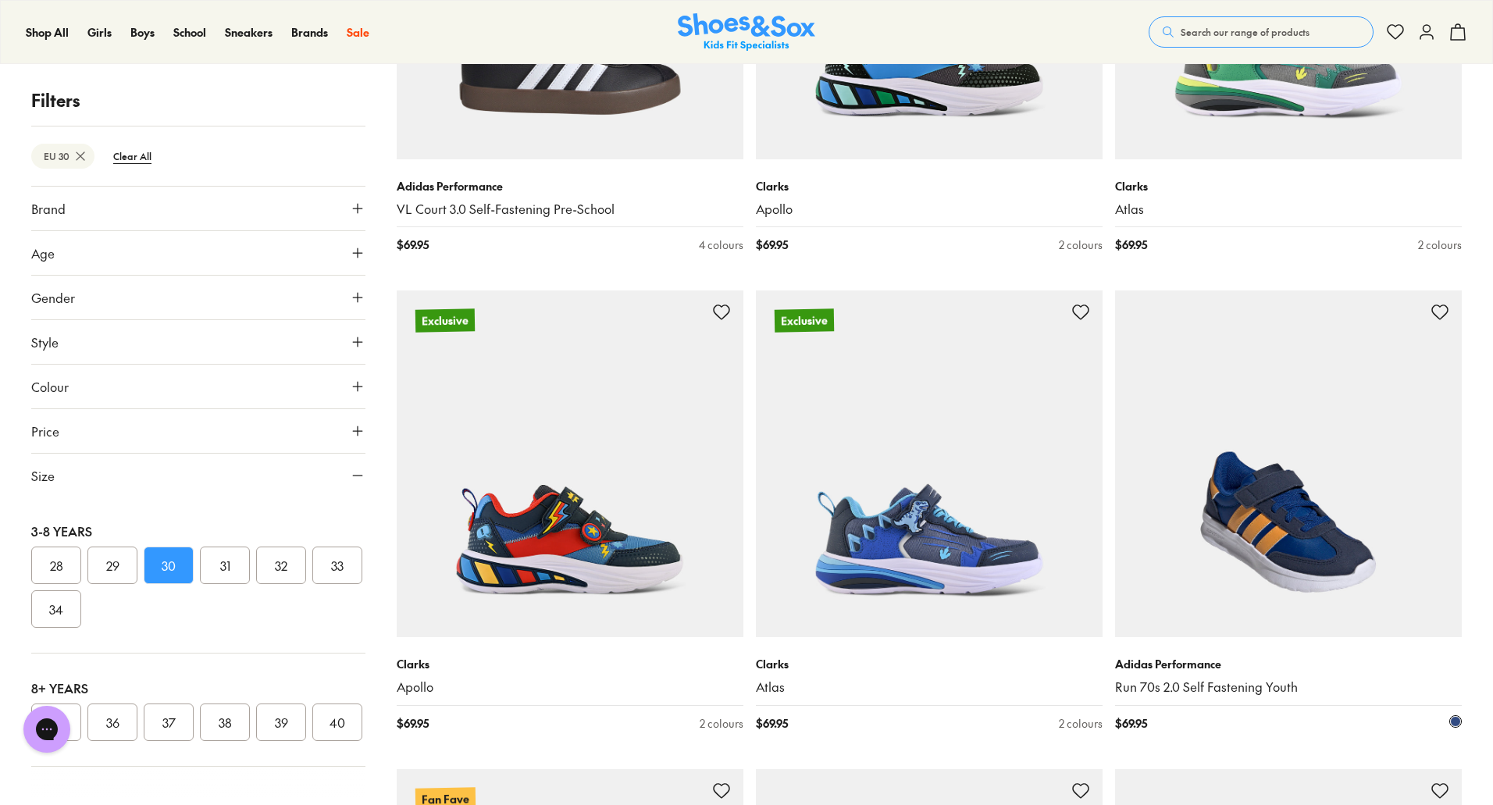
click at [1263, 536] on img at bounding box center [1288, 464] width 347 height 347
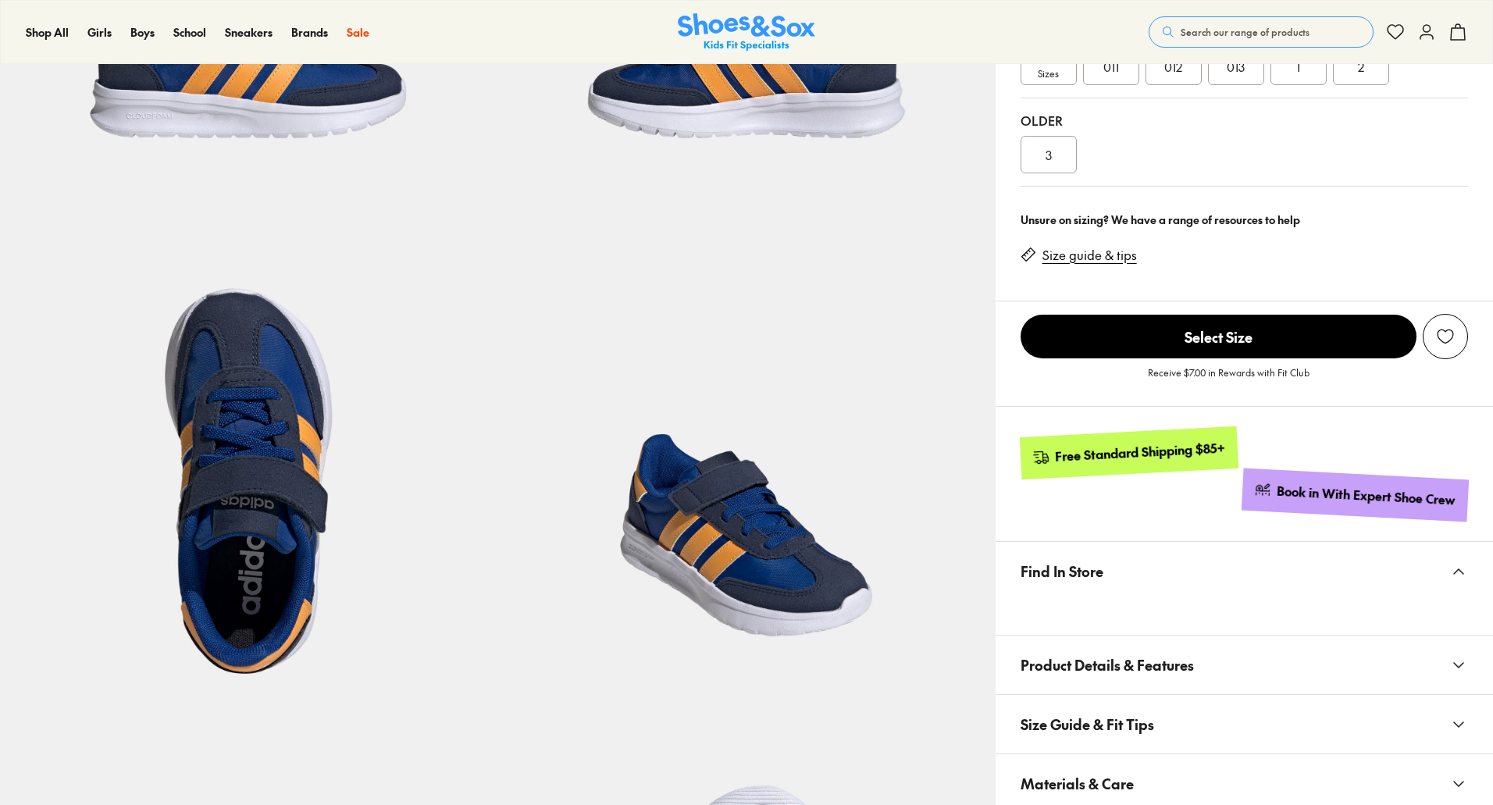
select select "*"
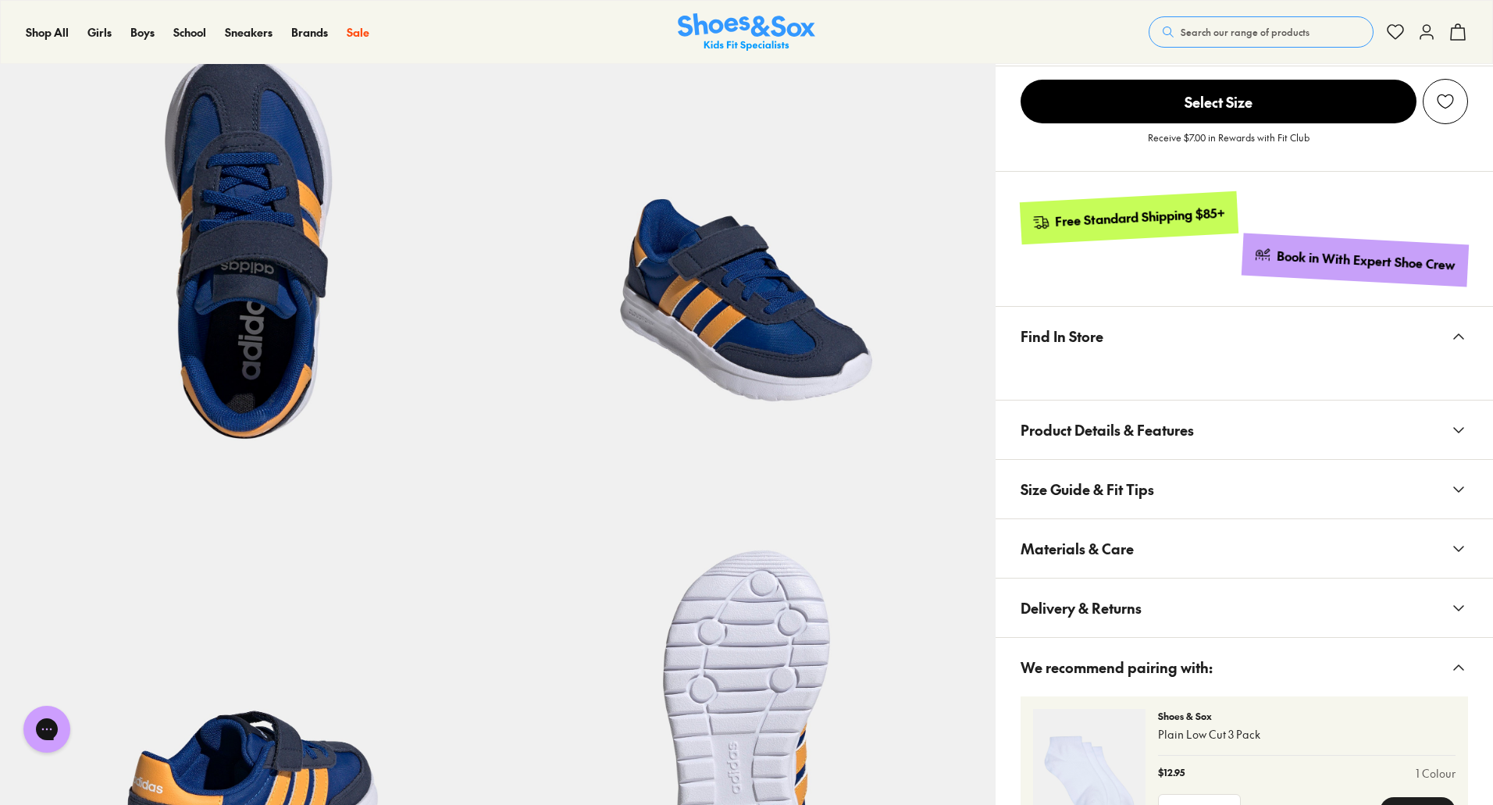
scroll to position [625, 0]
click at [1457, 428] on icon at bounding box center [1459, 431] width 19 height 19
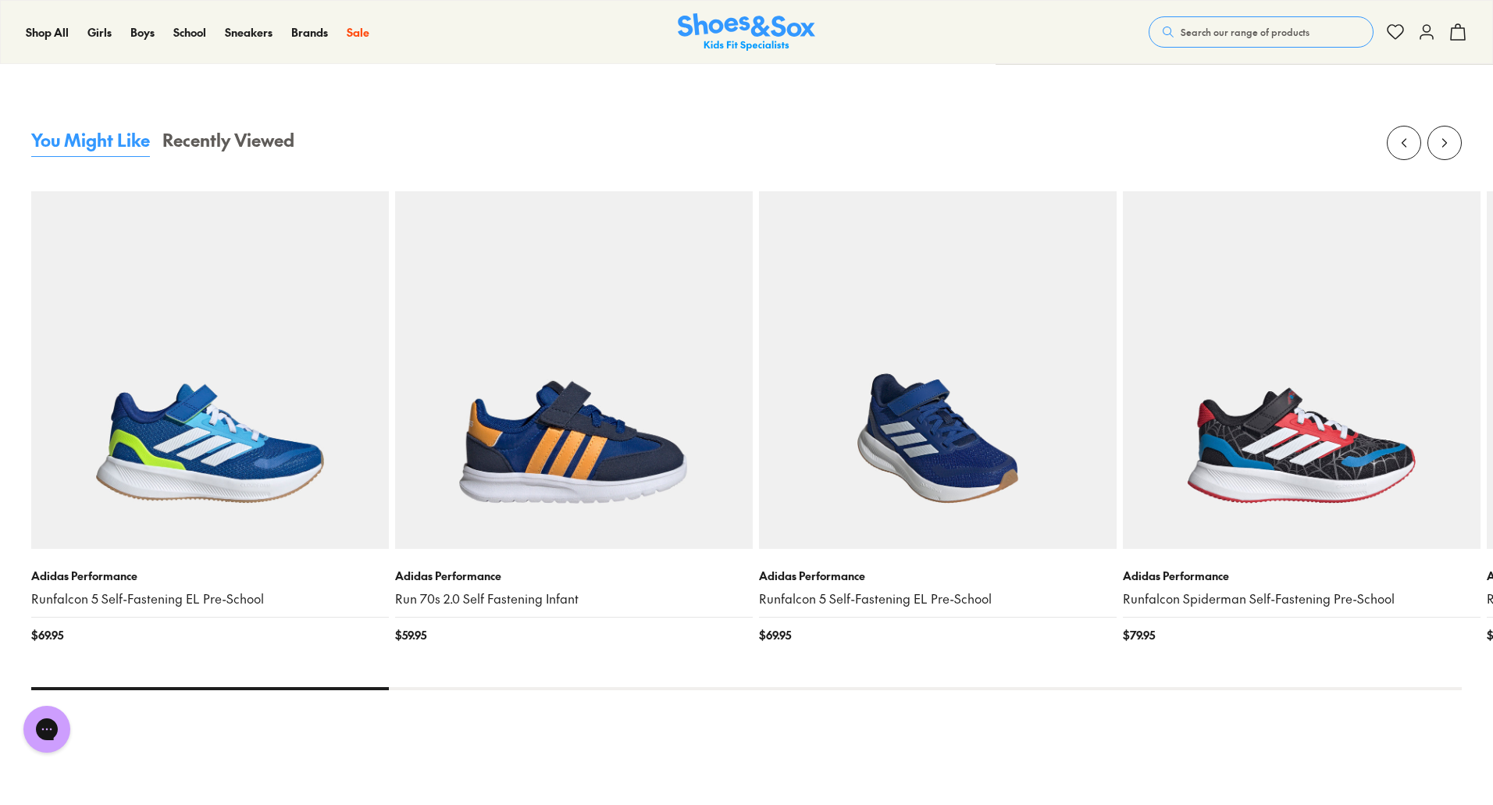
scroll to position [1718, 0]
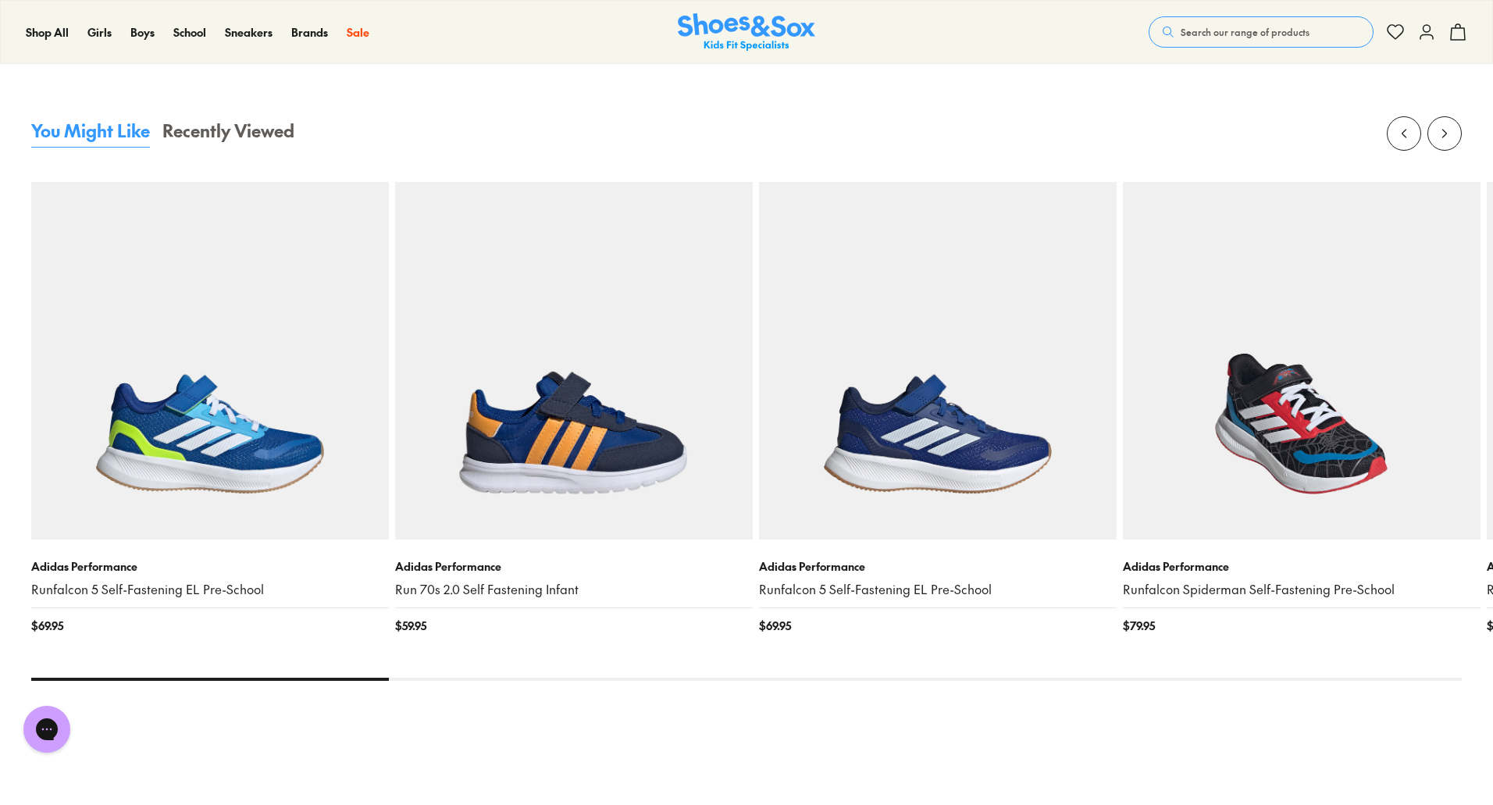
click at [1281, 426] on img at bounding box center [1302, 361] width 358 height 358
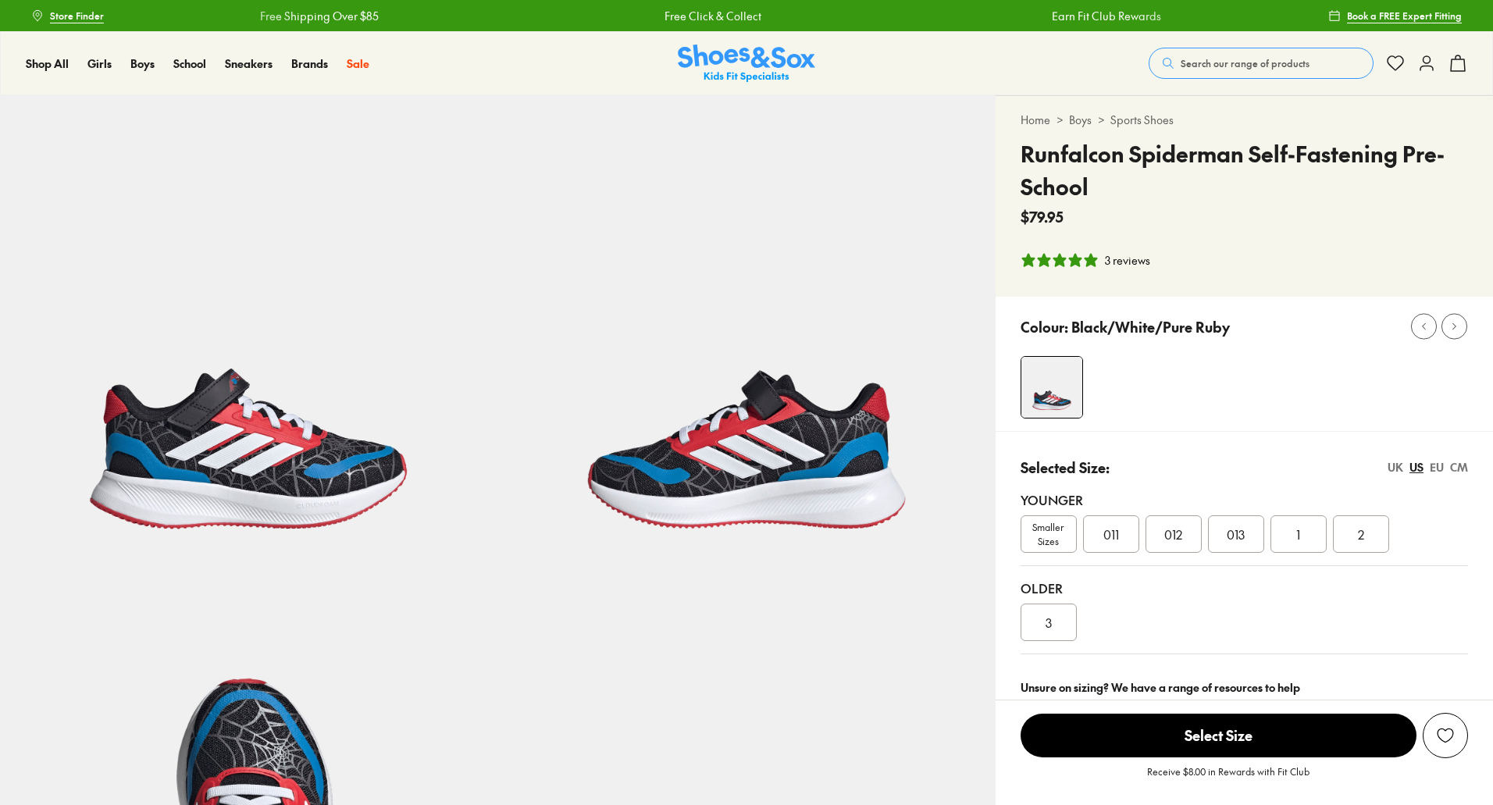
select select "*"
click at [1436, 469] on div "EU" at bounding box center [1437, 467] width 14 height 16
click at [1172, 536] on span "30" at bounding box center [1174, 534] width 14 height 19
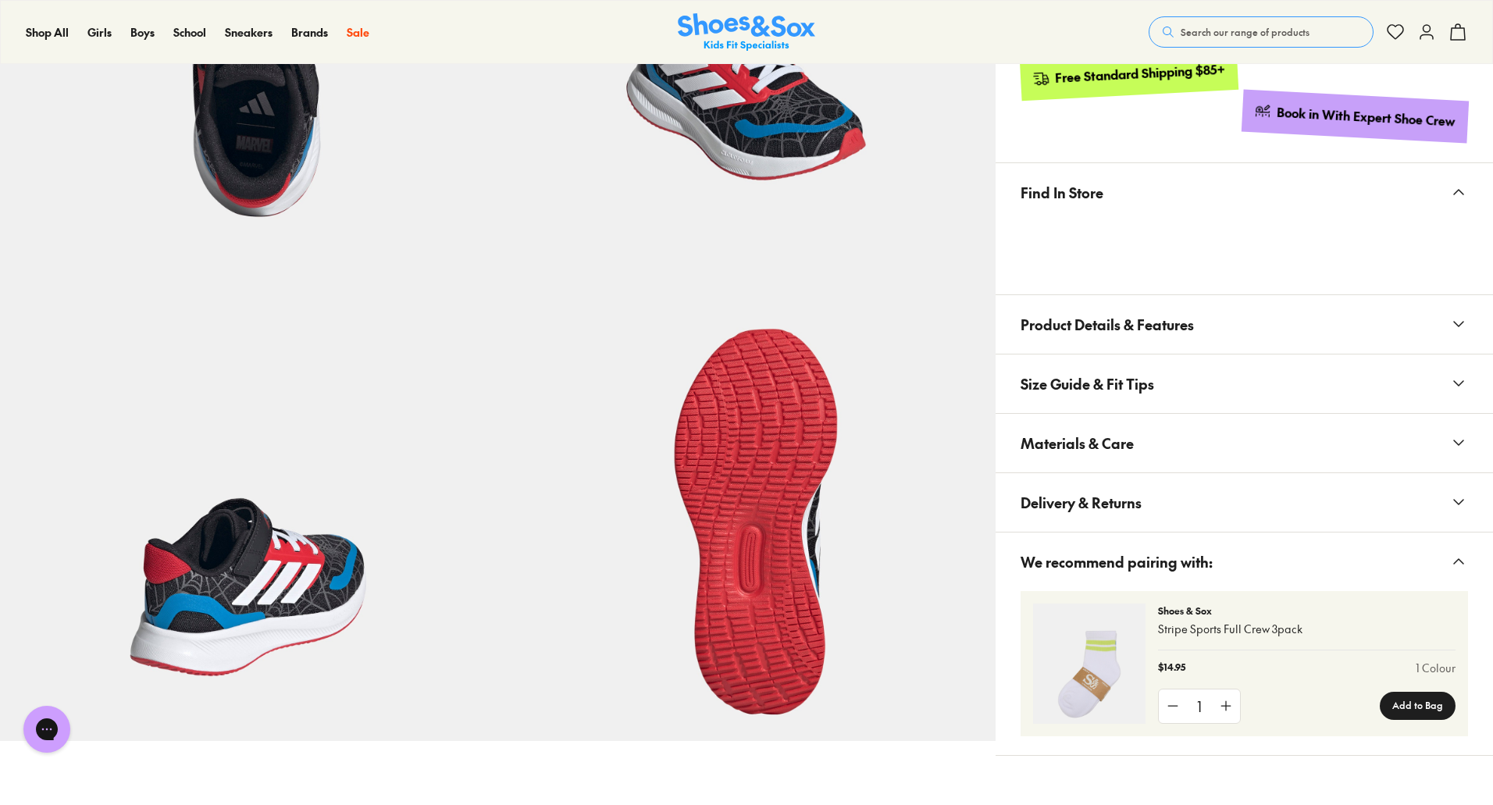
scroll to position [859, 0]
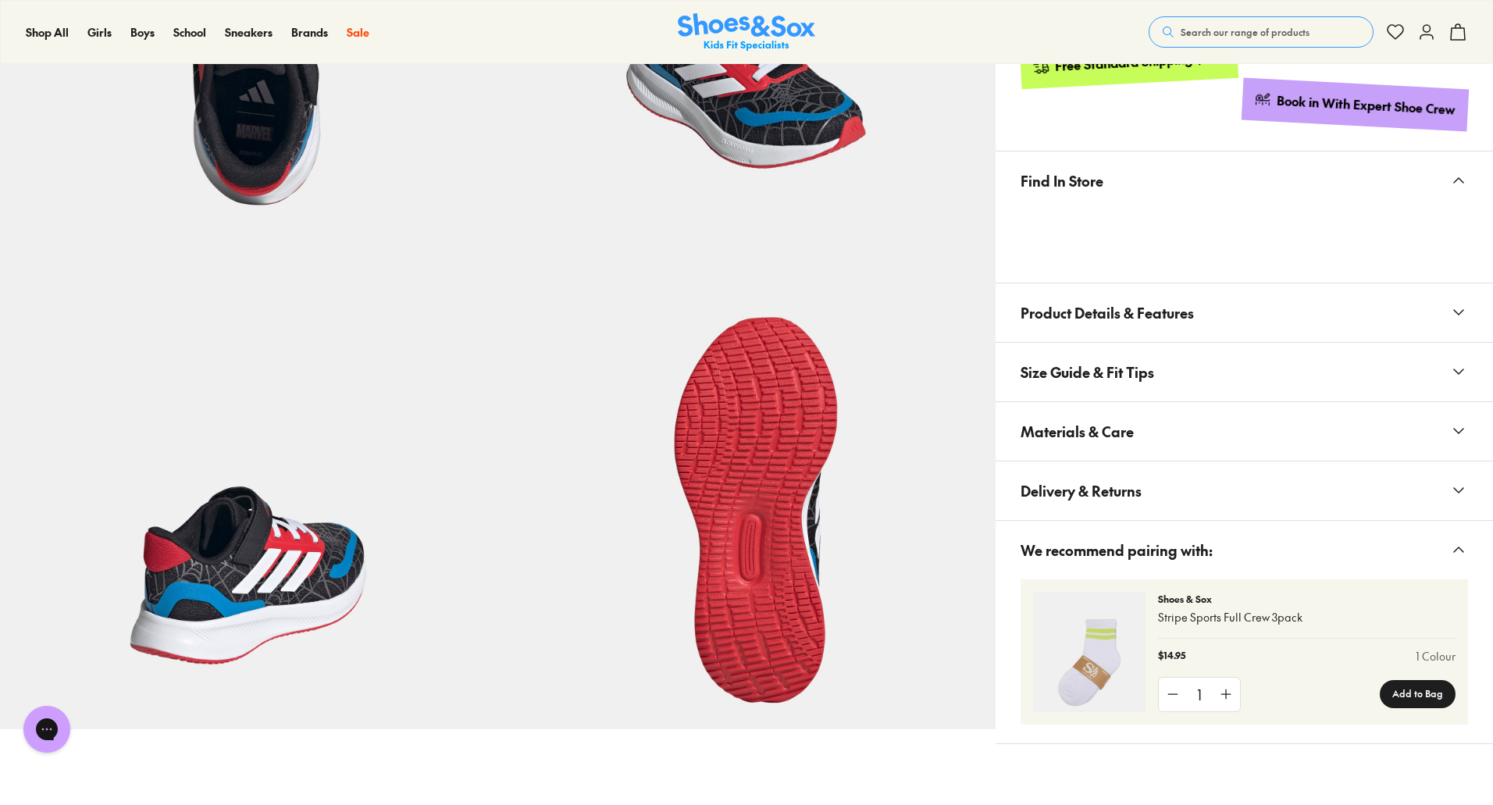
click at [1461, 317] on icon at bounding box center [1459, 312] width 19 height 19
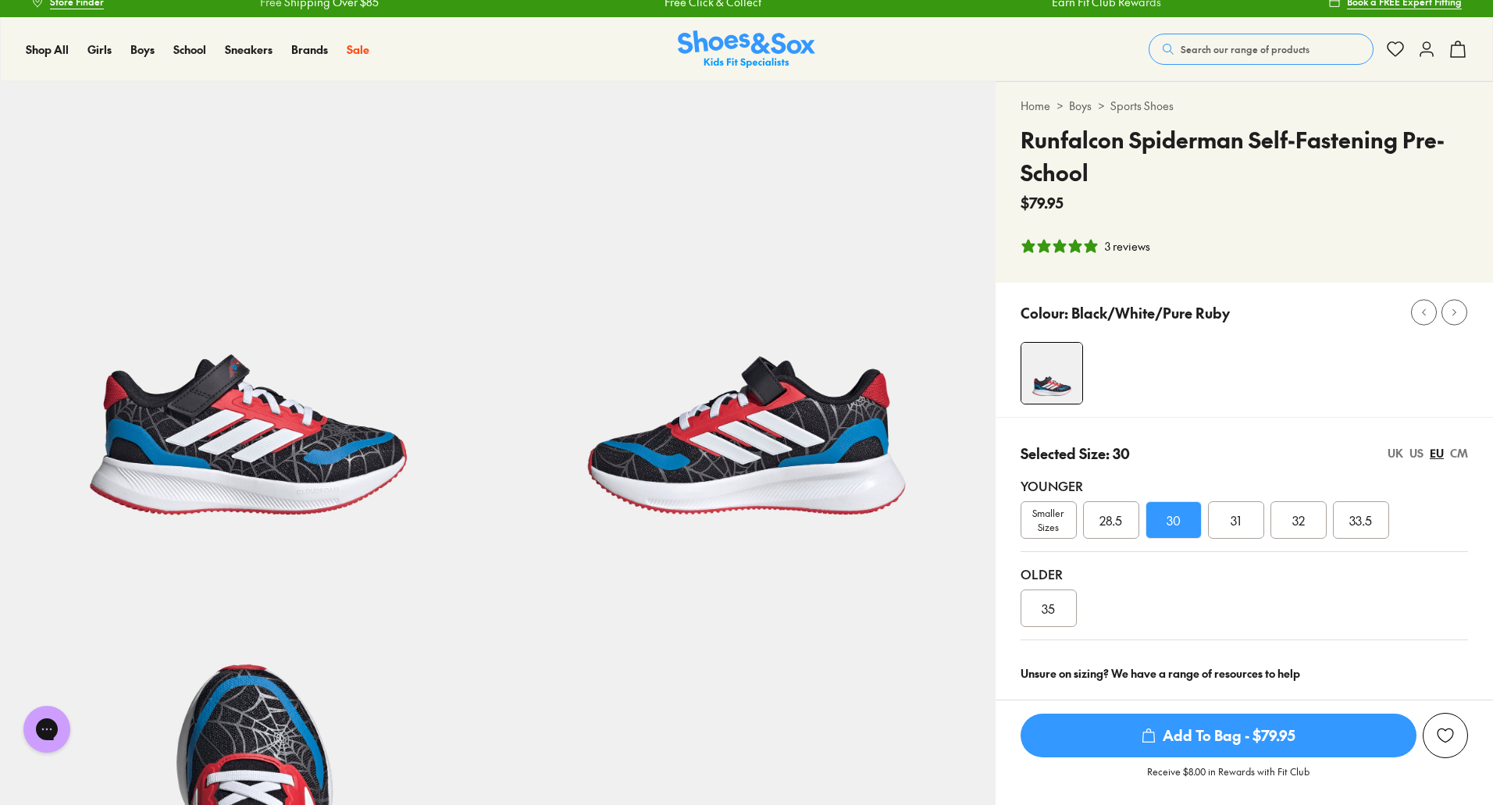
scroll to position [0, 0]
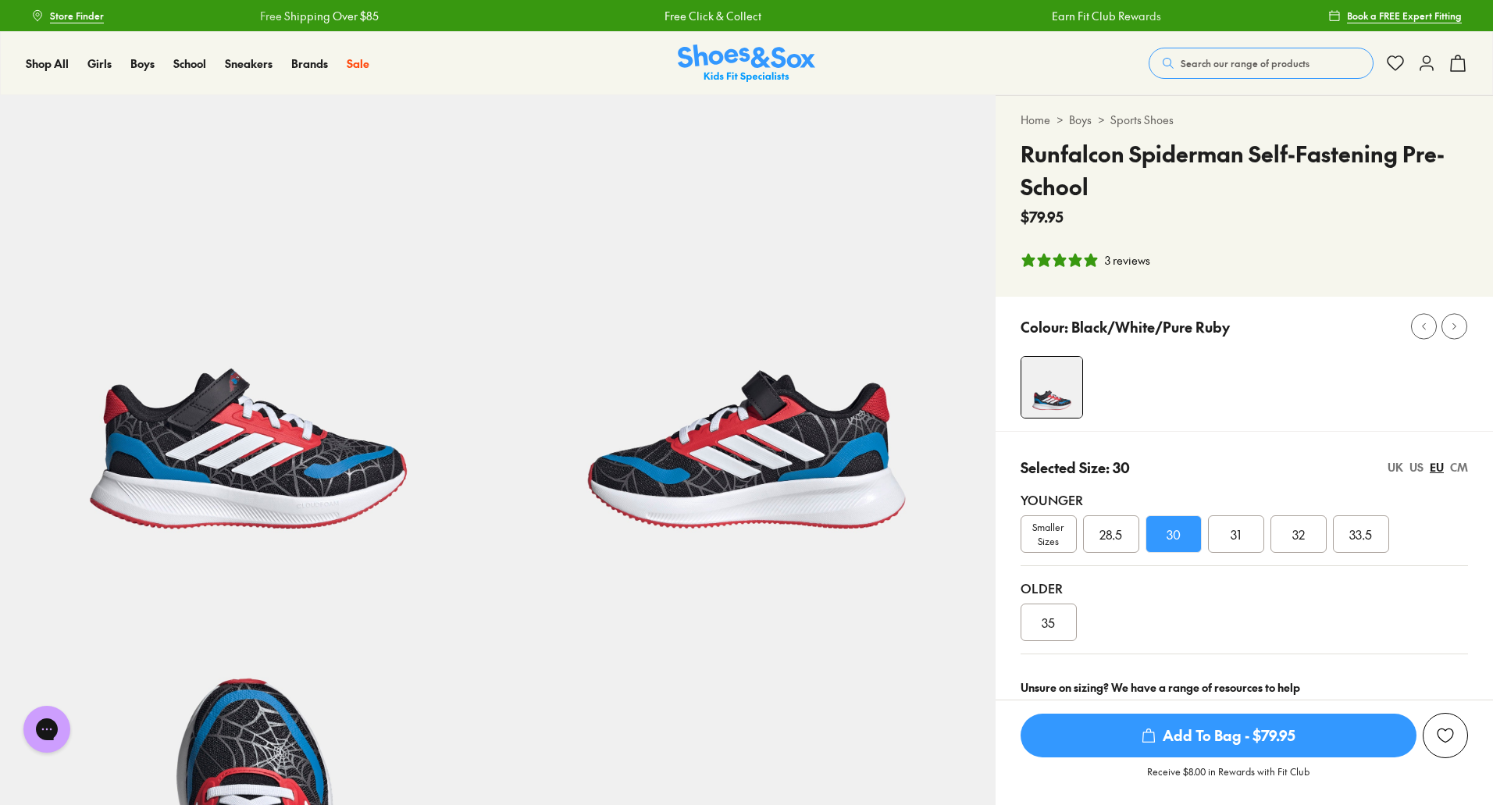
click at [1254, 738] on span "Add To Bag - $79.95" at bounding box center [1219, 736] width 396 height 44
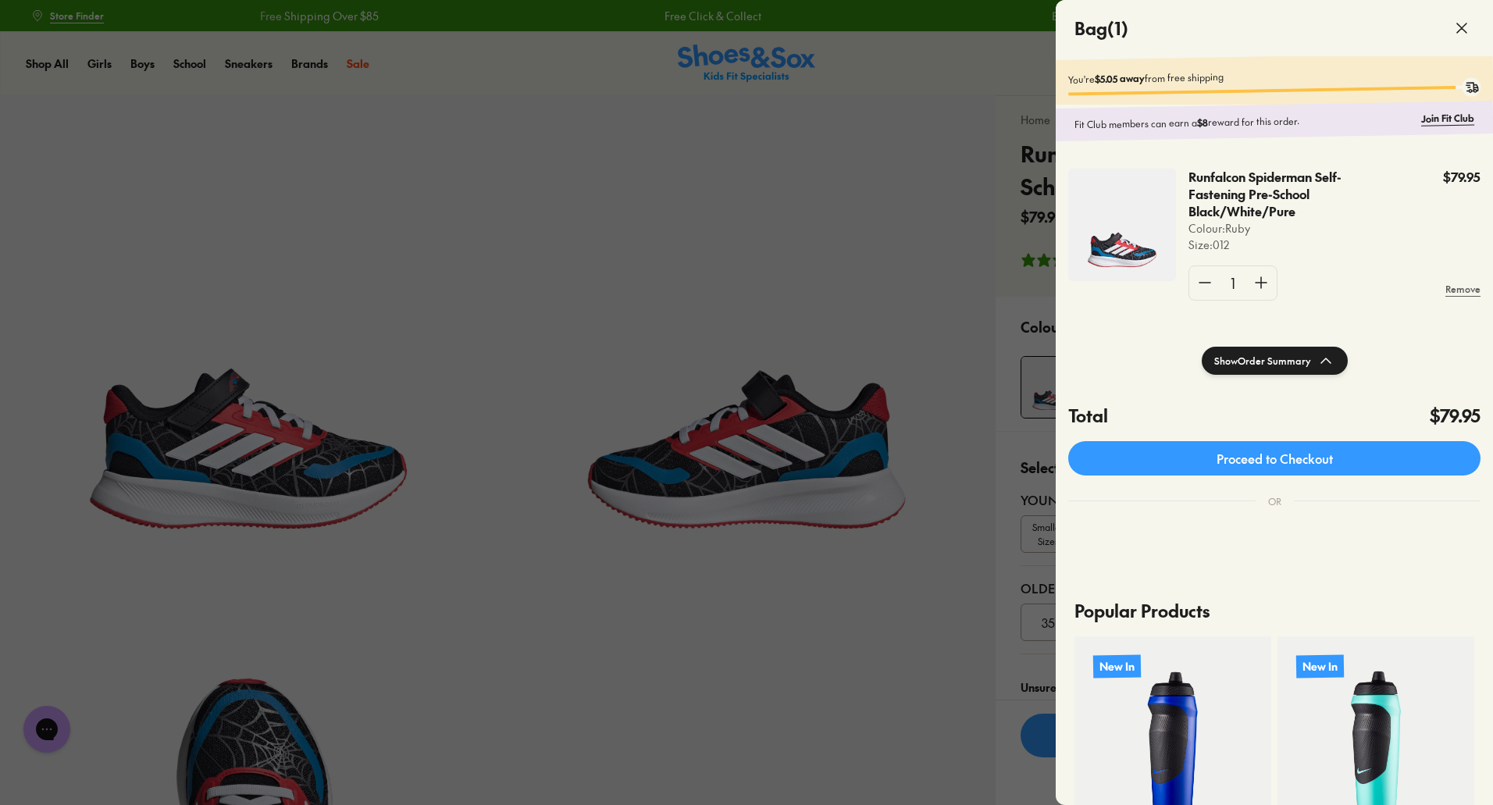
click at [1463, 27] on use at bounding box center [1462, 27] width 9 height 9
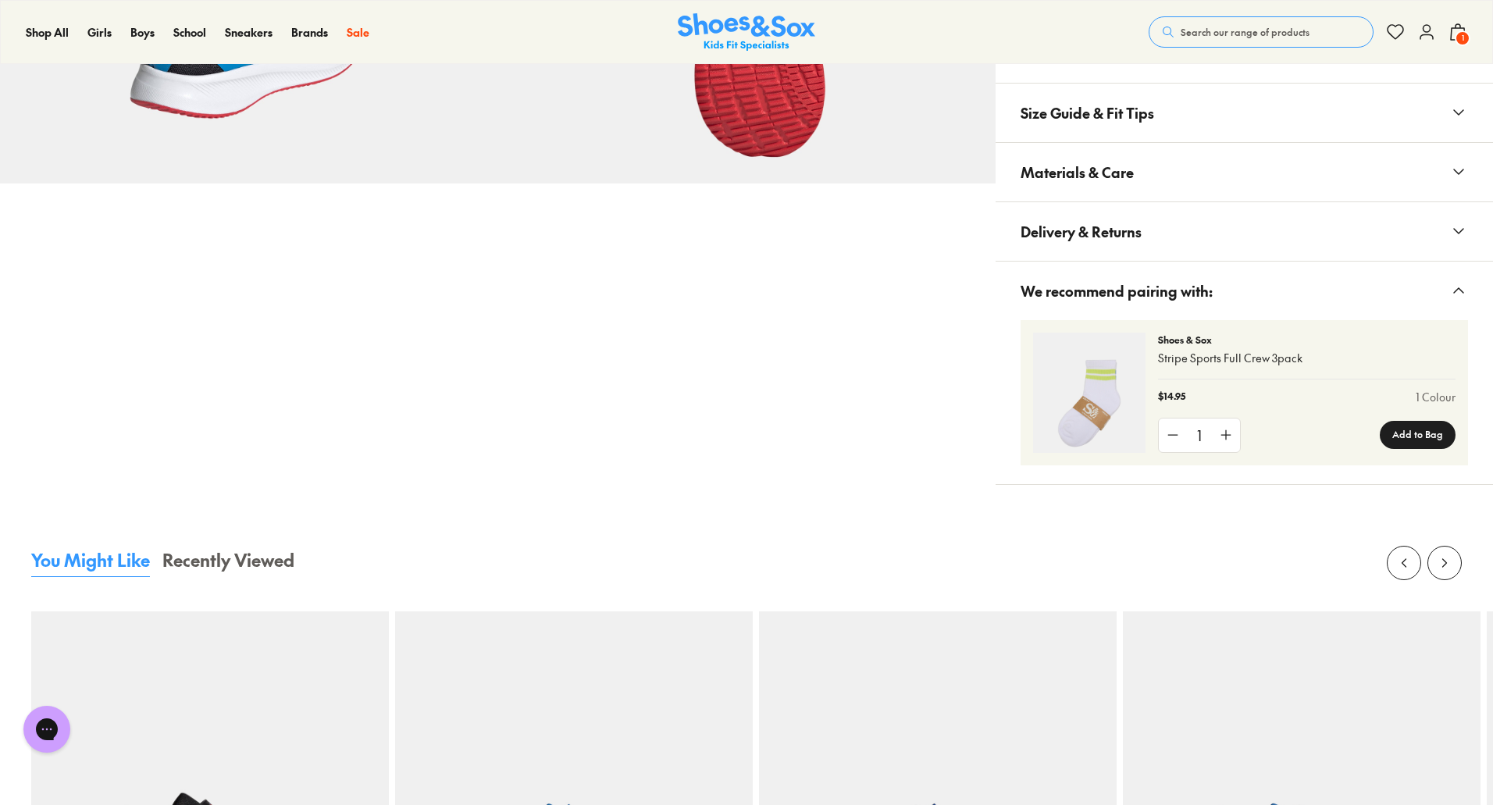
scroll to position [1406, 0]
click at [1410, 420] on button "Add to Bag" at bounding box center [1418, 434] width 76 height 28
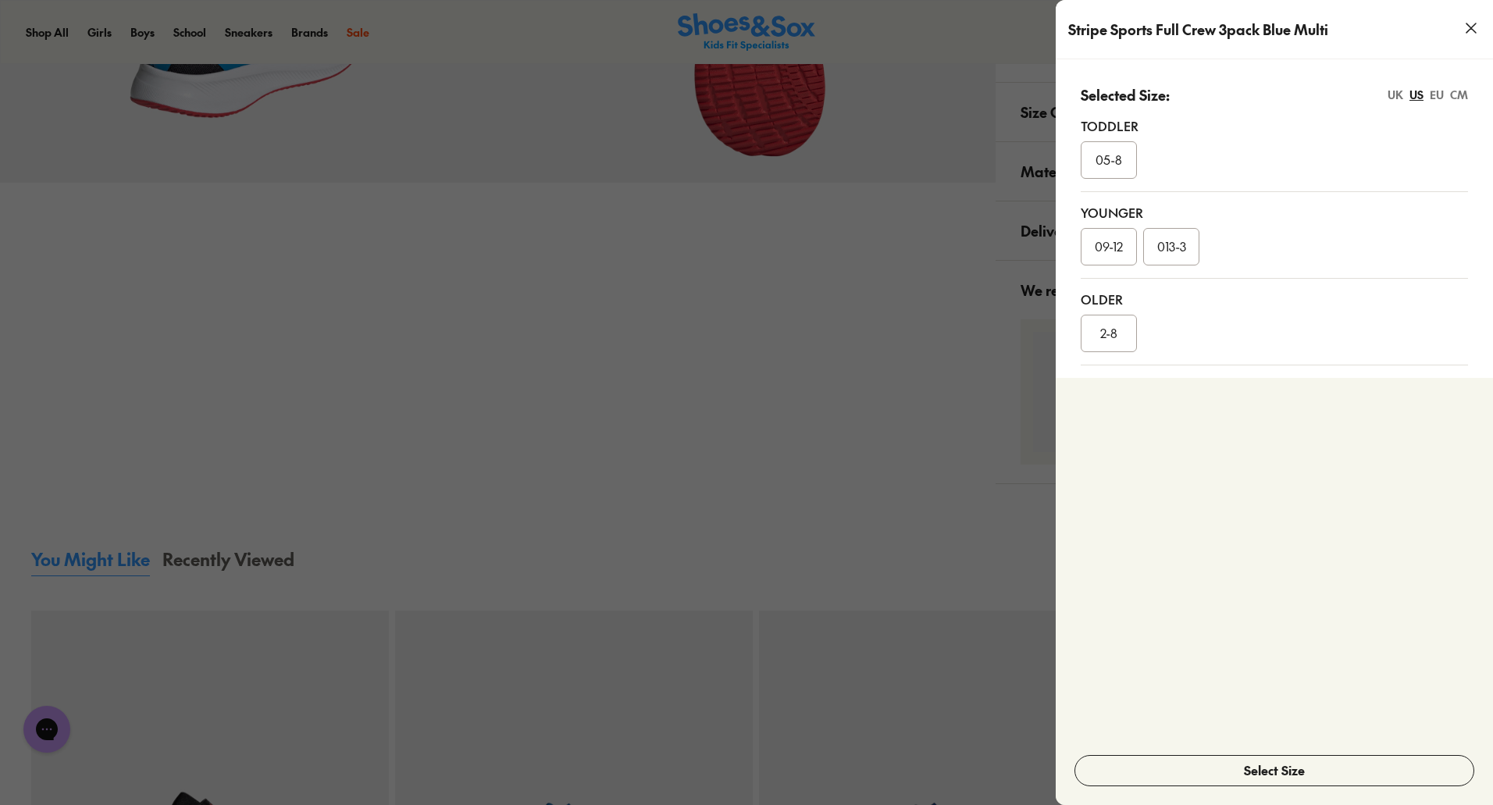
click at [1166, 250] on span "013-3" at bounding box center [1172, 246] width 29 height 17
click at [1436, 90] on div "EU" at bounding box center [1437, 95] width 14 height 16
click at [1388, 96] on div "UK" at bounding box center [1396, 95] width 16 height 16
click at [1173, 256] on div "013-3" at bounding box center [1172, 246] width 56 height 37
click at [1119, 246] on span "09-12" at bounding box center [1109, 246] width 28 height 17
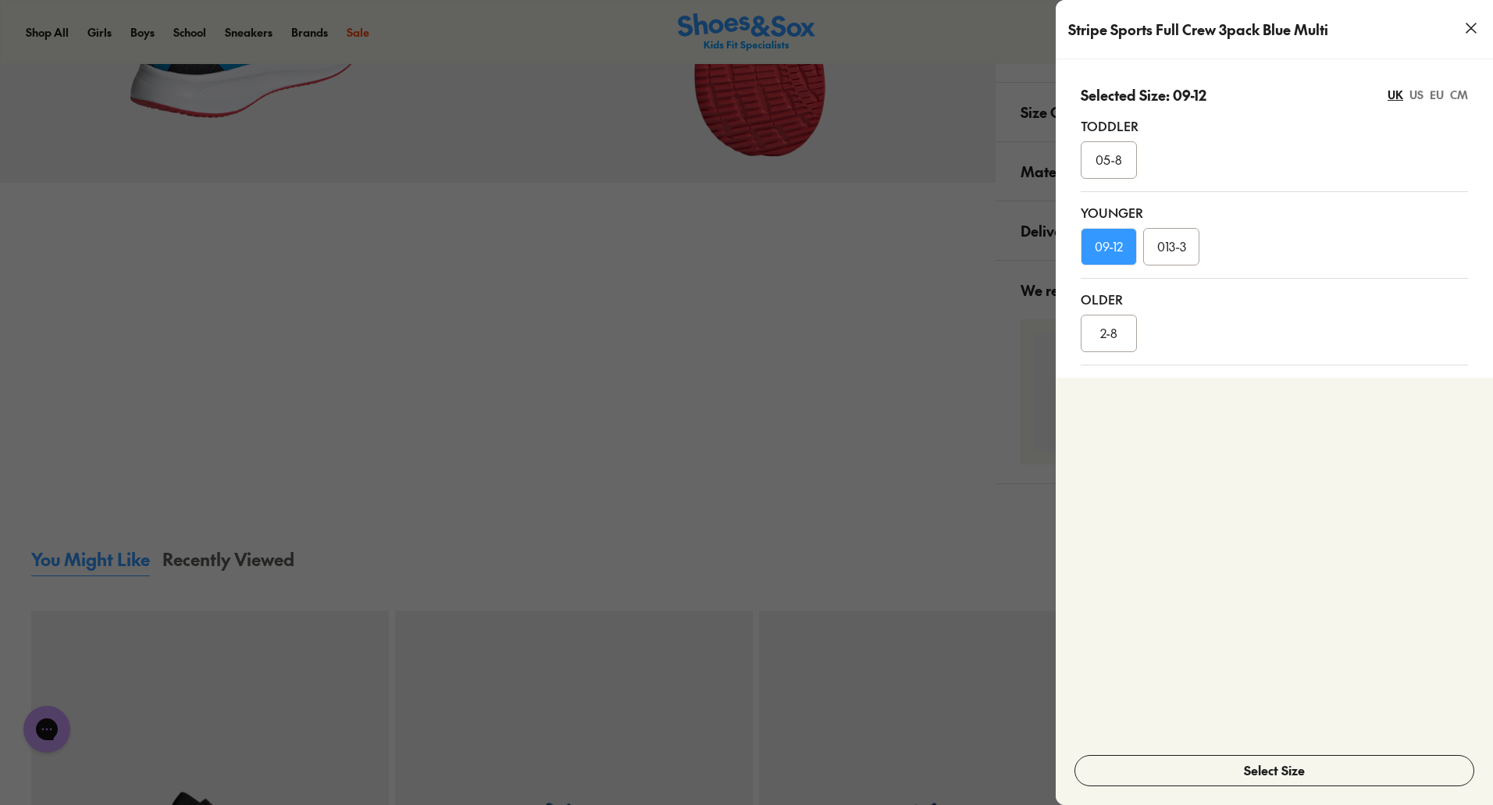
click at [1472, 26] on icon at bounding box center [1471, 28] width 19 height 19
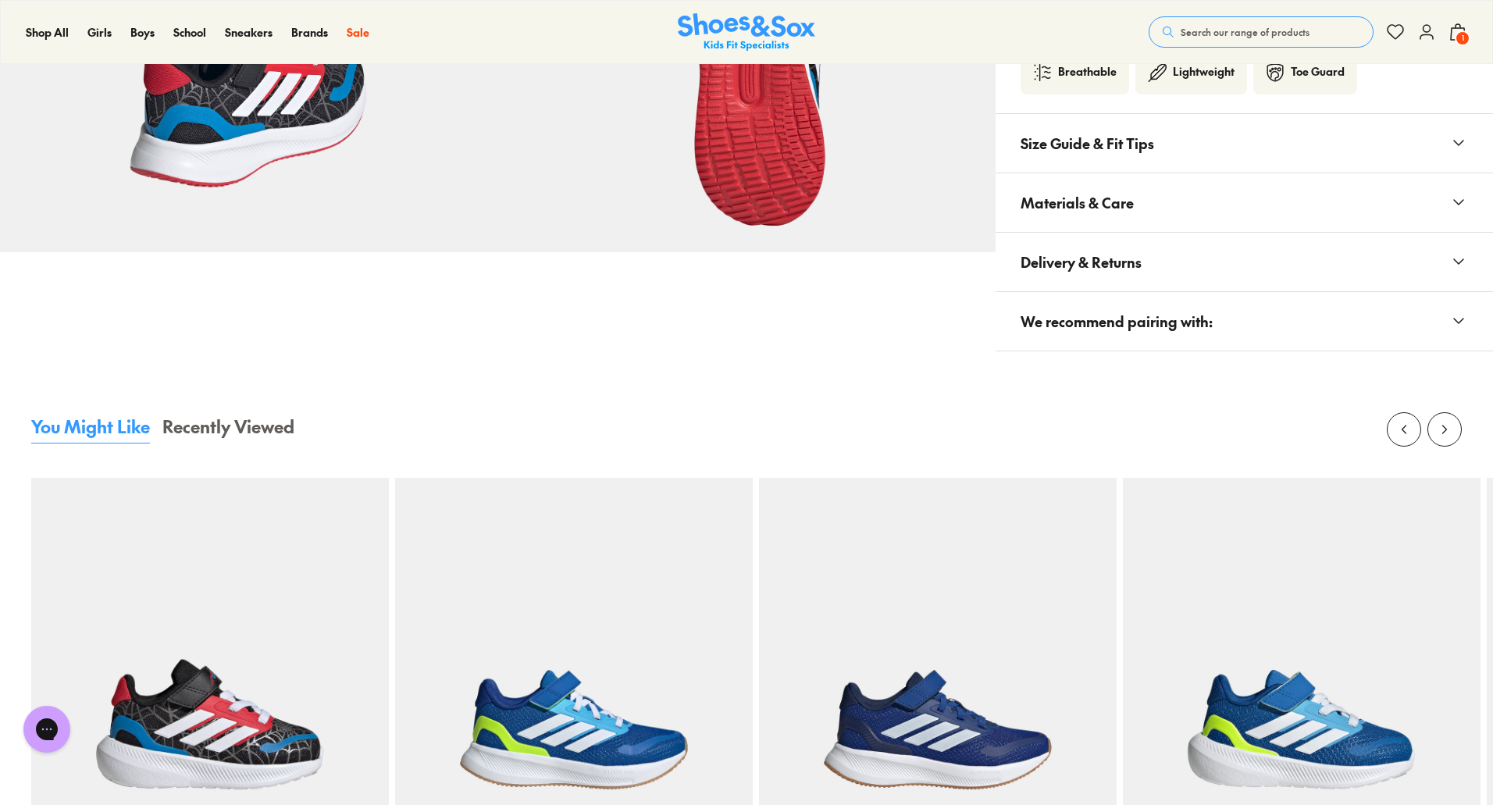
scroll to position [1406, 0]
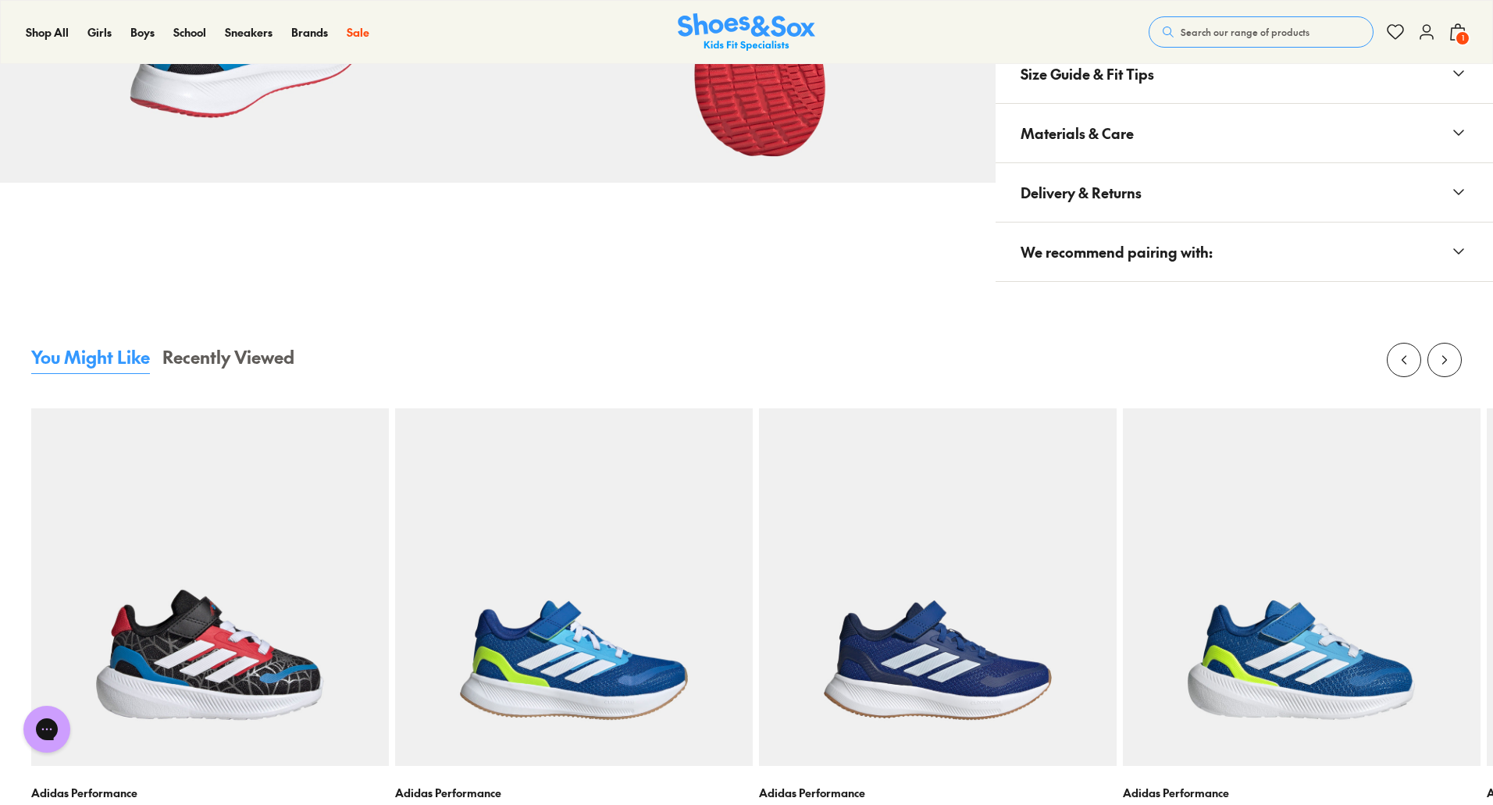
drag, startPoint x: 1461, startPoint y: 230, endPoint x: 1443, endPoint y: 235, distance: 19.3
click at [1461, 242] on icon at bounding box center [1459, 251] width 19 height 19
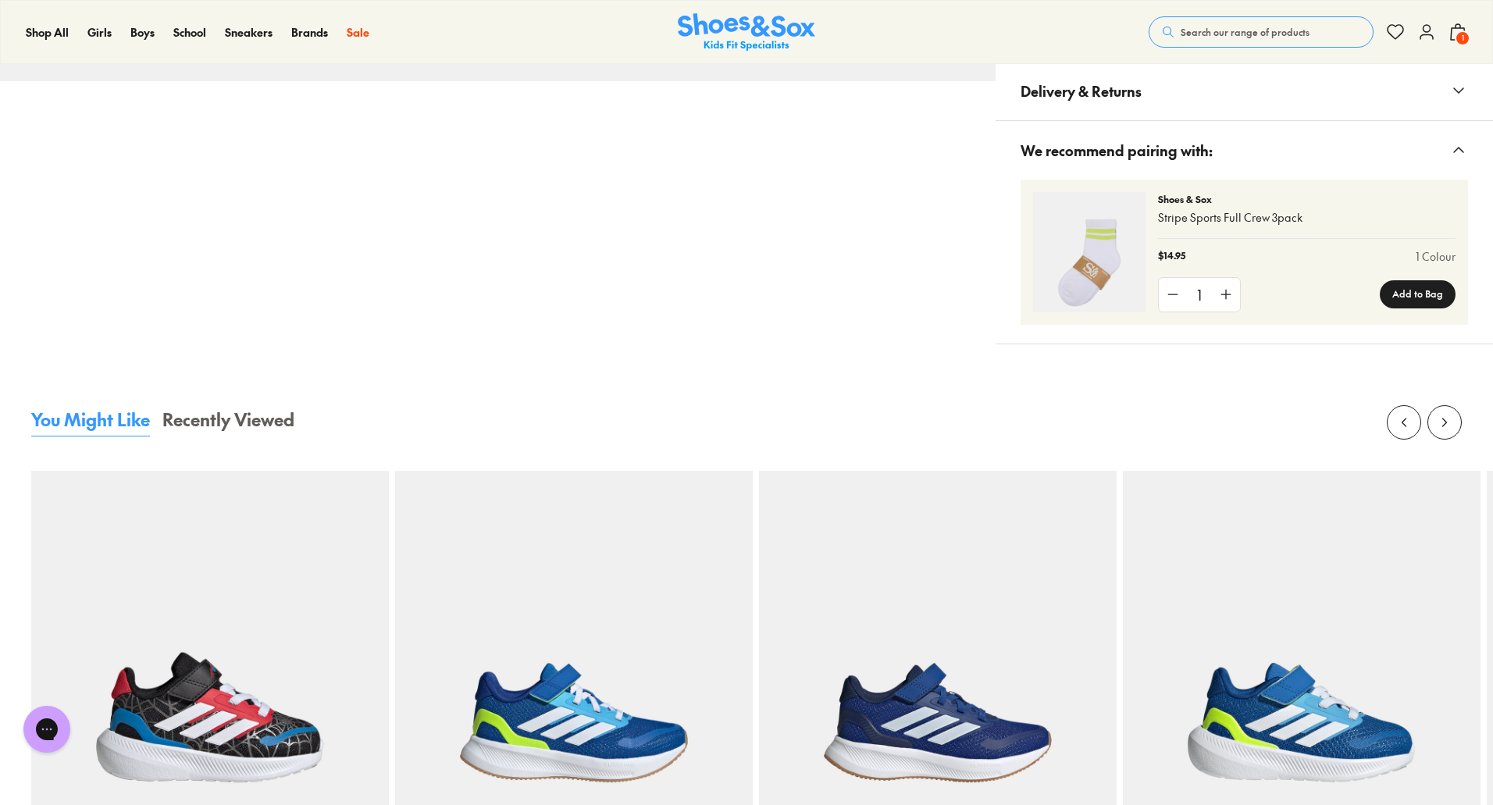
scroll to position [1484, 0]
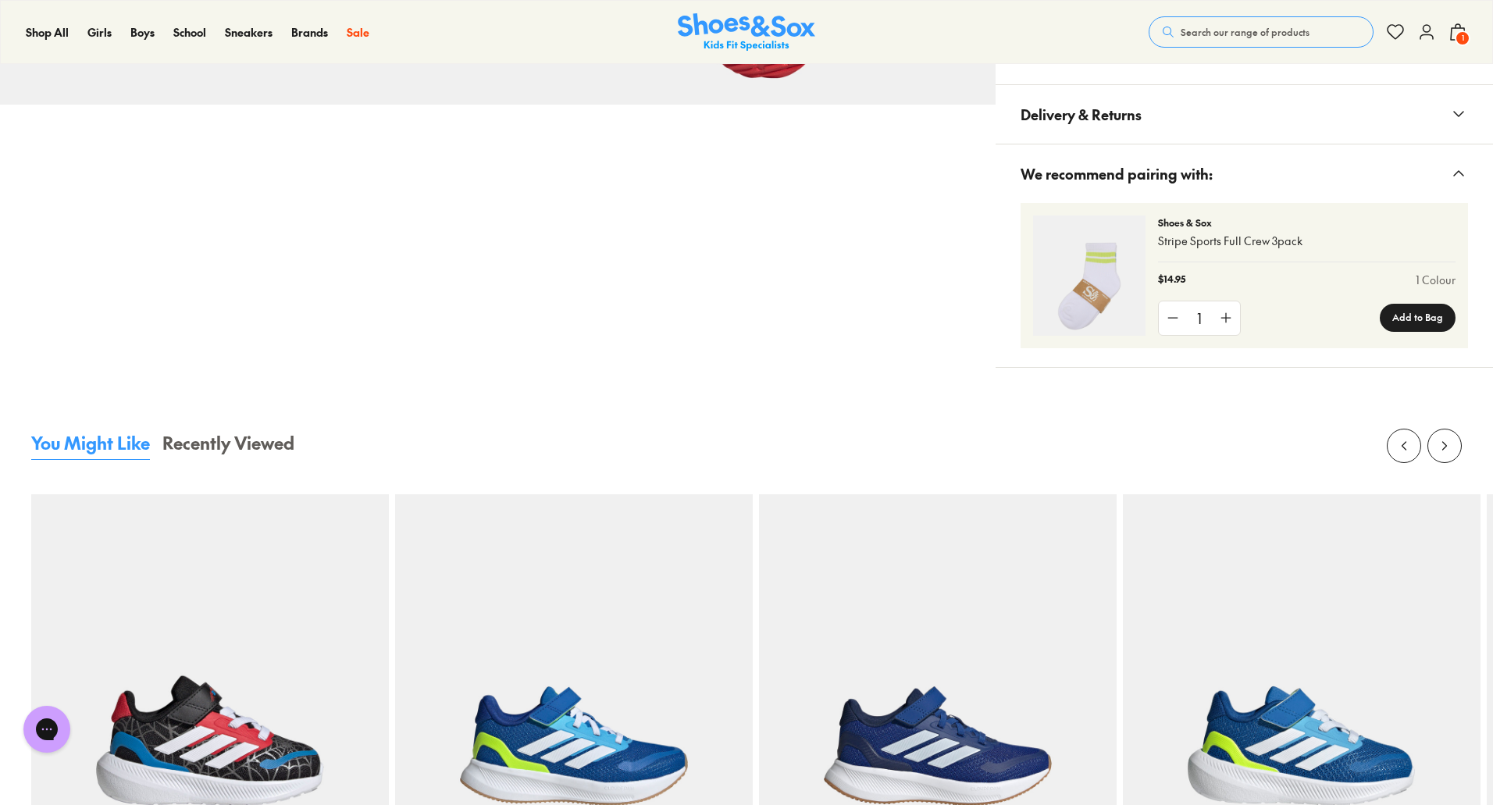
click at [1405, 304] on button "Add to Bag" at bounding box center [1418, 318] width 76 height 28
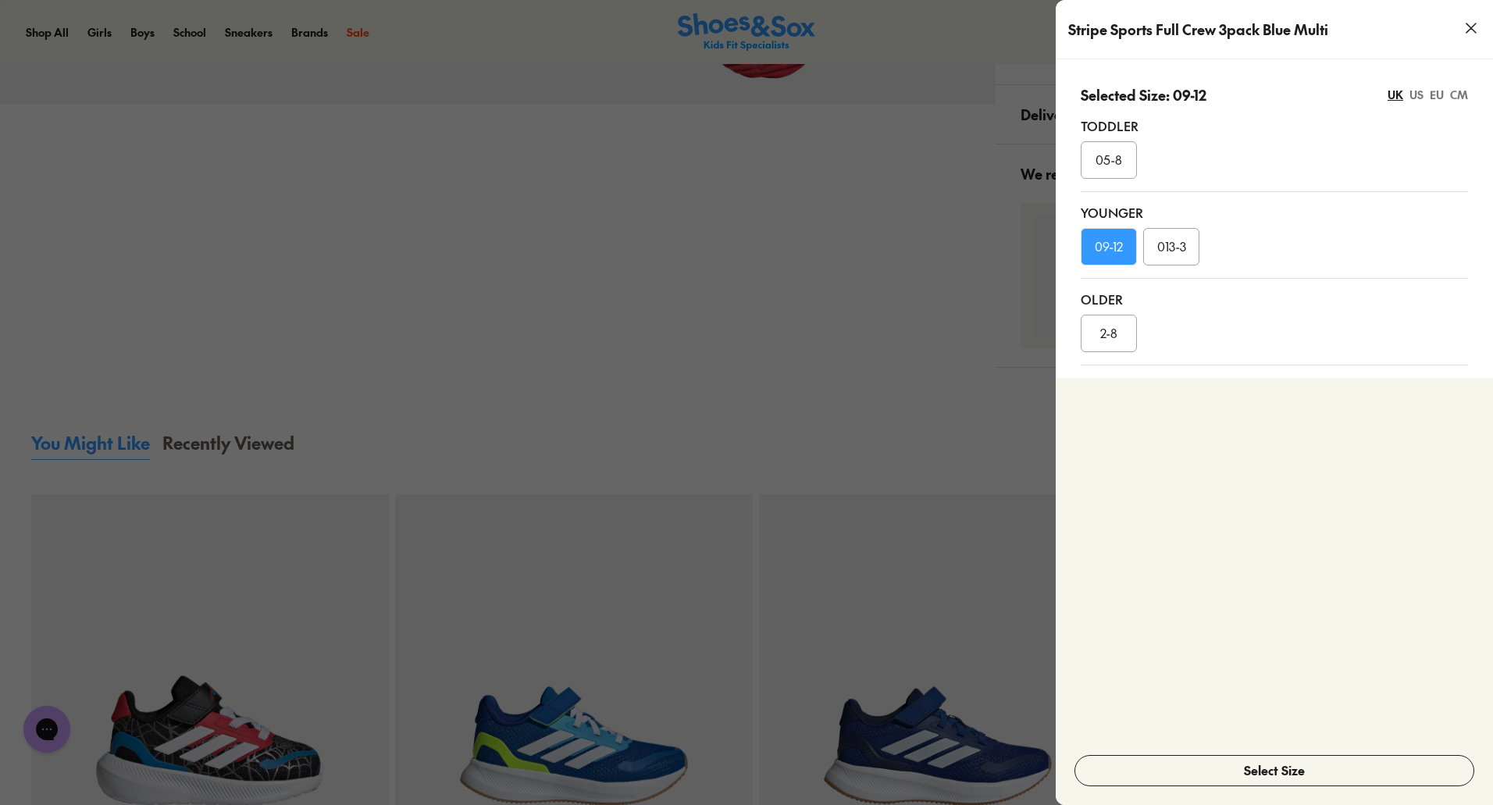
click at [1430, 95] on div "EU" at bounding box center [1437, 95] width 14 height 16
click at [1415, 95] on div "US" at bounding box center [1417, 95] width 14 height 16
click at [1390, 96] on div "UK" at bounding box center [1396, 95] width 16 height 16
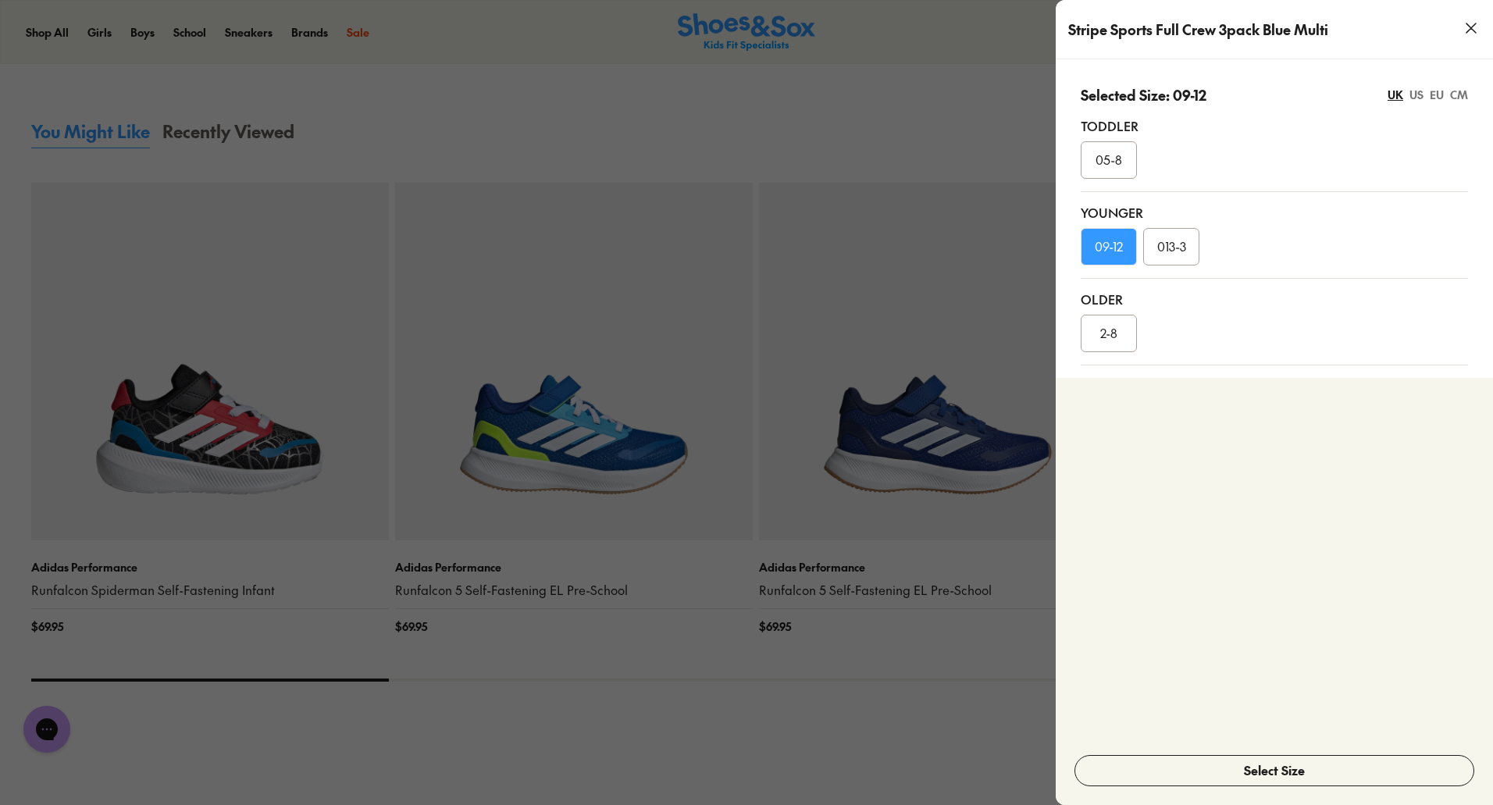
scroll to position [1797, 0]
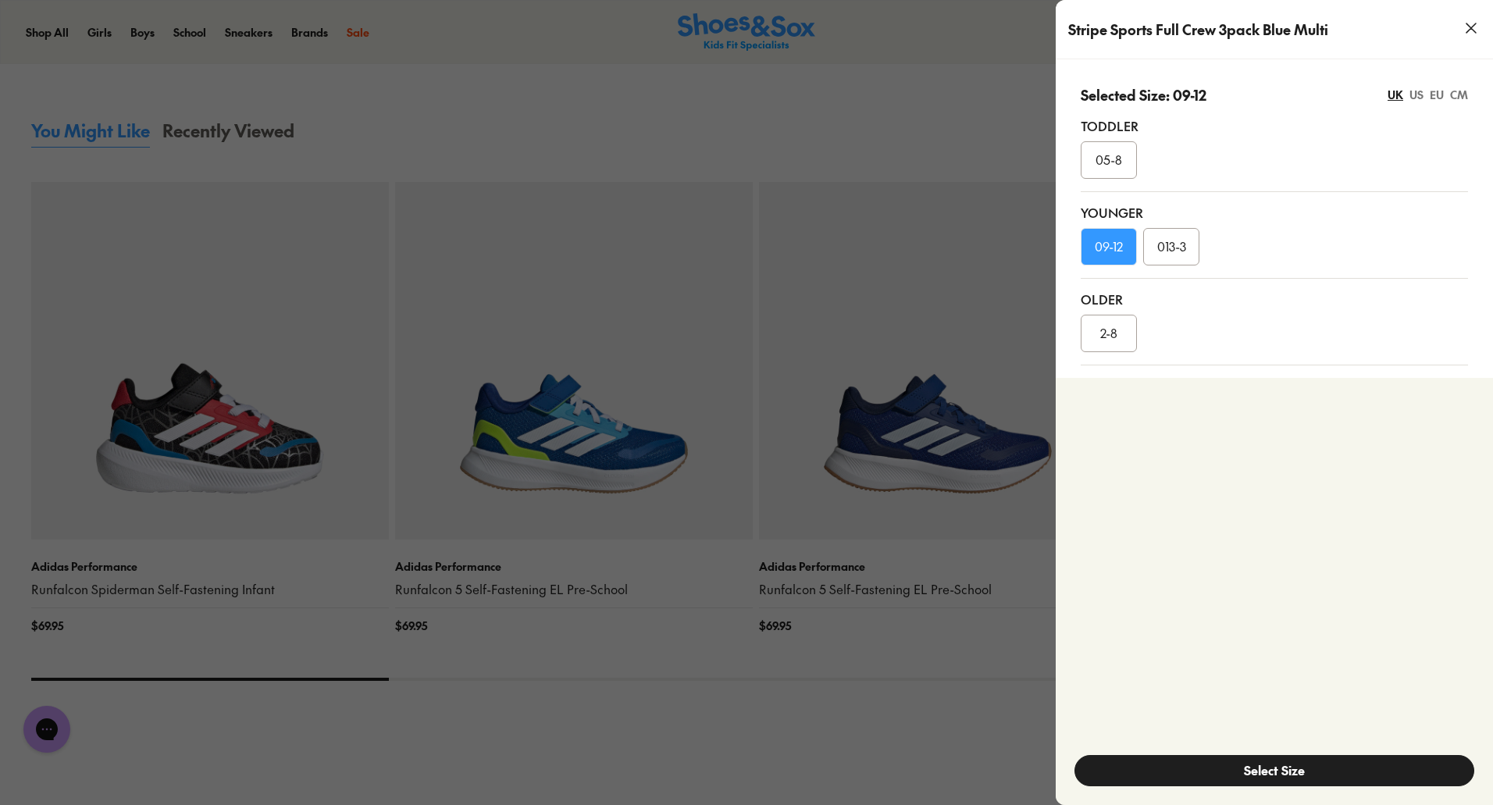
click at [1269, 766] on button "Select Size" at bounding box center [1275, 770] width 400 height 31
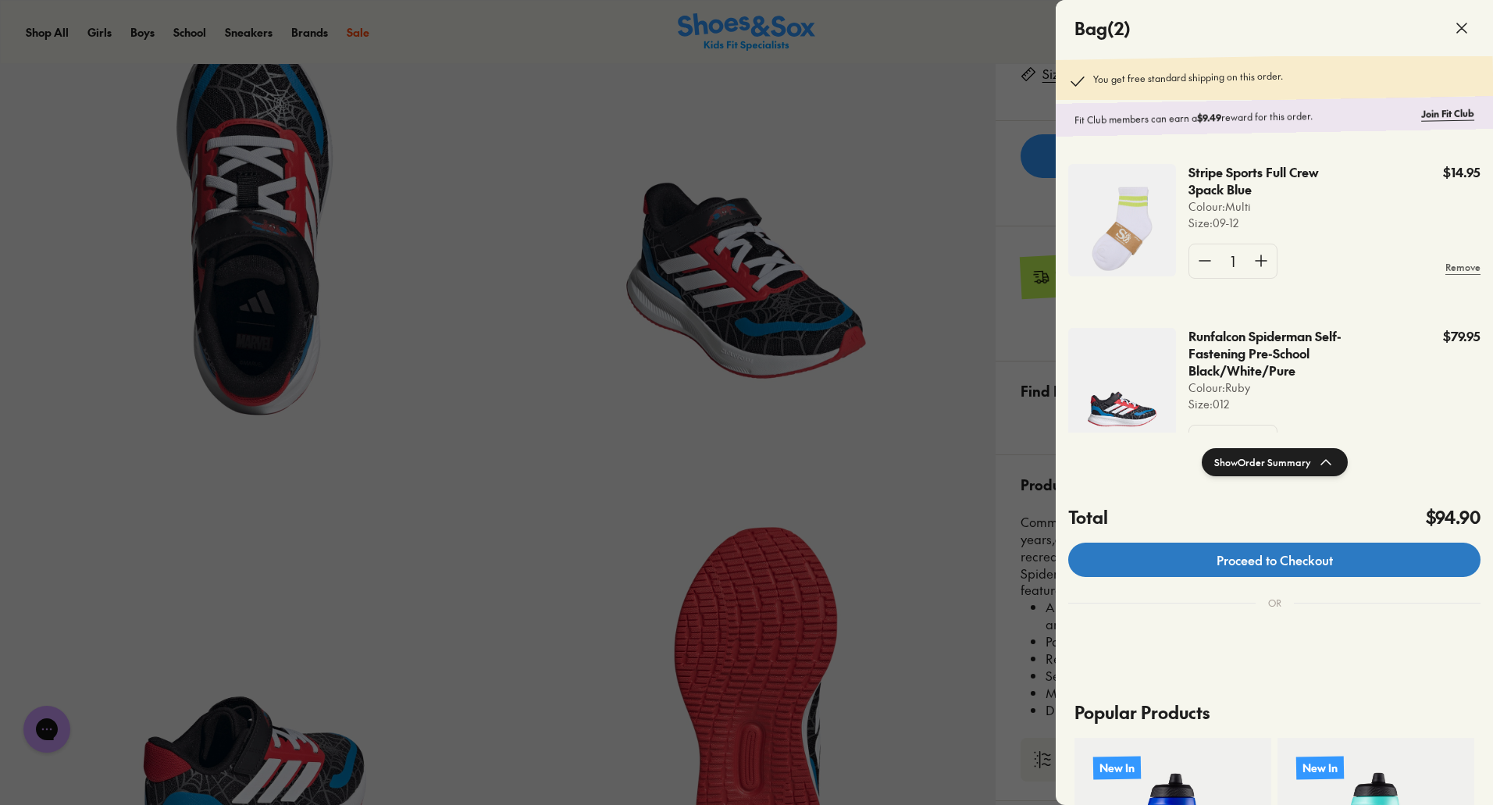
scroll to position [625, 0]
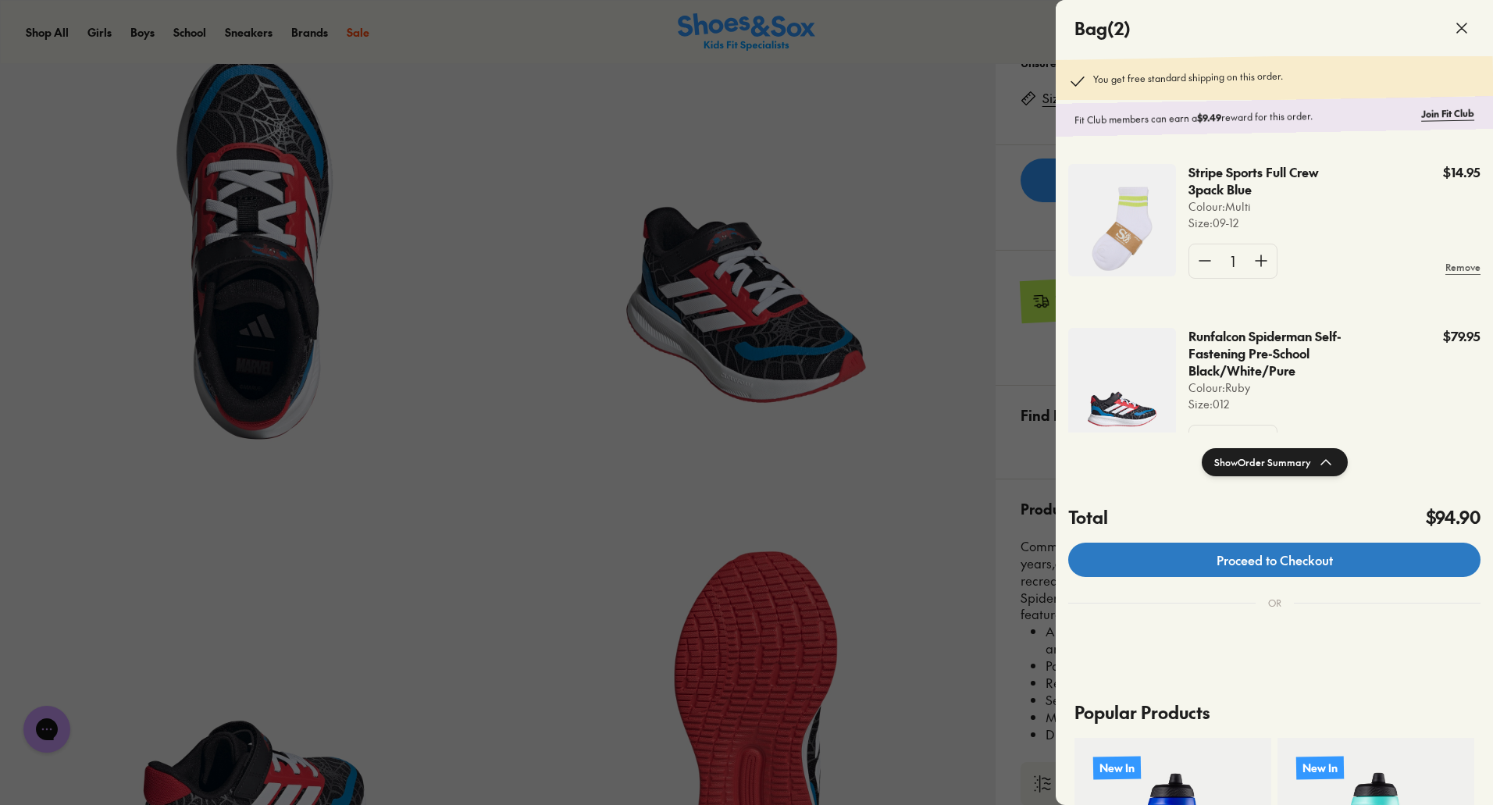
click at [1261, 558] on link "Proceed to Checkout" at bounding box center [1275, 560] width 412 height 34
